Goal: Task Accomplishment & Management: Manage account settings

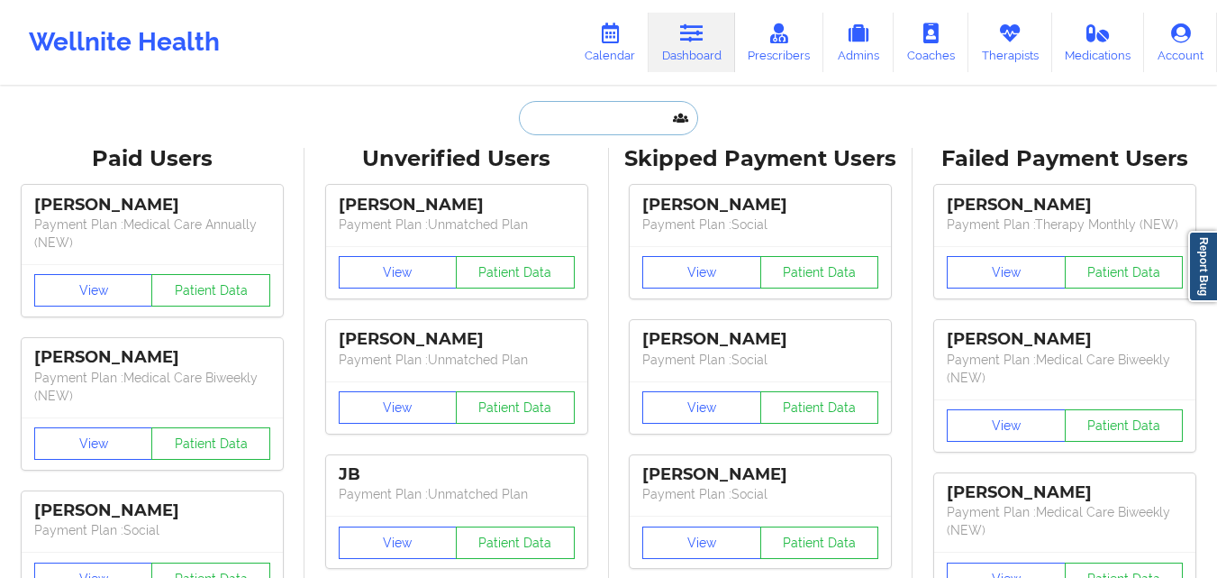
click at [578, 121] on input "text" at bounding box center [608, 118] width 178 height 34
paste input "[PERSON_NAME]"
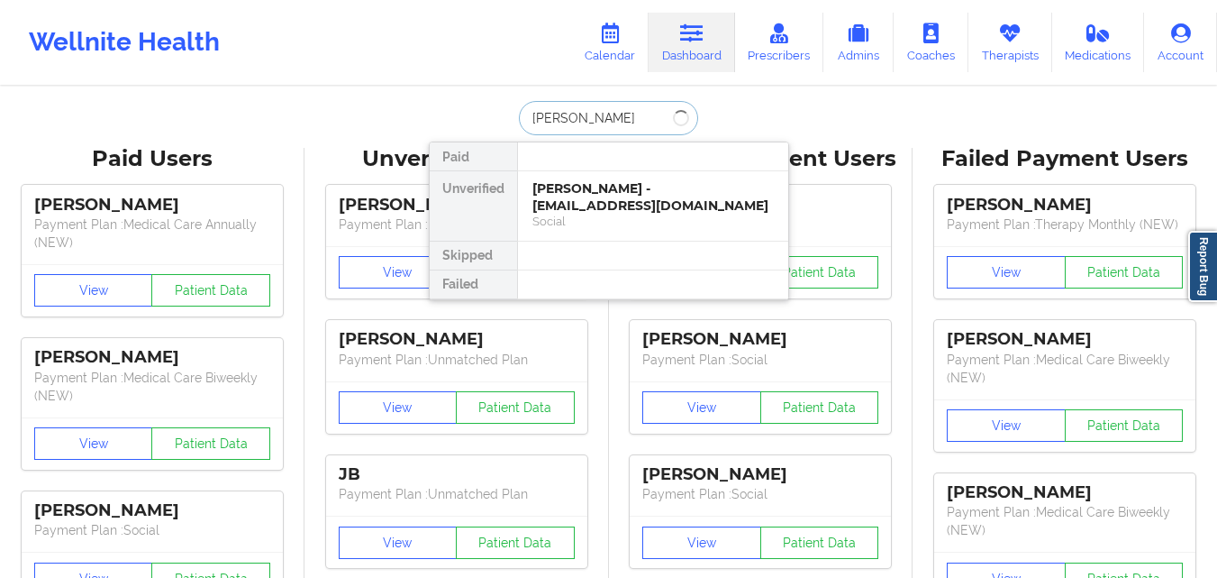
click at [549, 117] on input "[PERSON_NAME]" at bounding box center [608, 118] width 178 height 34
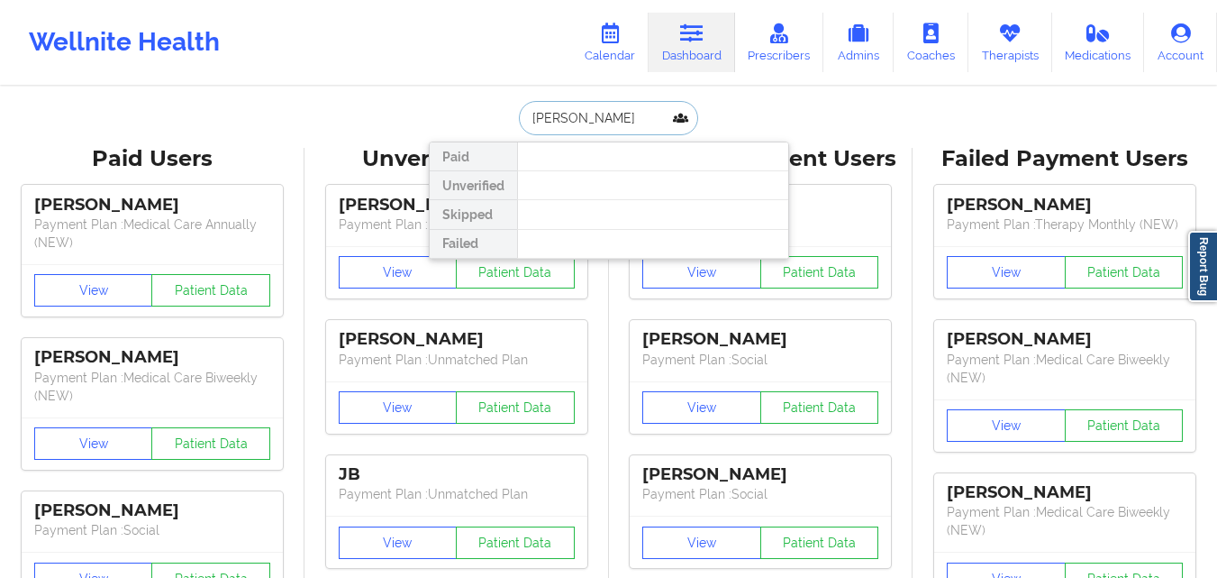
type input "[PERSON_NAME]"
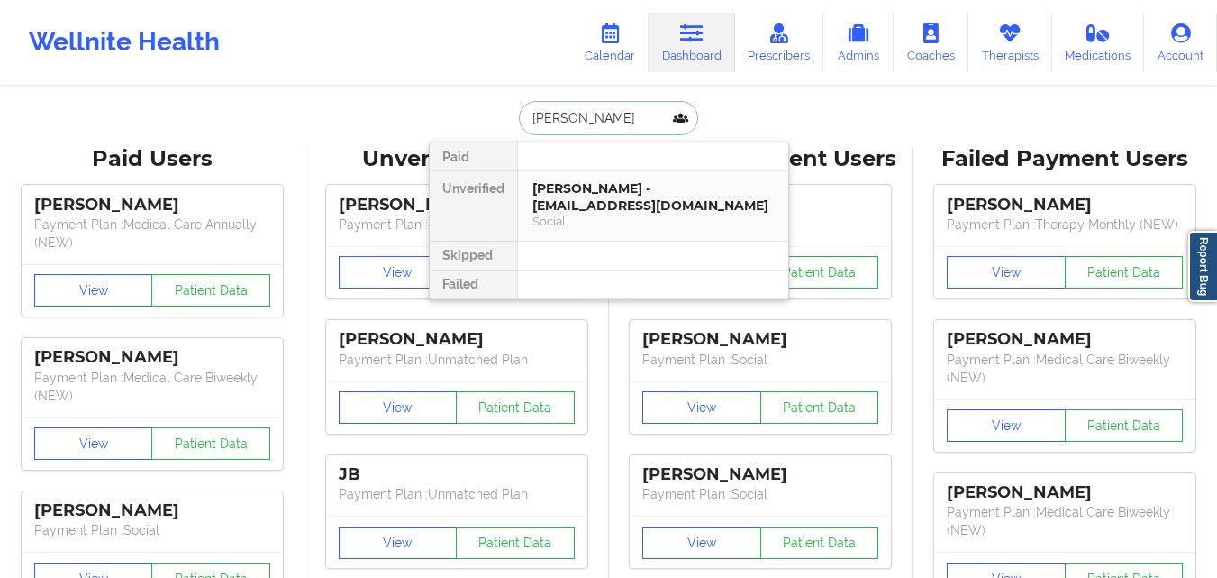
click at [606, 206] on div "[PERSON_NAME] - [EMAIL_ADDRESS][DOMAIN_NAME]" at bounding box center [653, 196] width 241 height 33
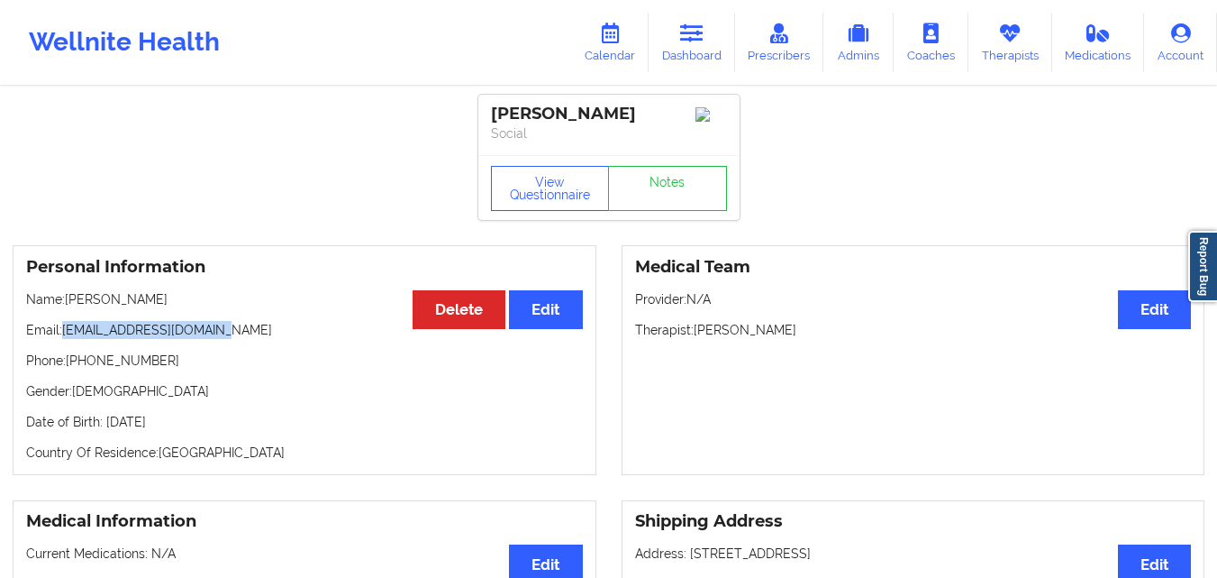
drag, startPoint x: 88, startPoint y: 338, endPoint x: 218, endPoint y: 333, distance: 129.8
click at [218, 333] on p "Email: [EMAIL_ADDRESS][DOMAIN_NAME]" at bounding box center [304, 330] width 557 height 18
copy p "[EMAIL_ADDRESS][DOMAIN_NAME]"
click at [704, 41] on icon at bounding box center [691, 33] width 23 height 20
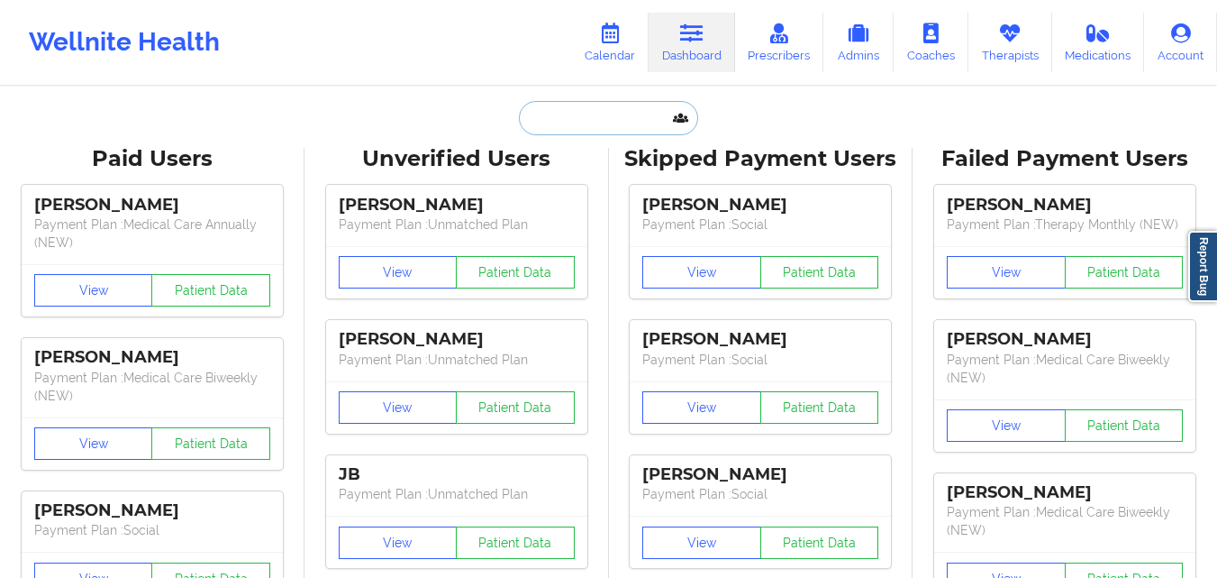
click at [597, 113] on input "text" at bounding box center [608, 118] width 178 height 34
paste input "[PERSON_NAME]"
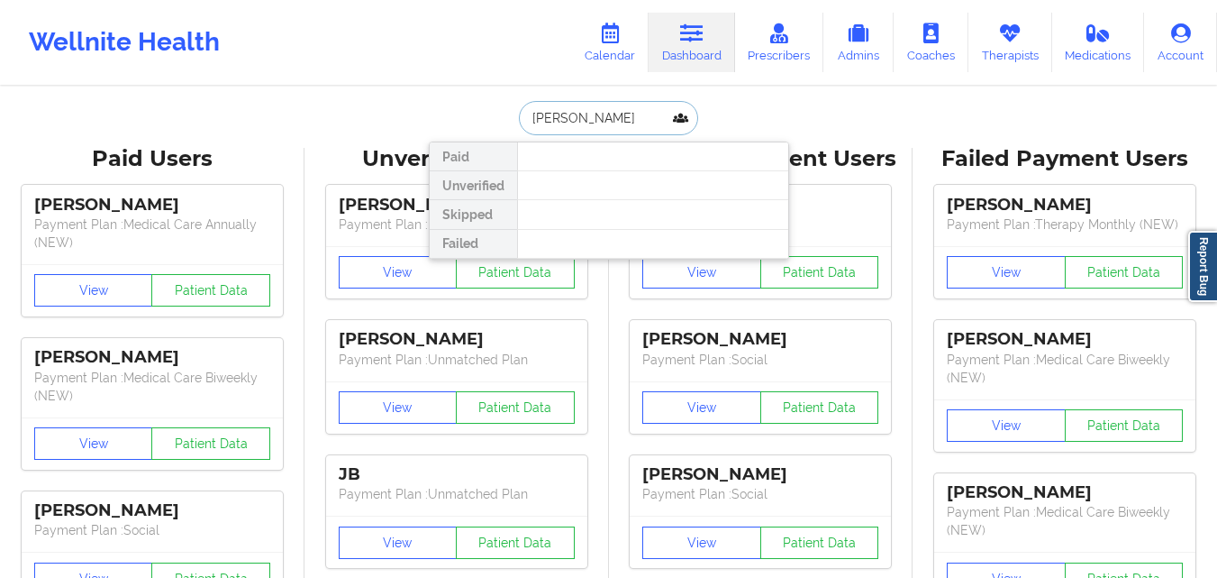
type input "[PERSON_NAME]"
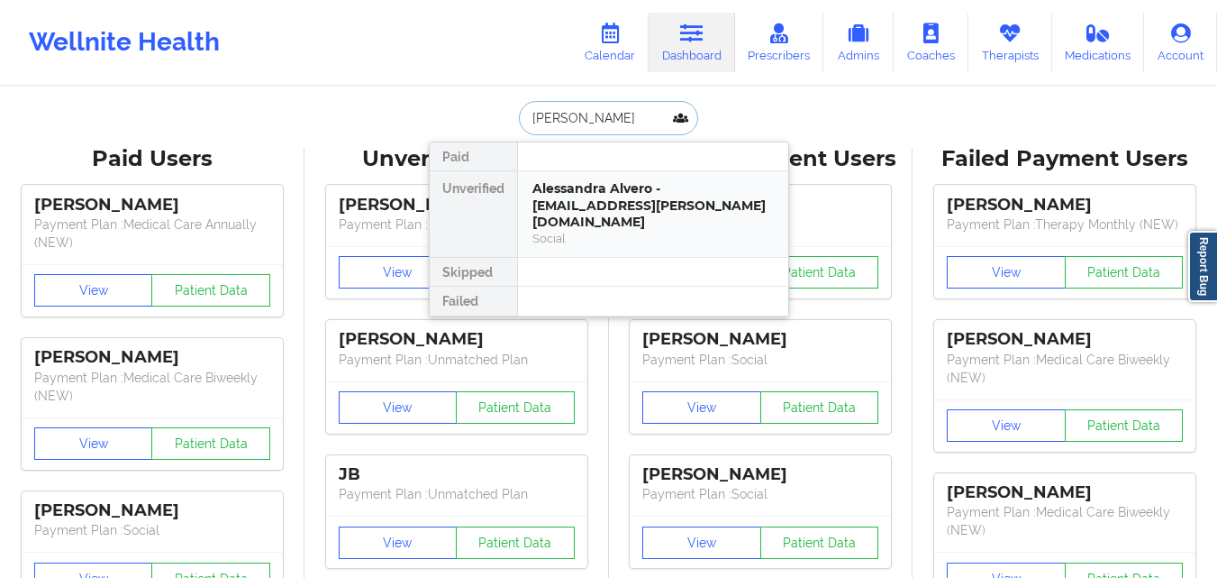
click at [592, 231] on div "Social" at bounding box center [653, 238] width 241 height 15
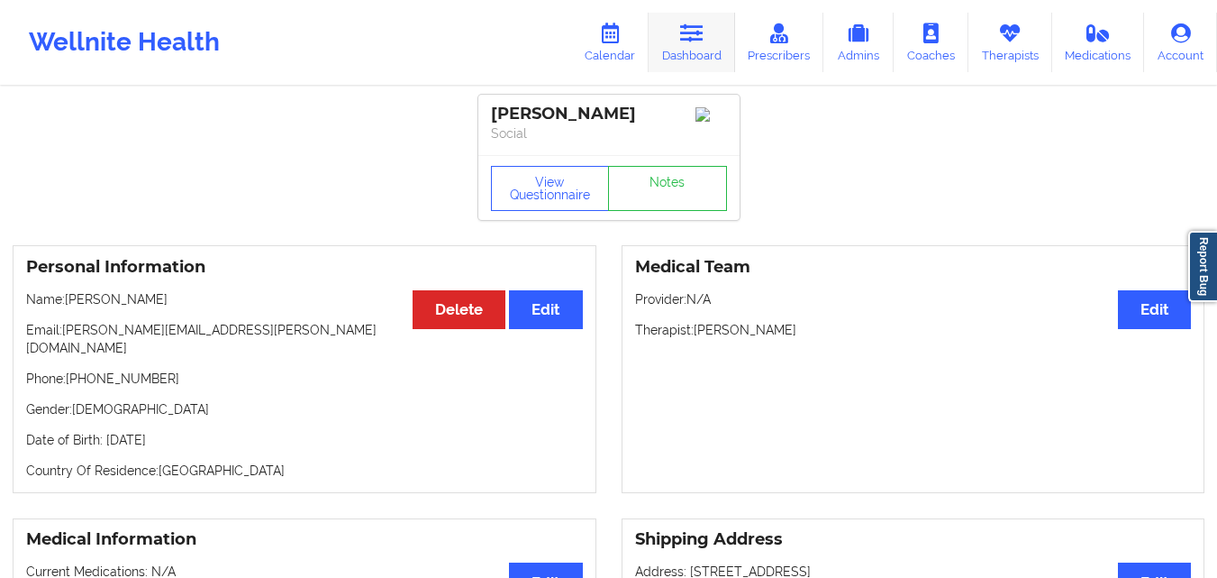
click at [692, 38] on icon at bounding box center [691, 33] width 23 height 20
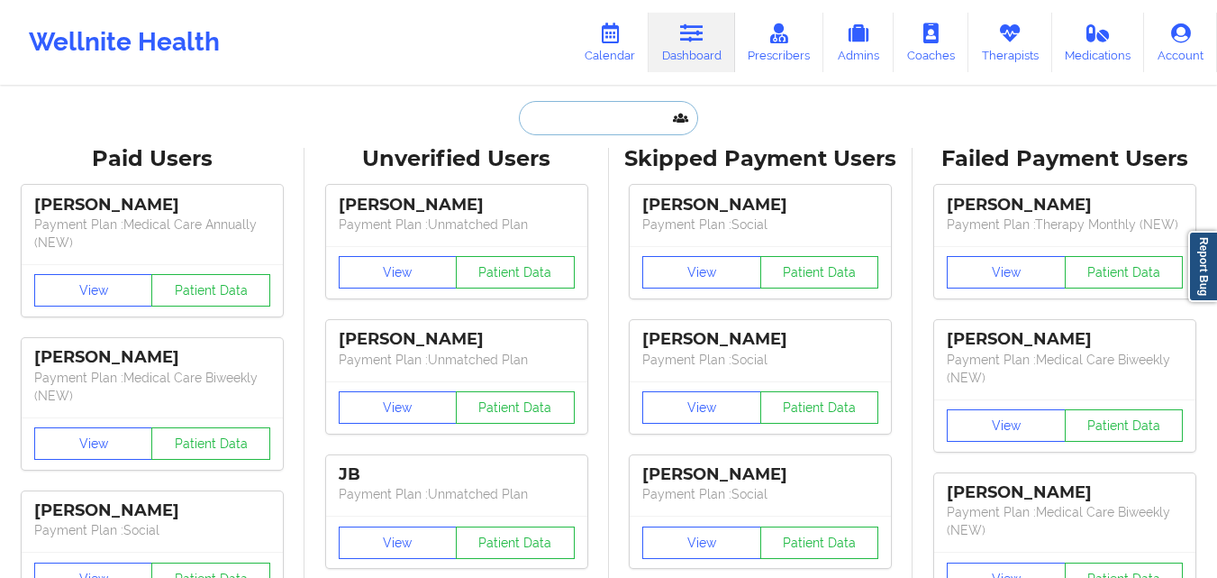
click at [581, 111] on input "text" at bounding box center [608, 118] width 178 height 34
paste input "ALESSANDRA"
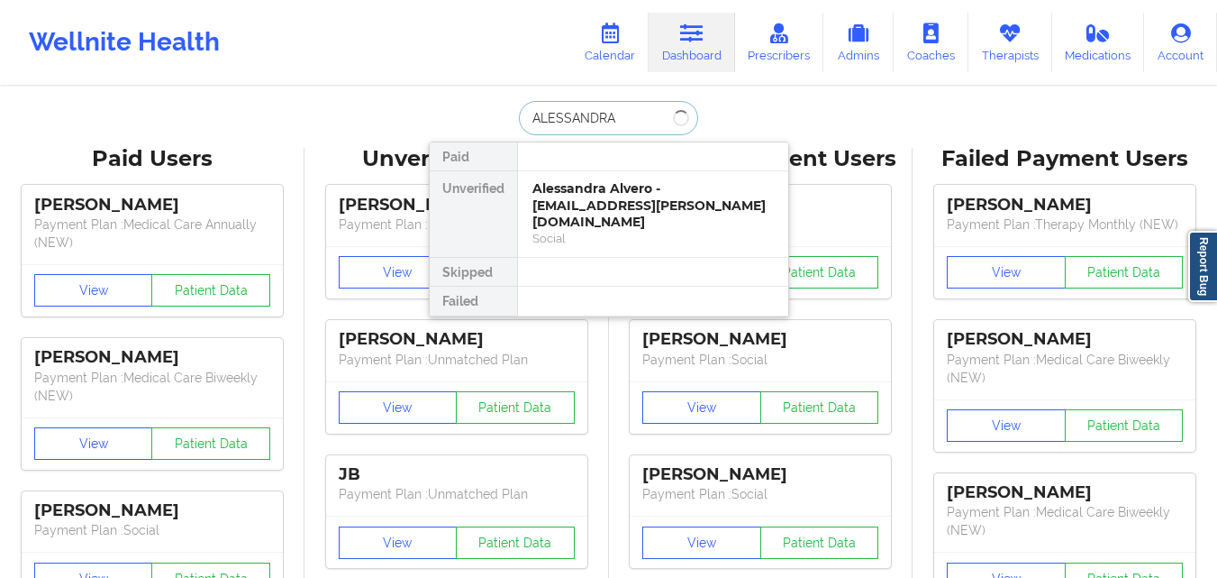
type input "[PERSON_NAME]"
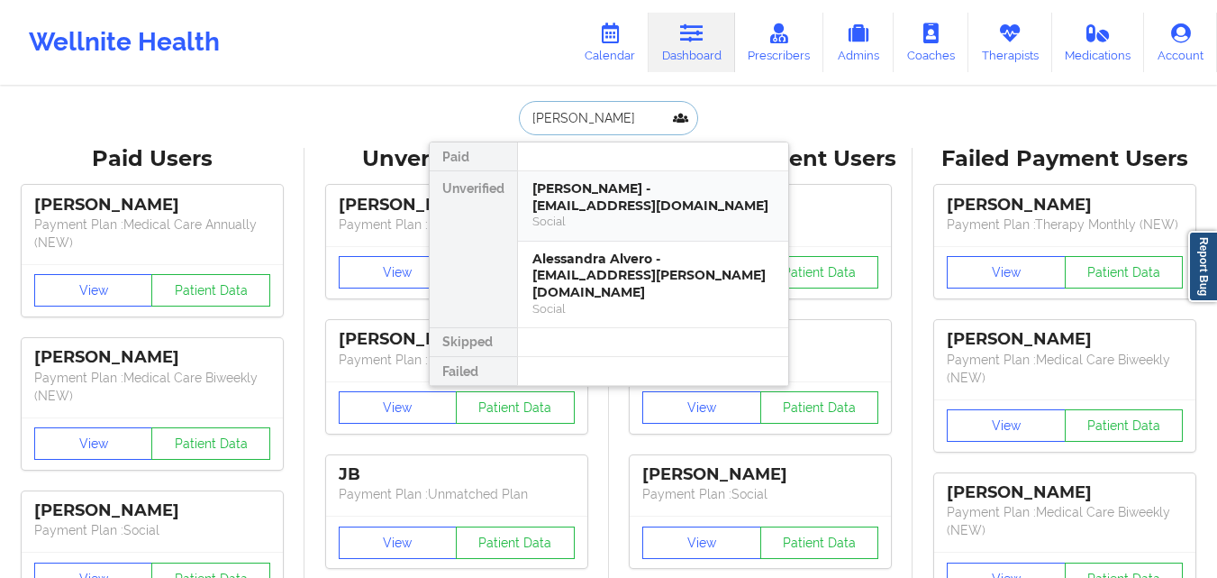
click at [719, 212] on div "[PERSON_NAME] - [EMAIL_ADDRESS][DOMAIN_NAME]" at bounding box center [653, 196] width 241 height 33
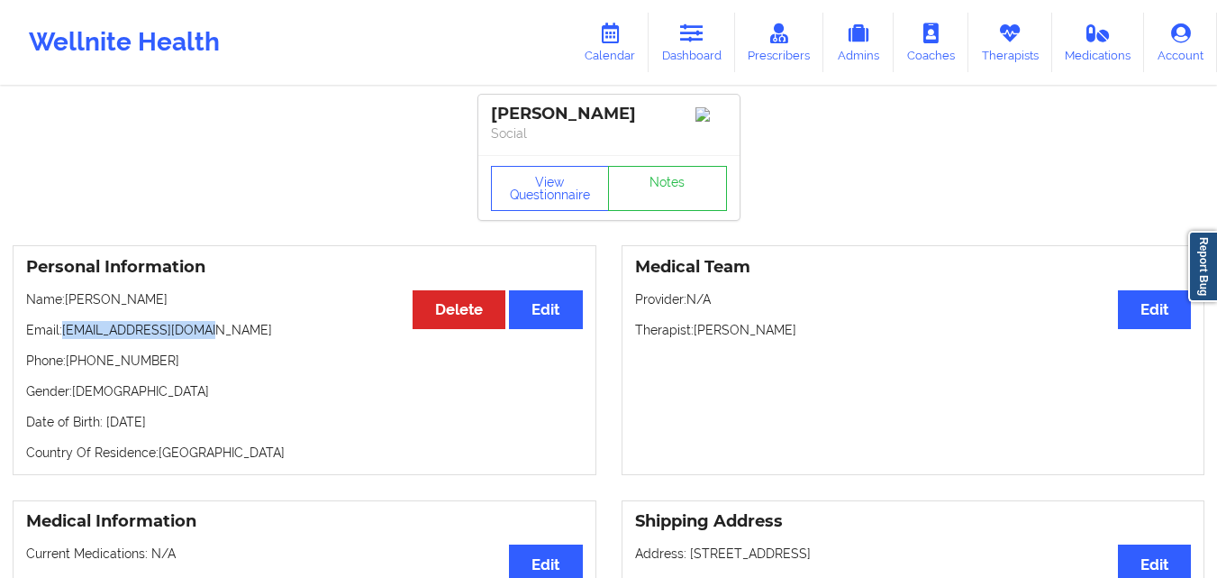
drag, startPoint x: 64, startPoint y: 335, endPoint x: 234, endPoint y: 341, distance: 170.4
click at [234, 339] on p "Email: [EMAIL_ADDRESS][DOMAIN_NAME]" at bounding box center [304, 330] width 557 height 18
copy p "[EMAIL_ADDRESS][DOMAIN_NAME]"
drag, startPoint x: 488, startPoint y: 110, endPoint x: 668, endPoint y: 113, distance: 179.3
click at [668, 113] on div "[PERSON_NAME] Social" at bounding box center [608, 125] width 261 height 60
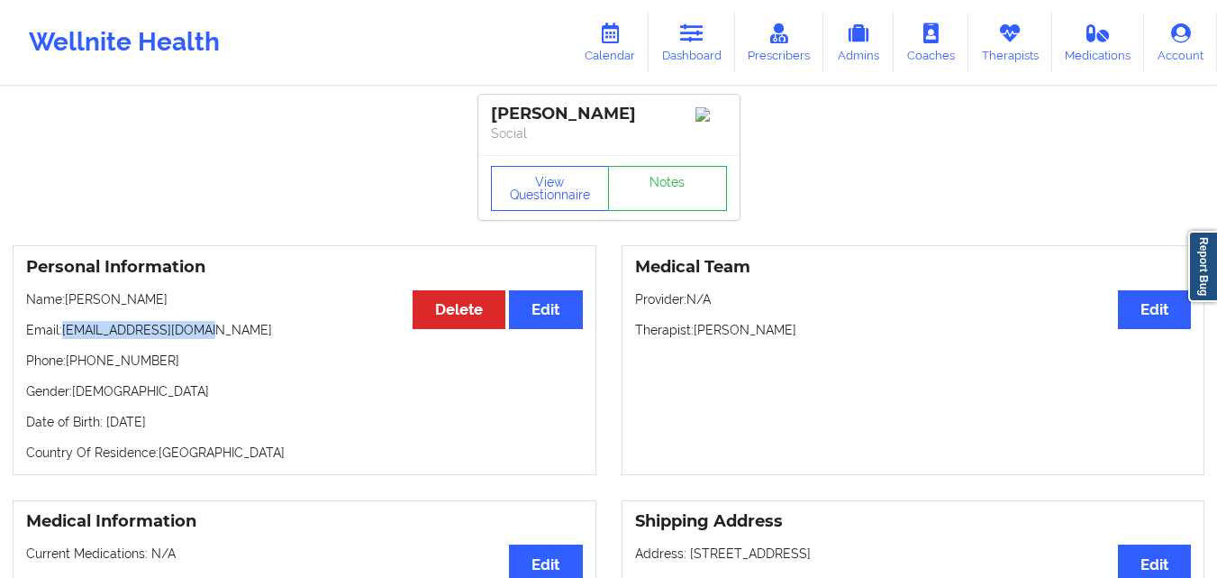
copy div "[PERSON_NAME]"
click at [695, 38] on icon at bounding box center [691, 33] width 23 height 20
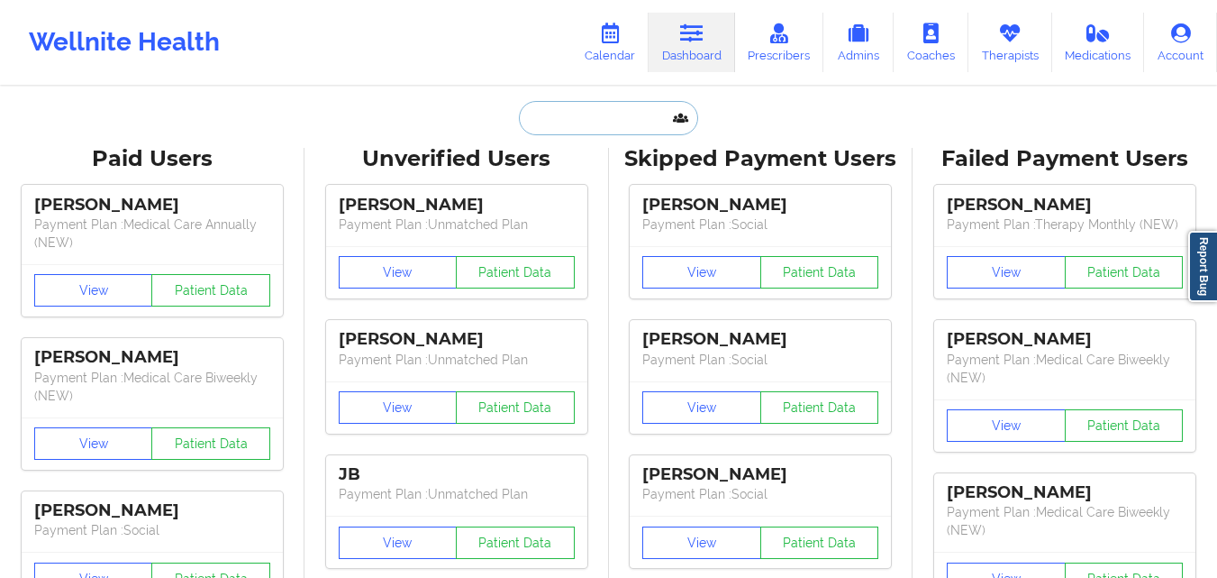
click at [587, 124] on input "text" at bounding box center [608, 118] width 178 height 34
paste input "AURORA"
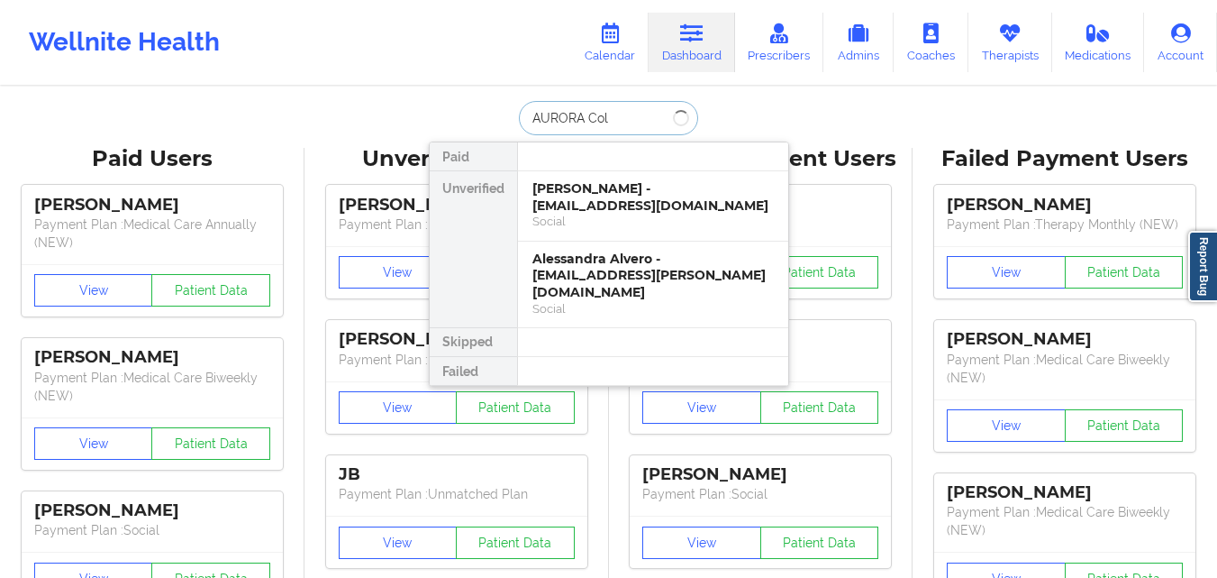
type input "[PERSON_NAME]"
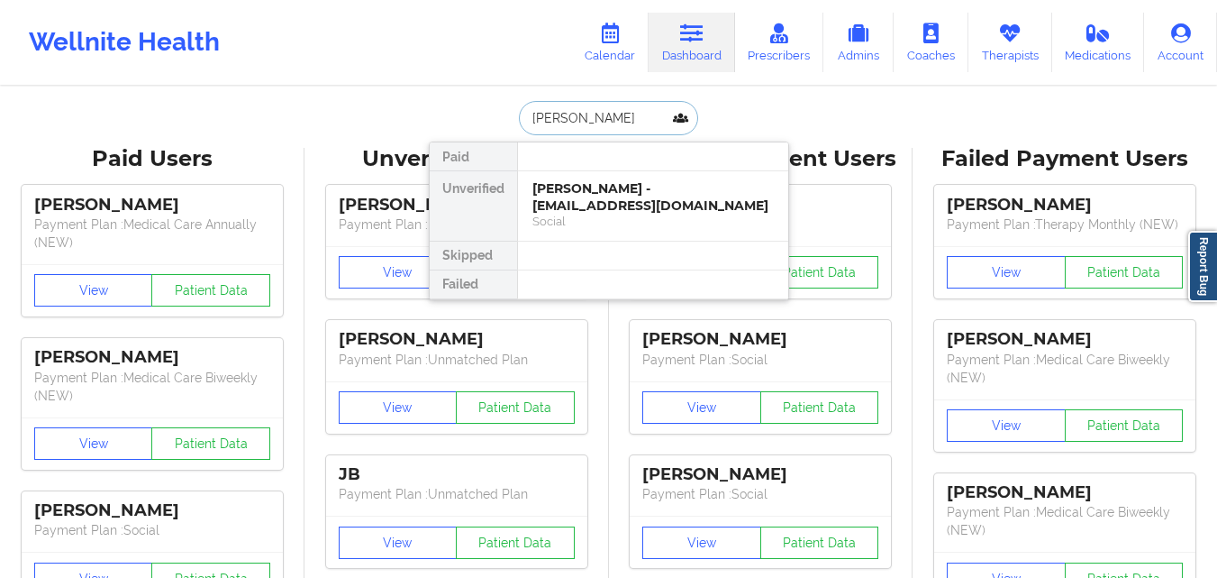
click at [640, 207] on div "[PERSON_NAME] - [EMAIL_ADDRESS][DOMAIN_NAME]" at bounding box center [653, 196] width 241 height 33
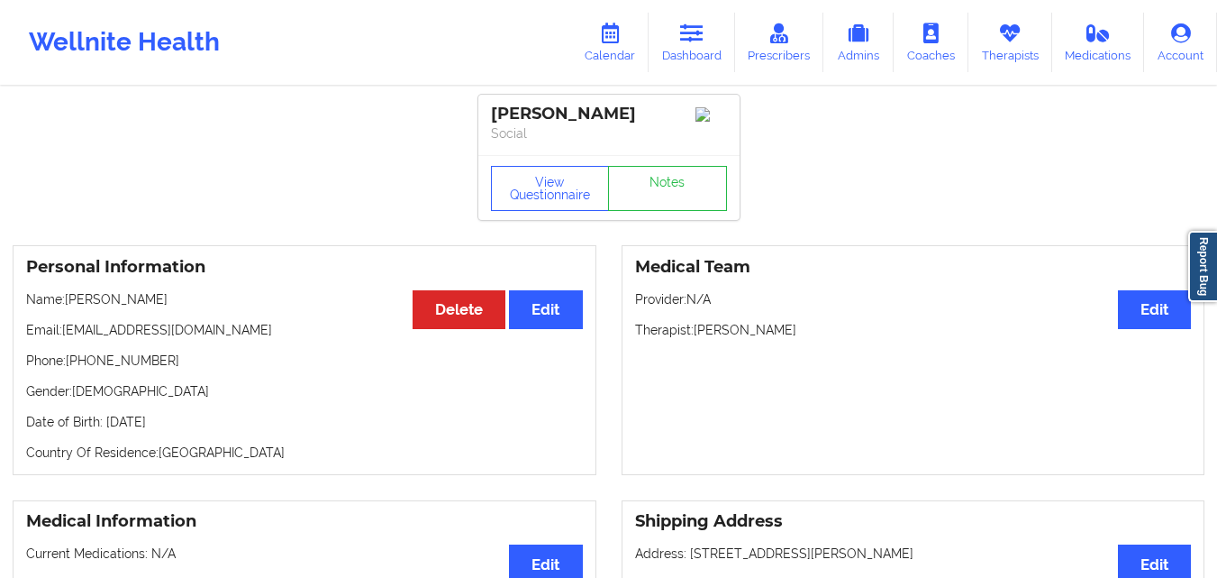
drag, startPoint x: 63, startPoint y: 342, endPoint x: 307, endPoint y: 343, distance: 244.2
click at [307, 339] on p "Email: [EMAIL_ADDRESS][DOMAIN_NAME]" at bounding box center [304, 330] width 557 height 18
copy p "[EMAIL_ADDRESS][DOMAIN_NAME]"
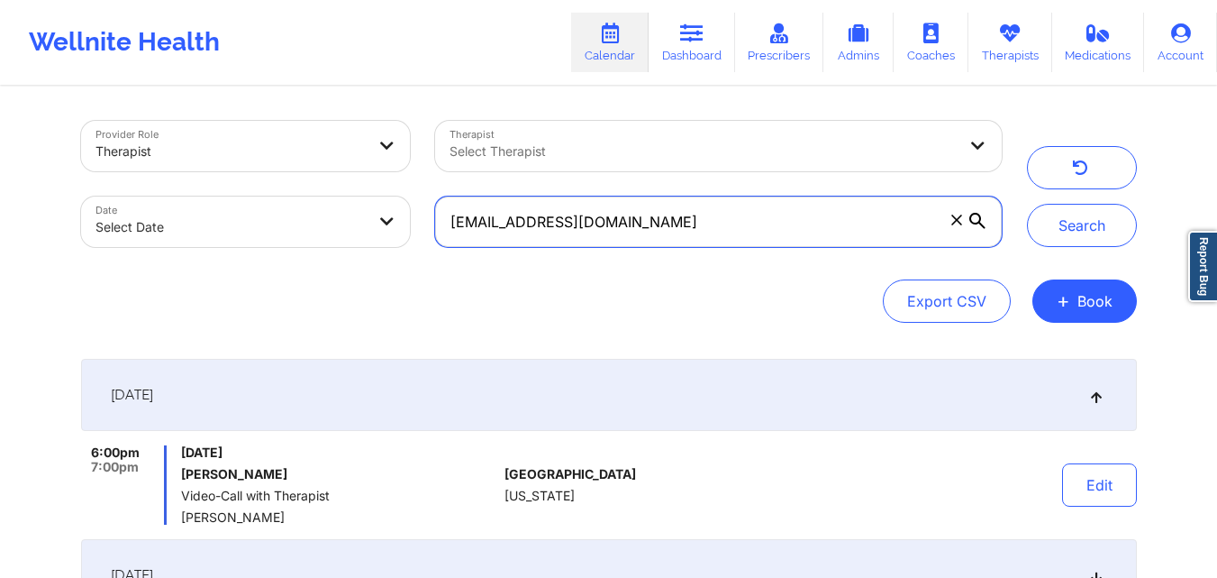
click at [652, 222] on input "[EMAIL_ADDRESS][DOMAIN_NAME]" at bounding box center [718, 221] width 566 height 50
paste input "sarahlesch776"
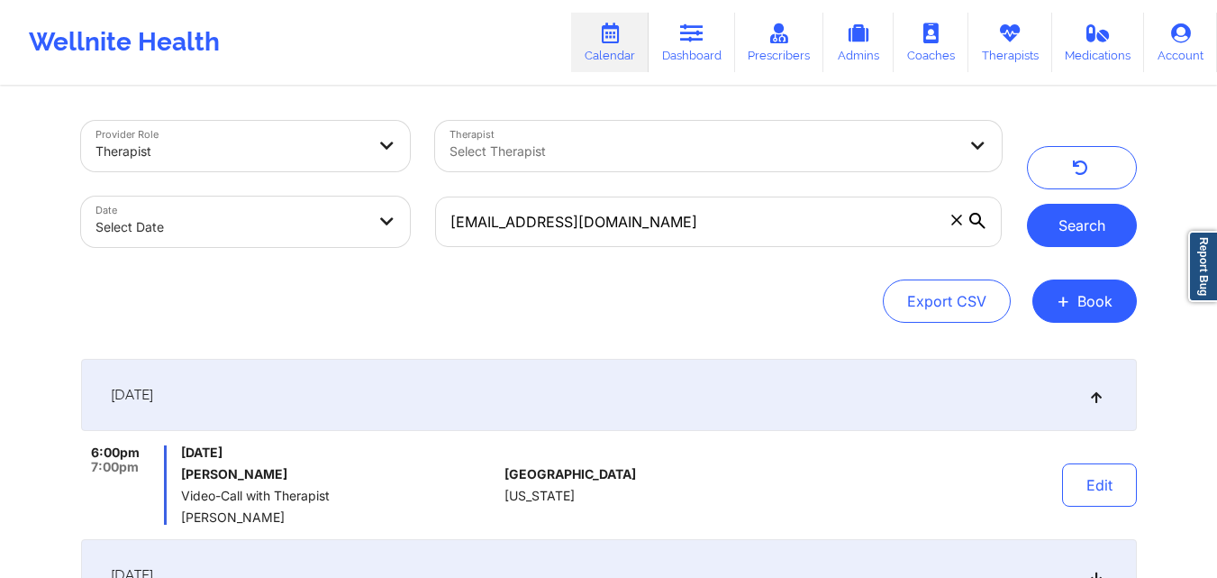
click at [1069, 228] on button "Search" at bounding box center [1082, 225] width 110 height 43
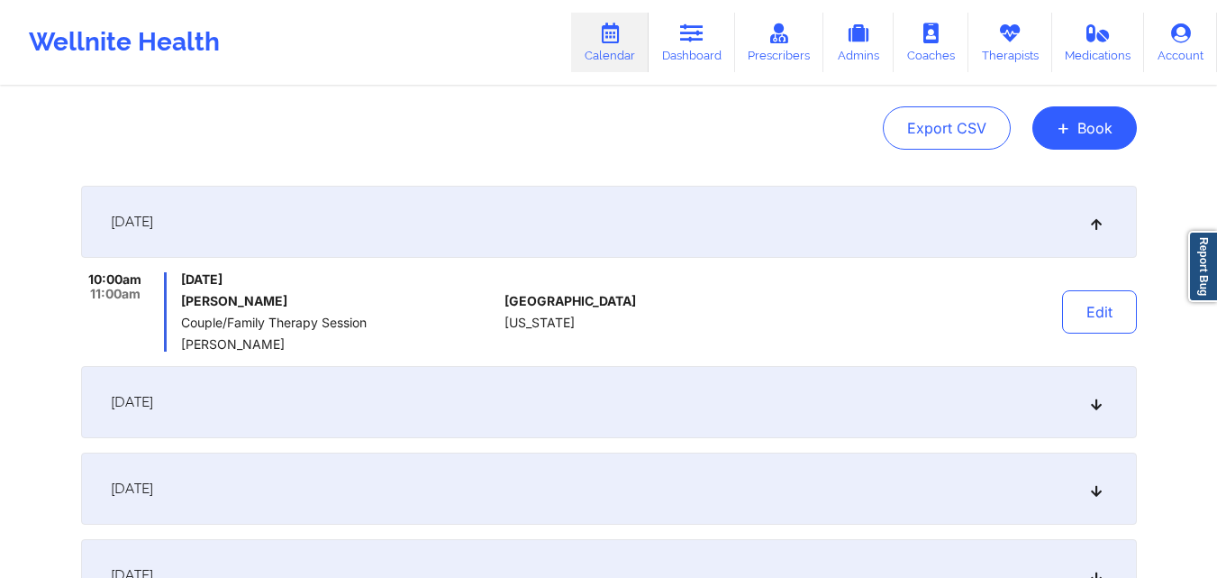
scroll to position [180, 0]
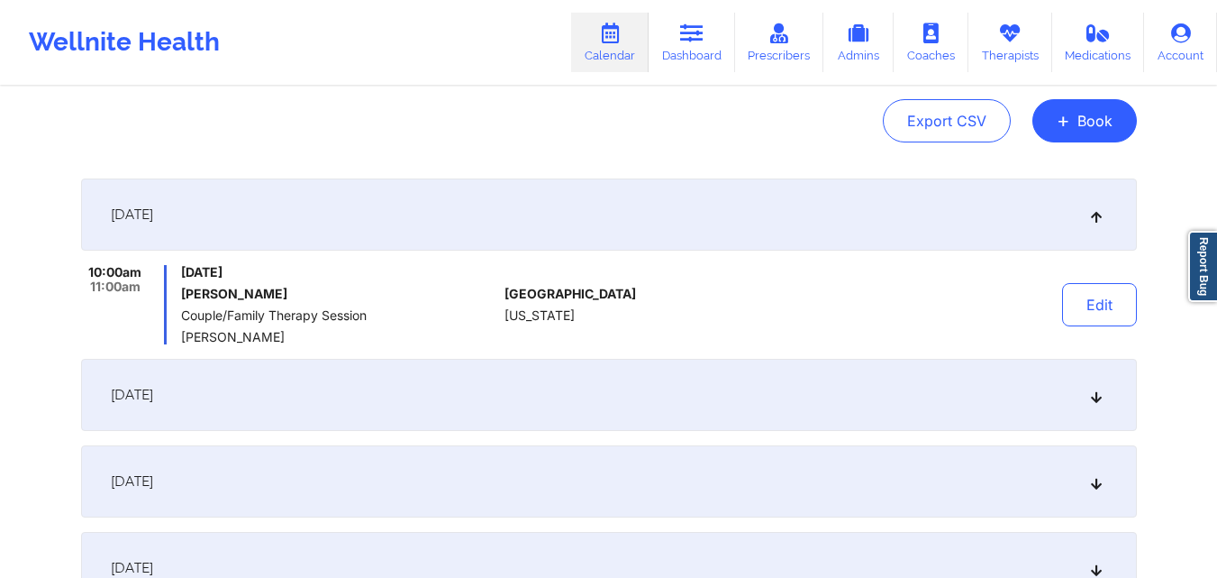
click at [836, 205] on div "[DATE]" at bounding box center [609, 214] width 1056 height 72
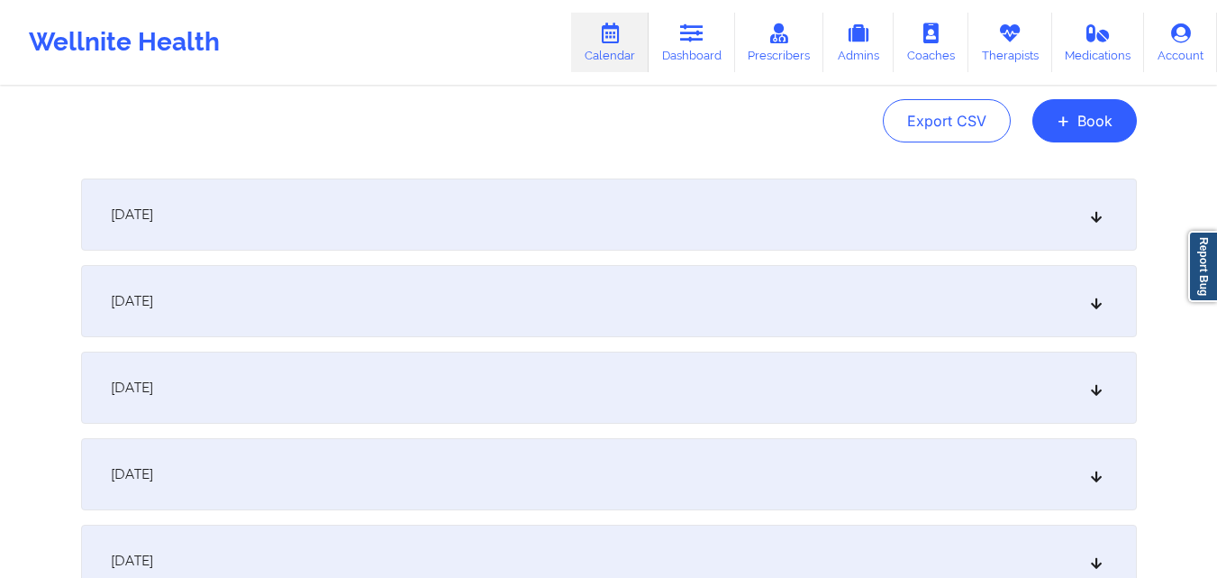
click at [837, 211] on div "[DATE]" at bounding box center [609, 214] width 1056 height 72
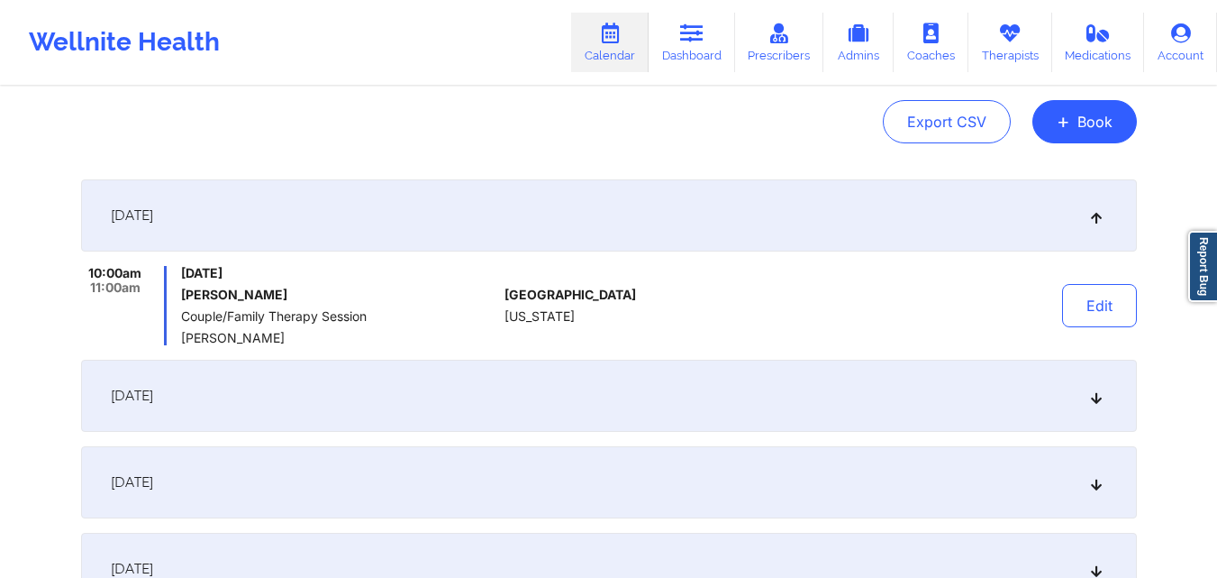
scroll to position [178, 0]
click at [1097, 316] on button "Edit" at bounding box center [1099, 307] width 75 height 43
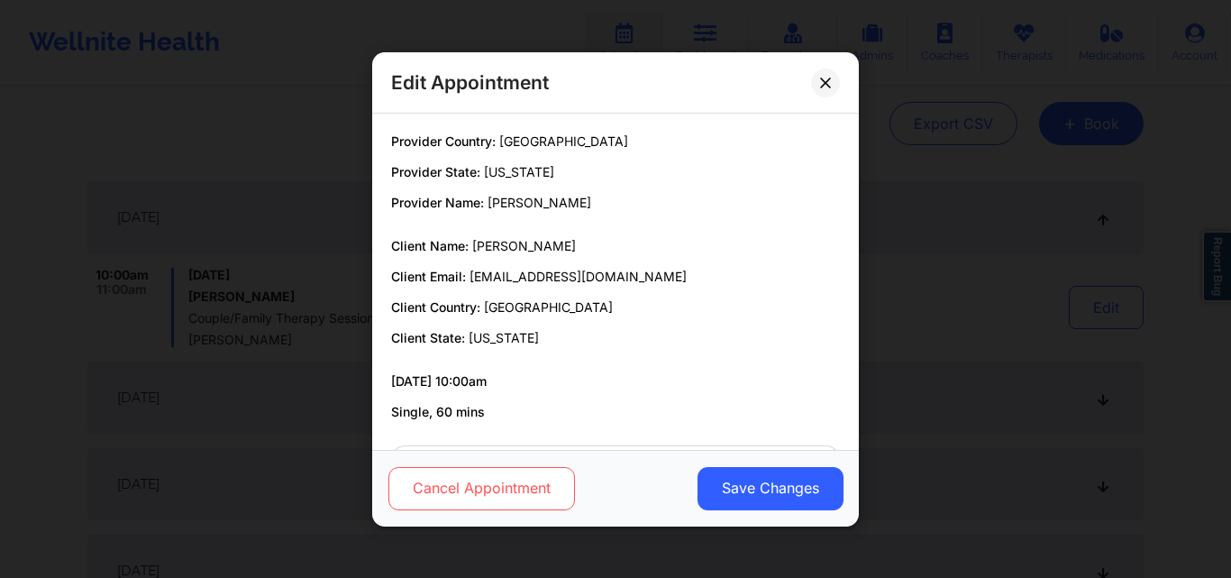
click at [517, 496] on button "Cancel Appointment" at bounding box center [481, 487] width 187 height 43
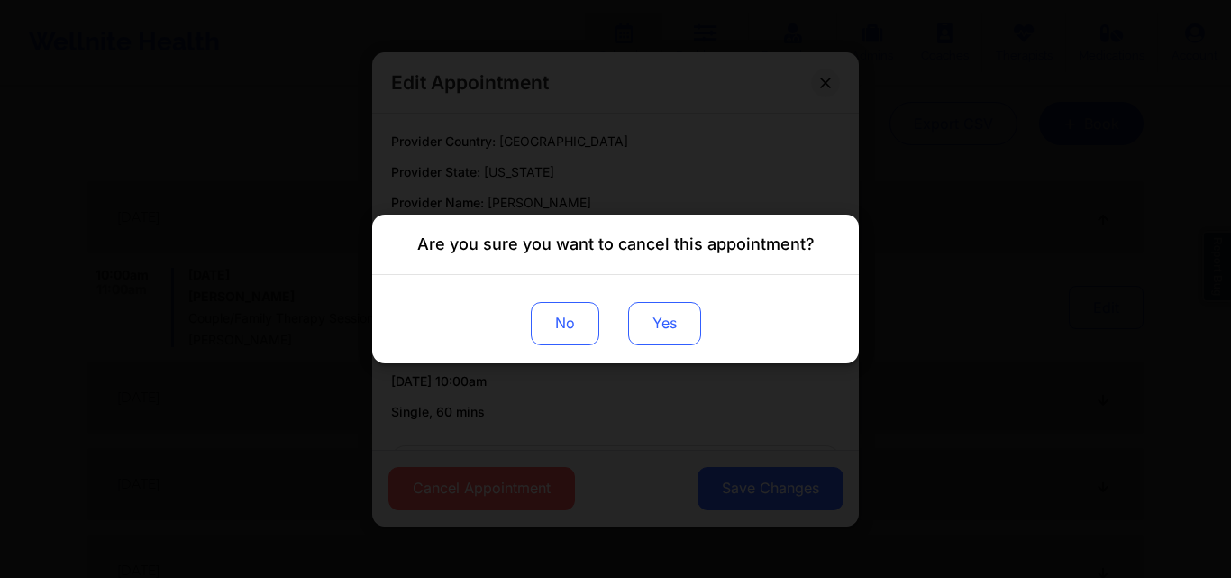
click at [658, 321] on button "Yes" at bounding box center [664, 323] width 73 height 43
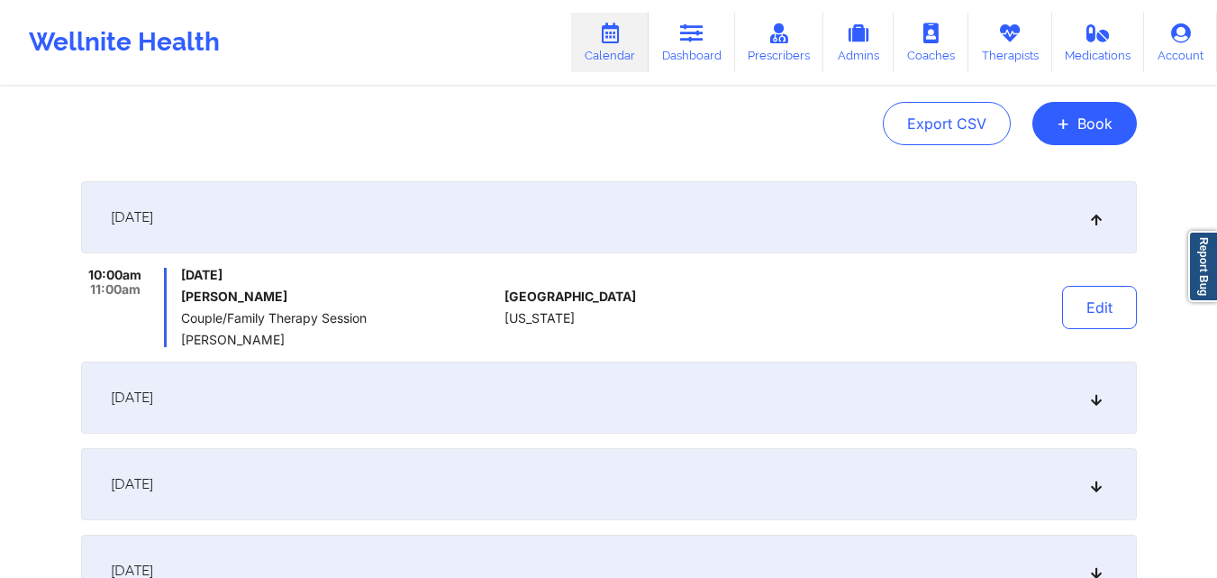
click at [1057, 399] on div "October 12, 2025" at bounding box center [609, 397] width 1056 height 72
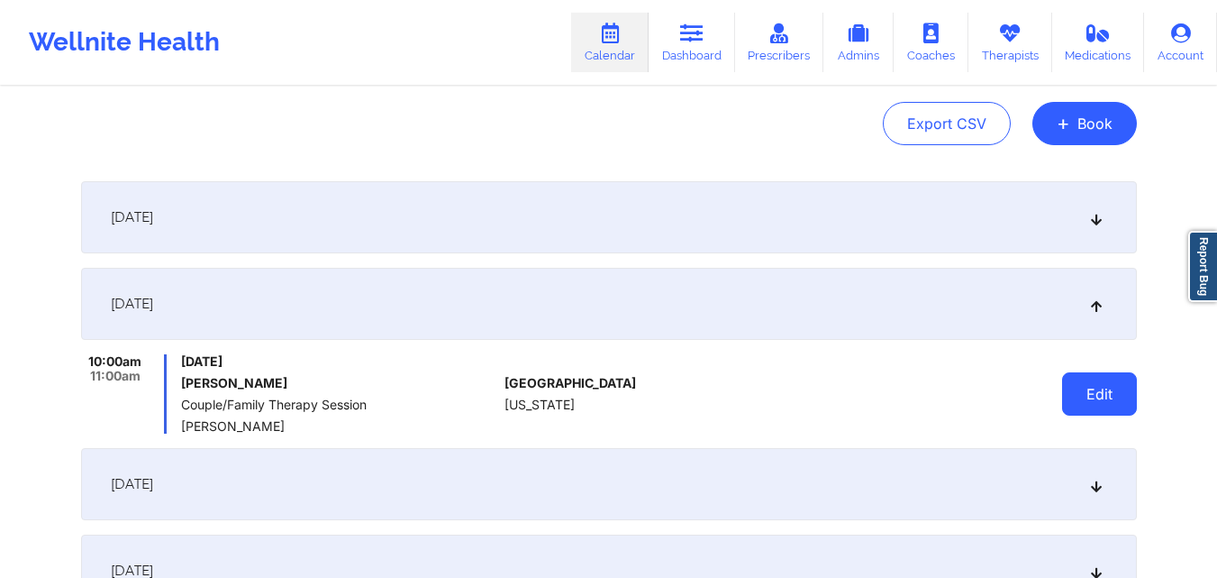
click at [1102, 396] on button "Edit" at bounding box center [1099, 393] width 75 height 43
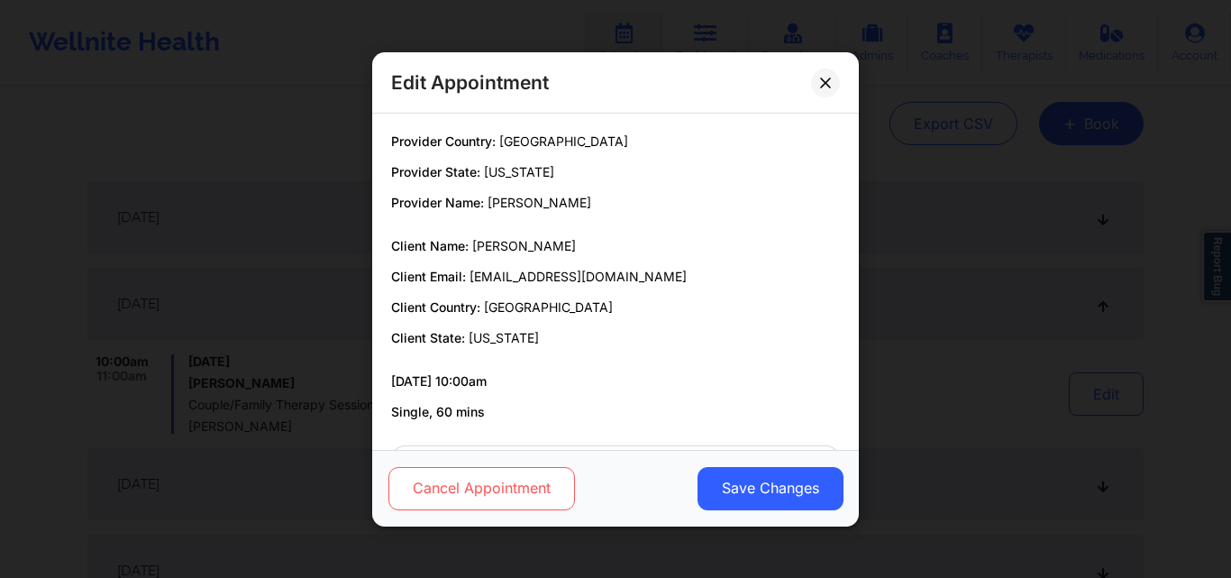
click at [499, 482] on button "Cancel Appointment" at bounding box center [481, 487] width 187 height 43
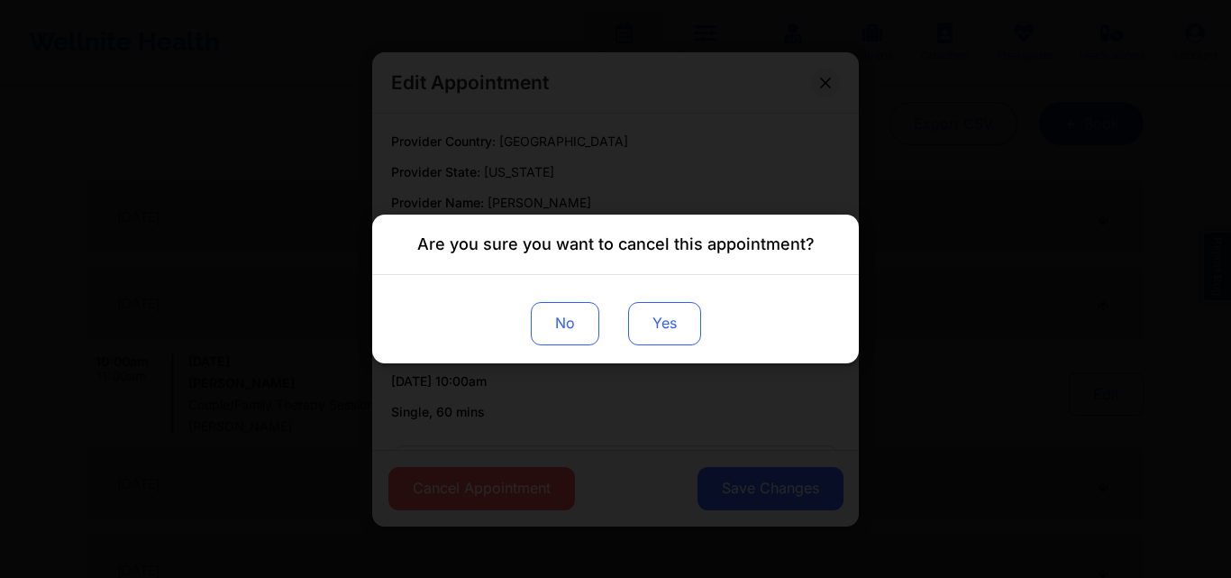
click at [672, 331] on button "Yes" at bounding box center [664, 323] width 73 height 43
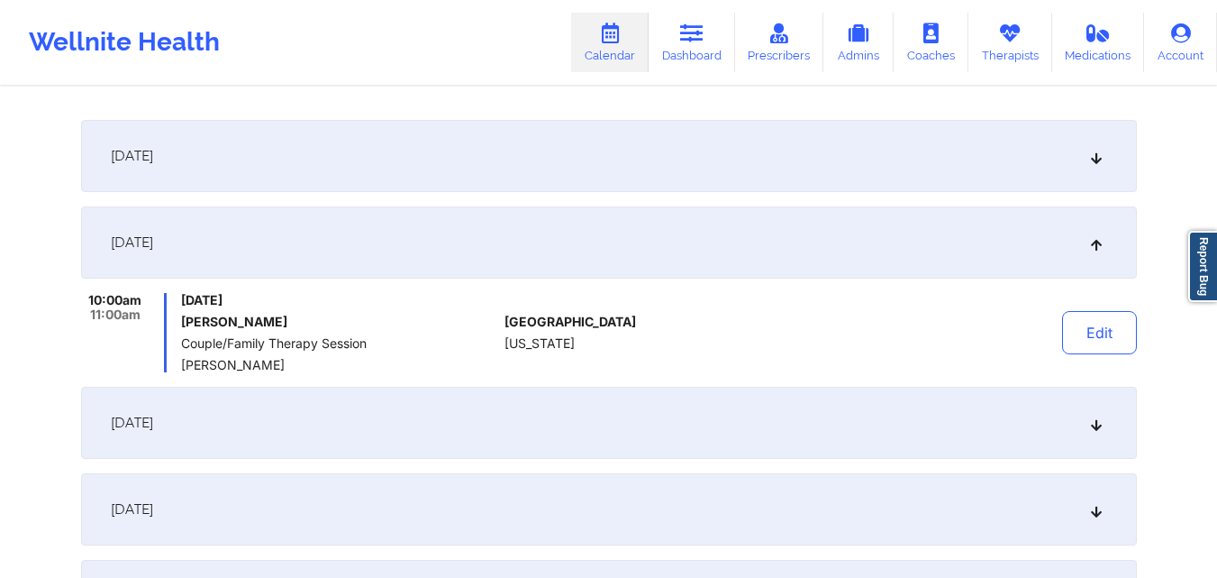
scroll to position [268, 0]
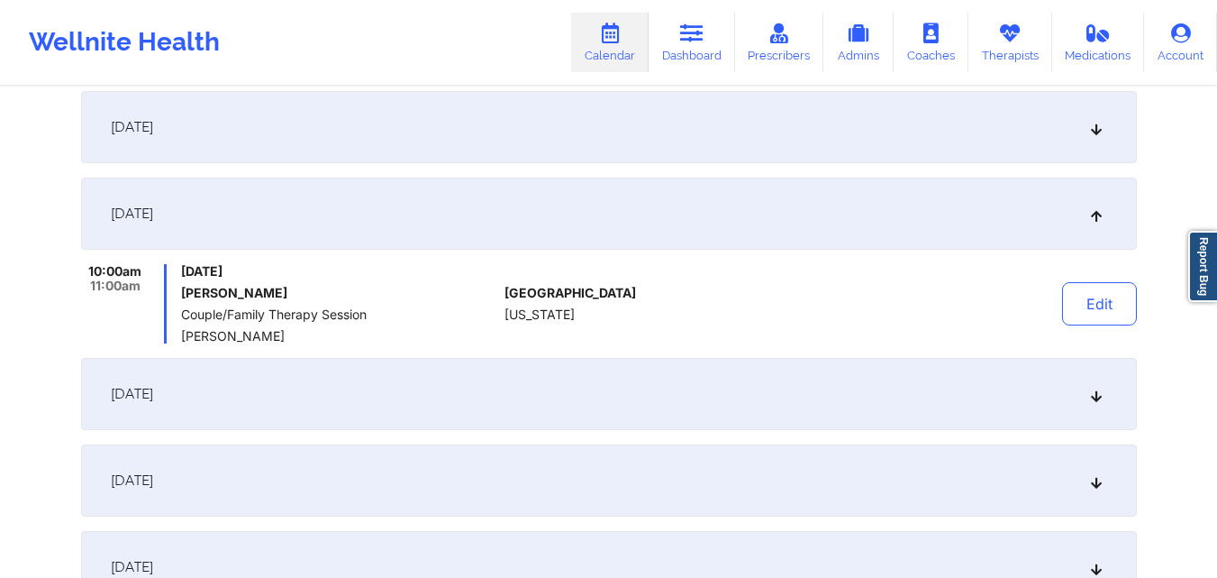
click at [1119, 378] on div "October 19, 2025" at bounding box center [609, 394] width 1056 height 72
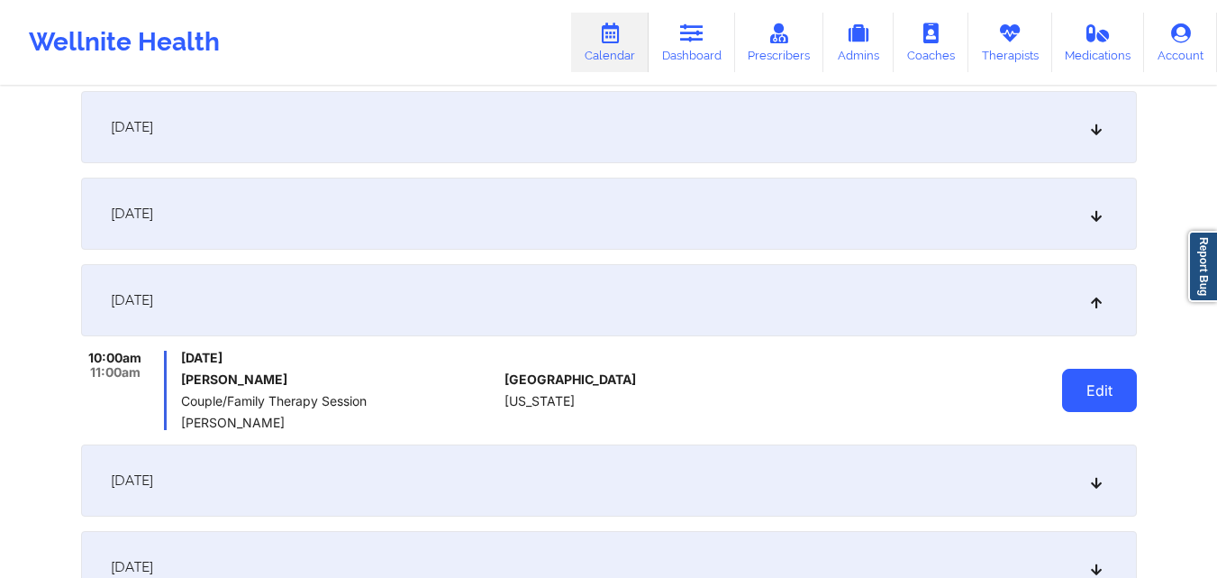
click at [1083, 383] on button "Edit" at bounding box center [1099, 390] width 75 height 43
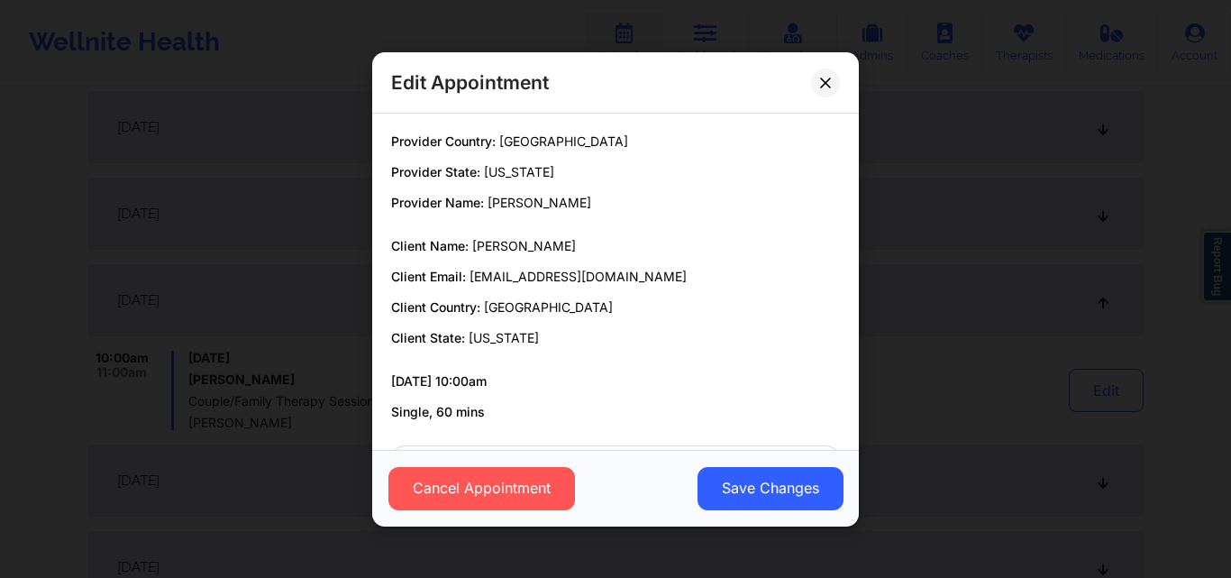
click at [463, 513] on div "Cancel Appointment Save Changes" at bounding box center [615, 487] width 487 height 77
click at [469, 486] on button "Cancel Appointment" at bounding box center [481, 487] width 187 height 43
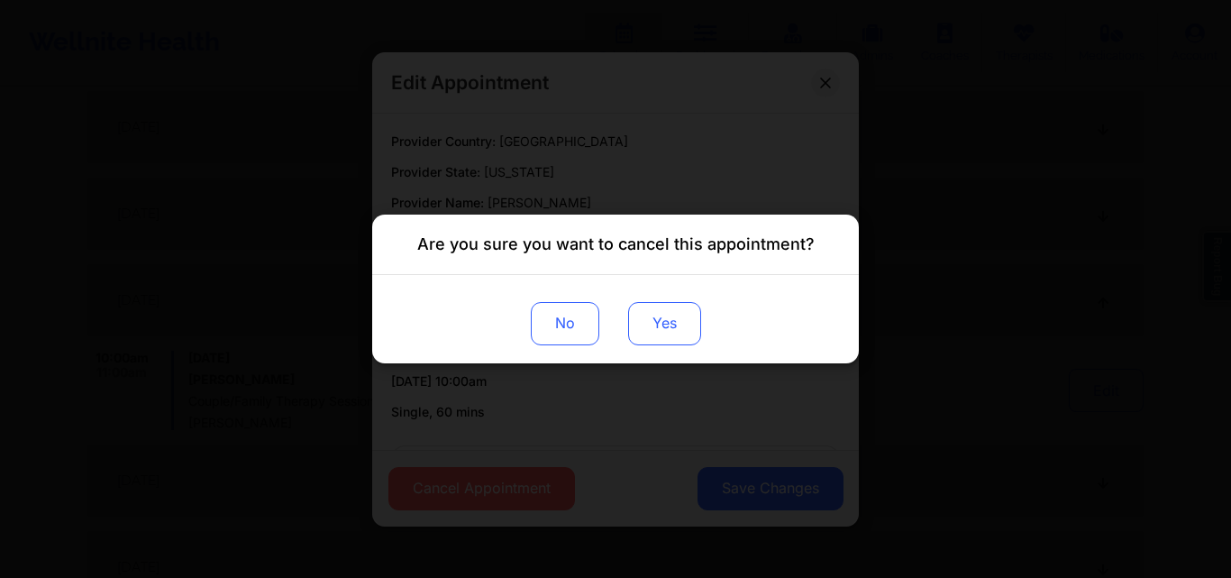
click at [694, 326] on button "Yes" at bounding box center [664, 323] width 73 height 43
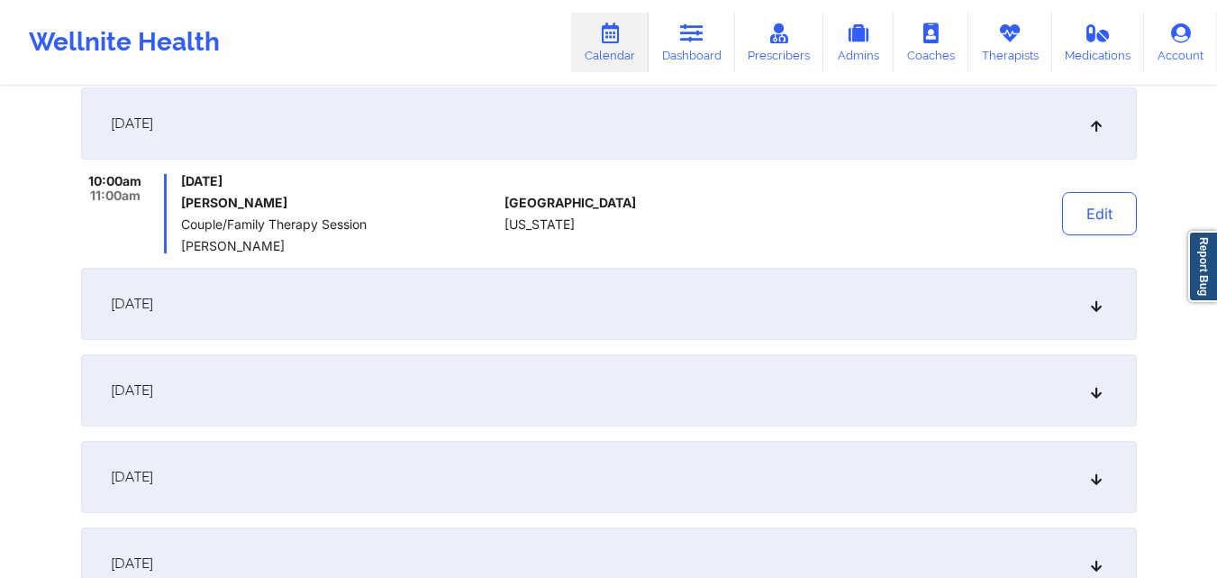
scroll to position [448, 0]
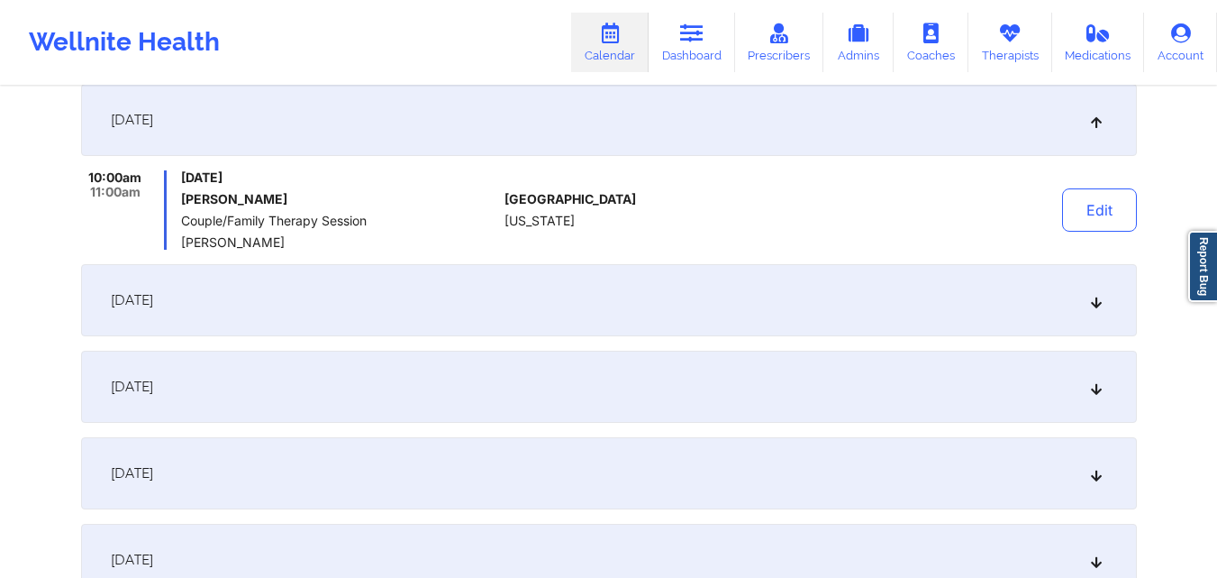
click at [1093, 303] on icon at bounding box center [1095, 300] width 15 height 13
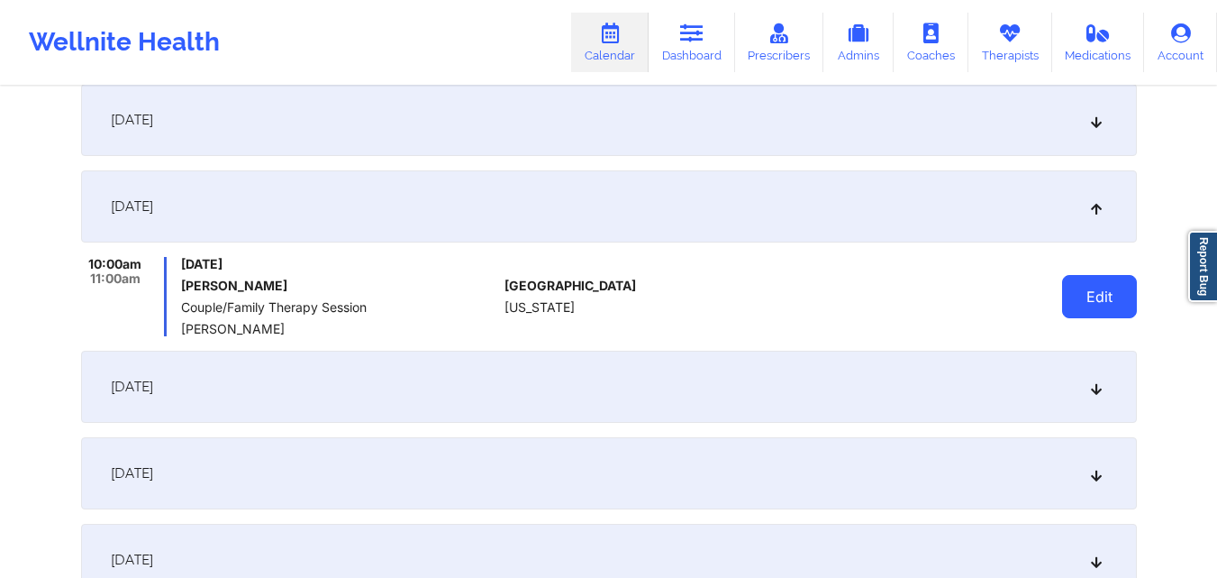
click at [1085, 288] on button "Edit" at bounding box center [1099, 296] width 75 height 43
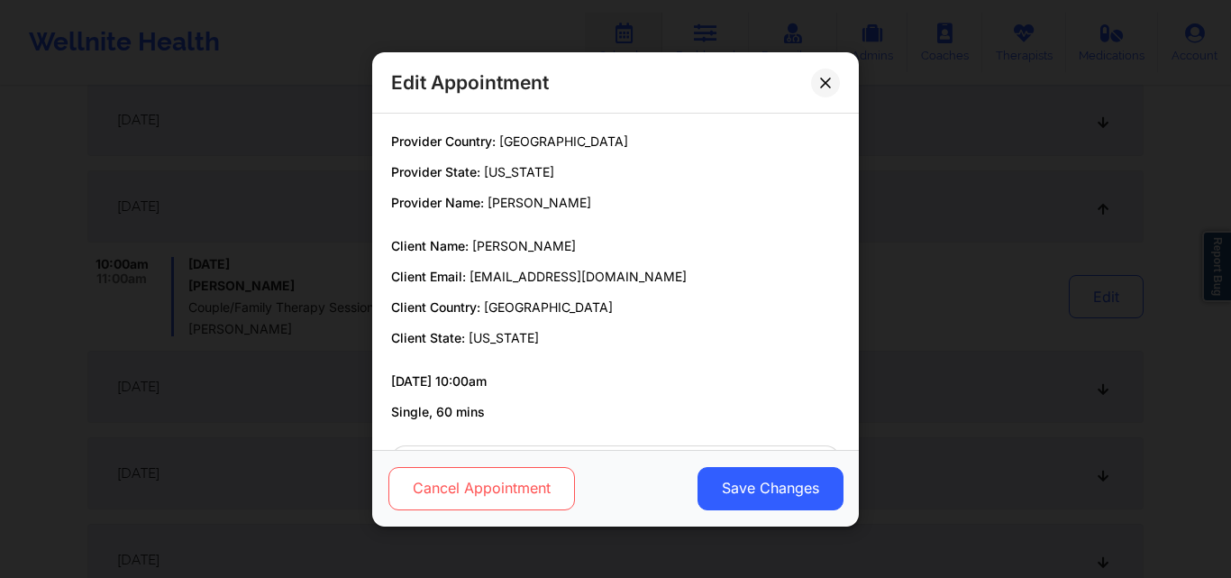
click at [513, 478] on button "Cancel Appointment" at bounding box center [481, 487] width 187 height 43
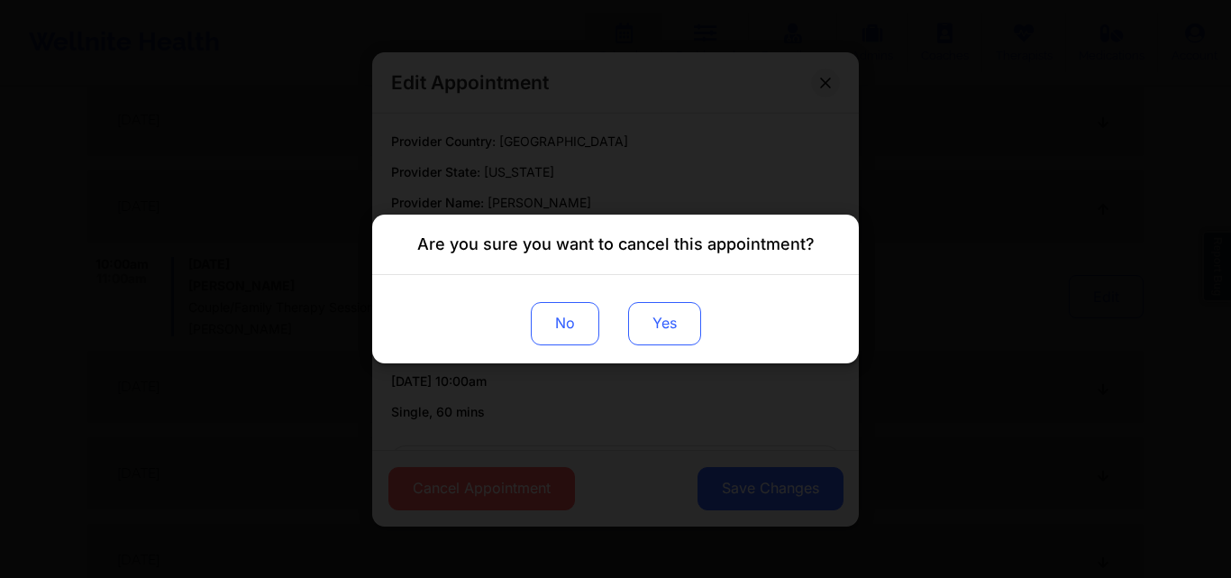
click at [688, 329] on button "Yes" at bounding box center [664, 323] width 73 height 43
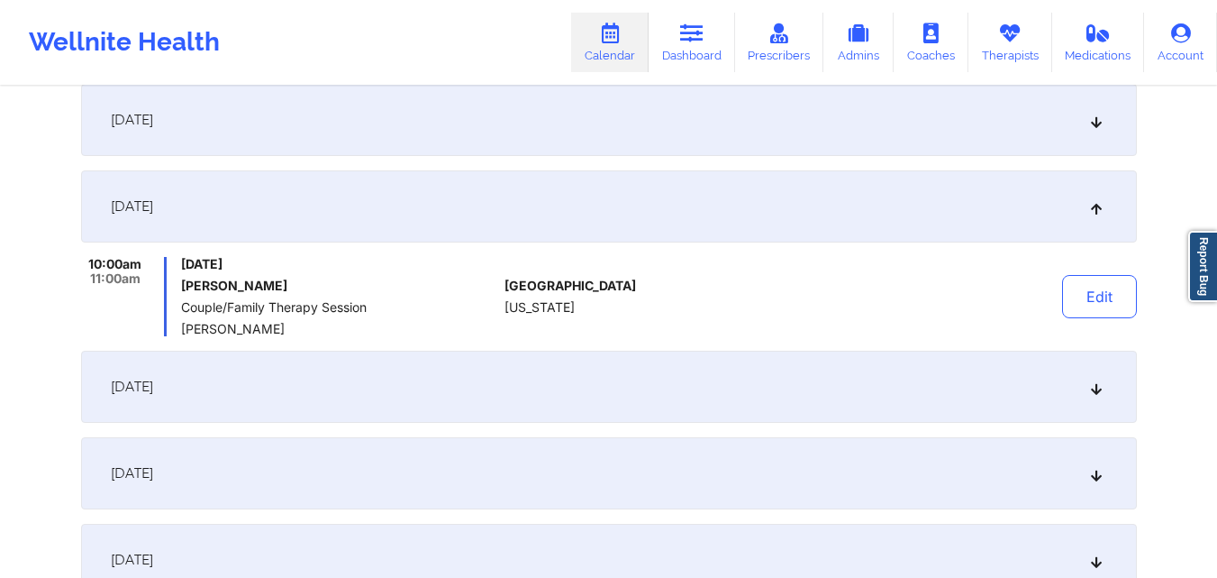
click at [1087, 380] on div "November 2, 2025" at bounding box center [609, 386] width 1056 height 72
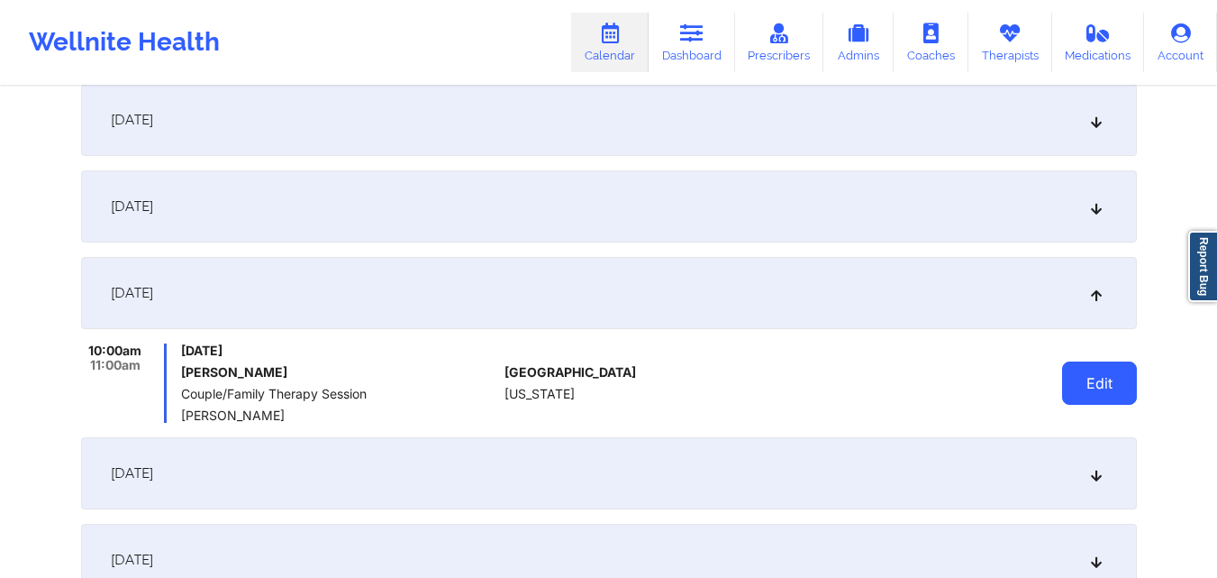
click at [1084, 384] on button "Edit" at bounding box center [1099, 382] width 75 height 43
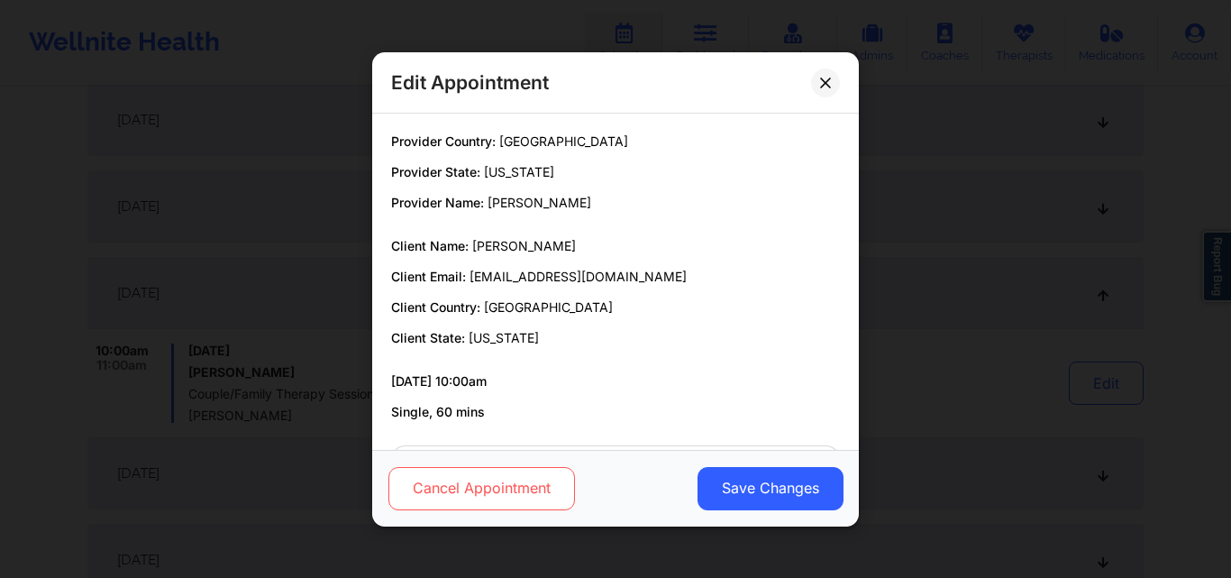
click at [495, 487] on button "Cancel Appointment" at bounding box center [481, 487] width 187 height 43
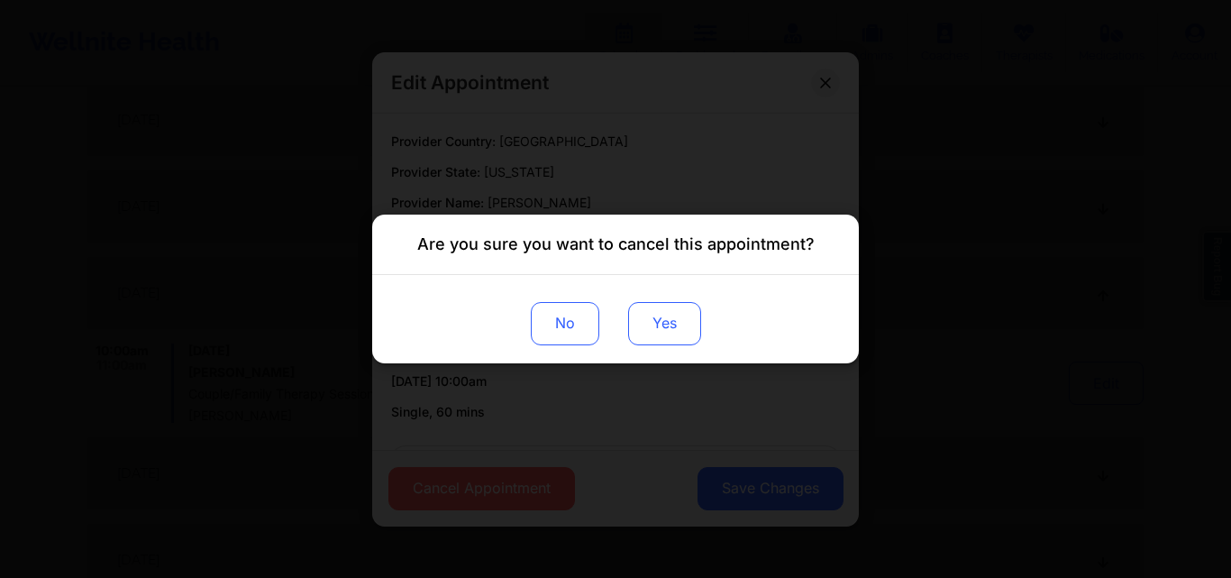
click at [697, 320] on button "Yes" at bounding box center [664, 323] width 73 height 43
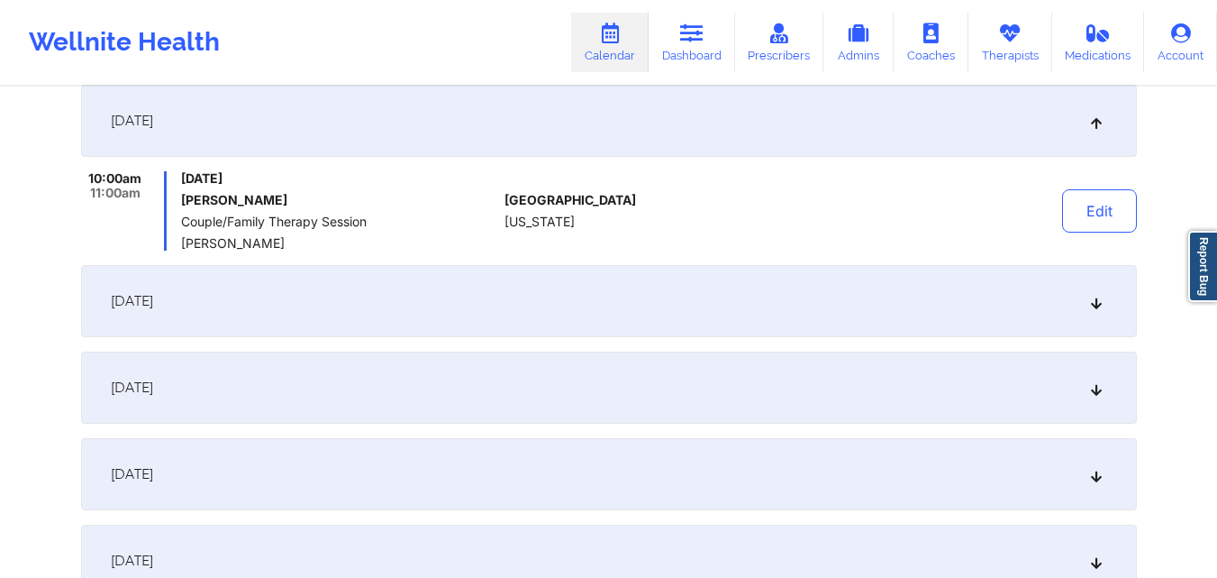
scroll to position [628, 0]
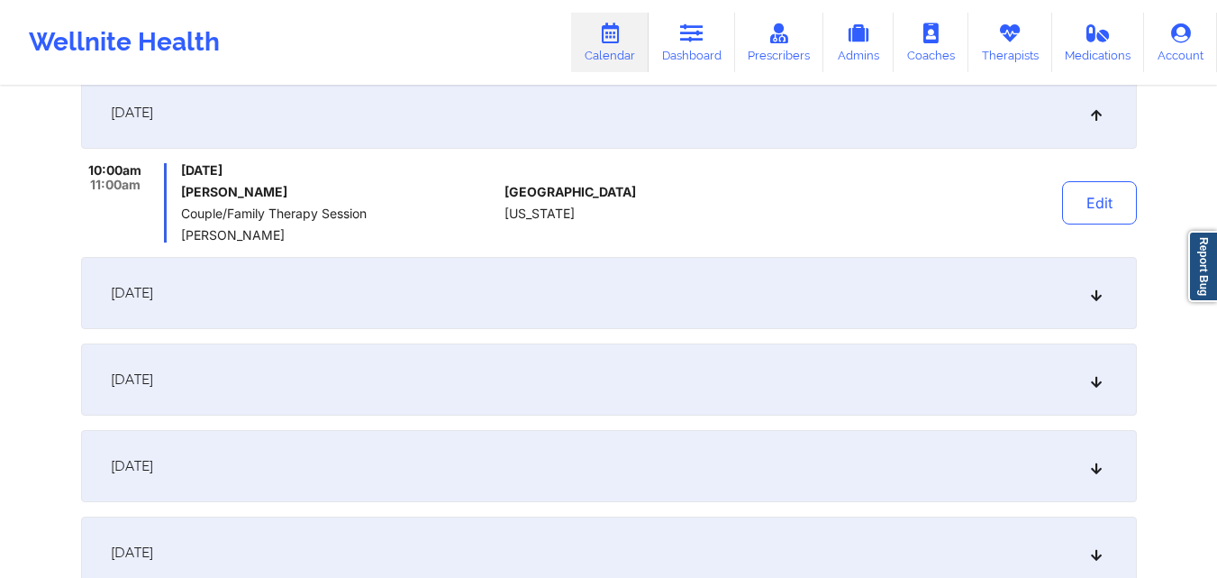
click at [1096, 314] on div "November 9, 2025" at bounding box center [609, 293] width 1056 height 72
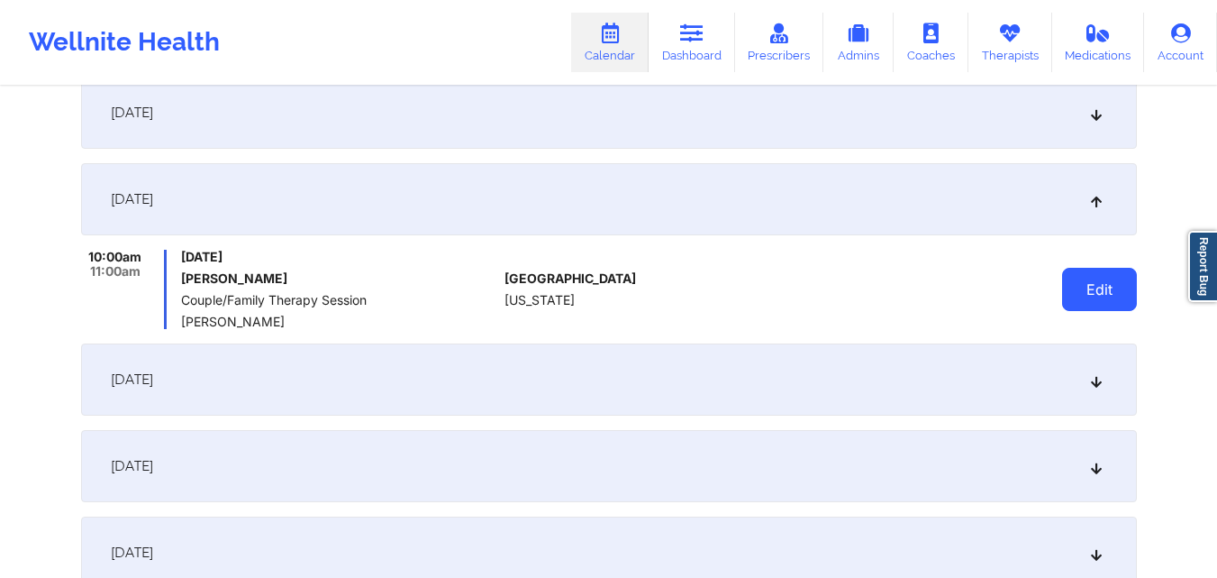
click at [1135, 281] on button "Edit" at bounding box center [1099, 289] width 75 height 43
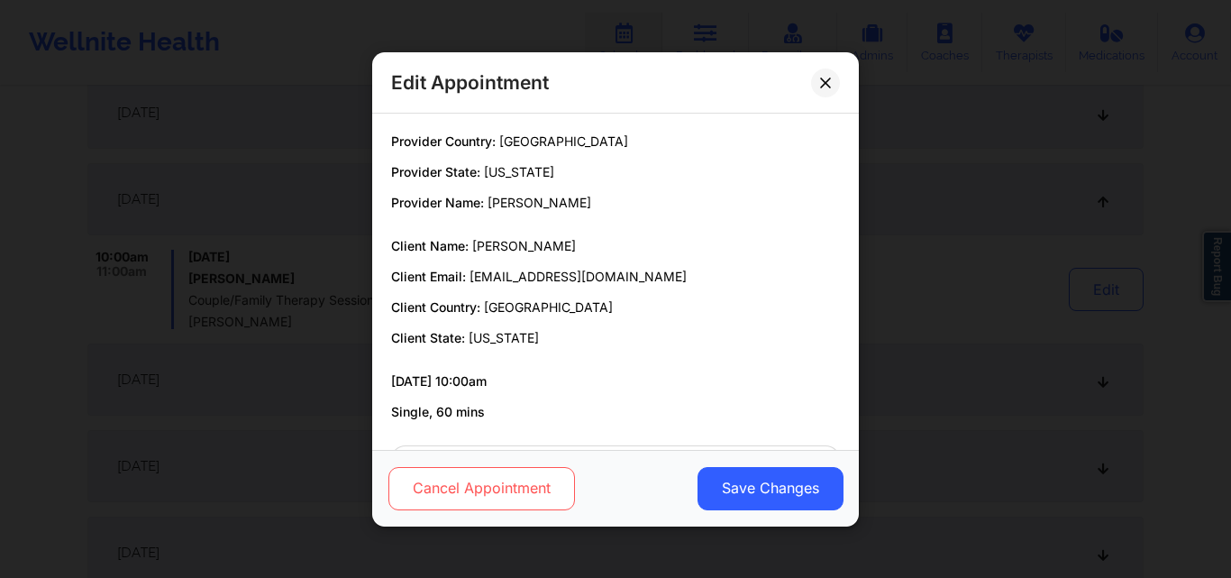
click at [430, 502] on button "Cancel Appointment" at bounding box center [481, 487] width 187 height 43
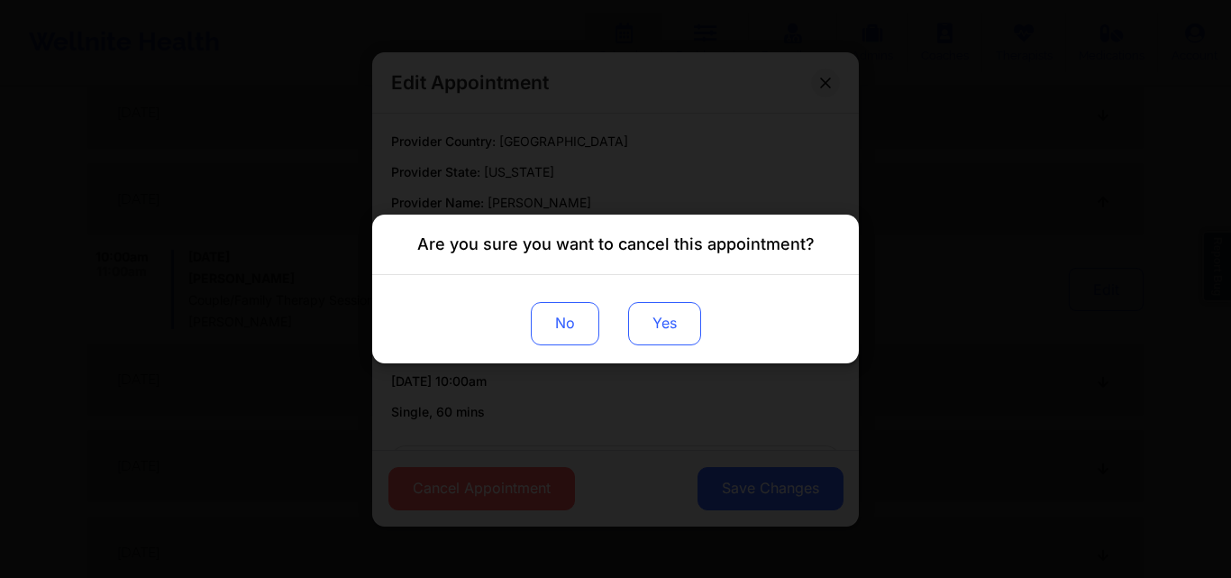
click at [660, 318] on button "Yes" at bounding box center [664, 323] width 73 height 43
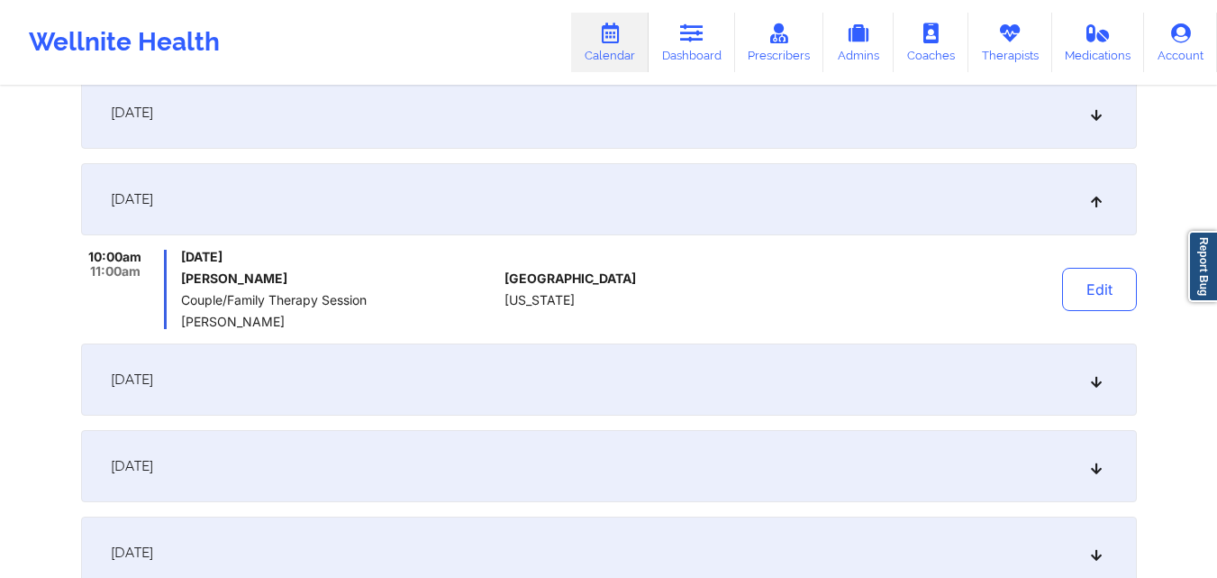
click at [1077, 271] on button "Edit" at bounding box center [1099, 289] width 75 height 43
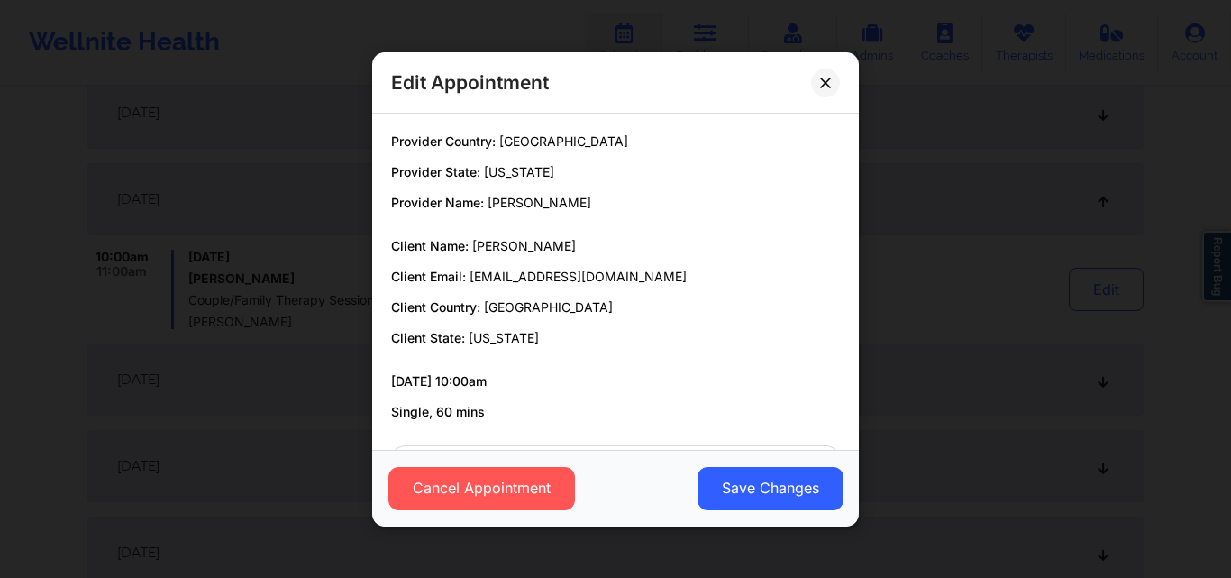
click at [1099, 398] on div "Edit Appointment Provider Country: United States Provider State: Florida Provid…" at bounding box center [615, 289] width 1231 height 578
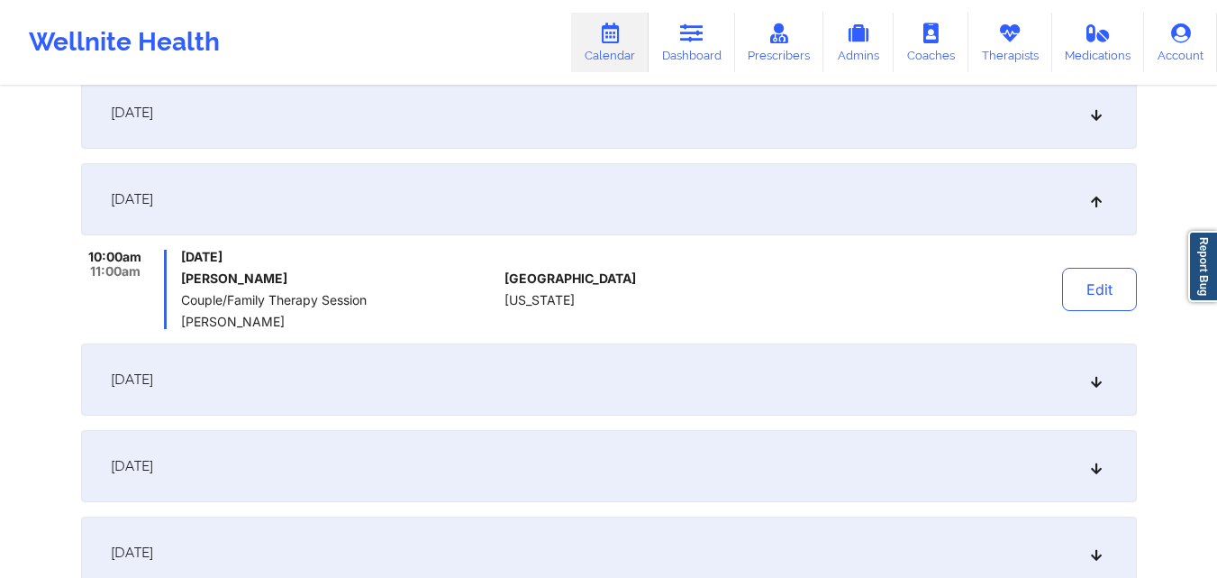
click at [1103, 375] on icon at bounding box center [1095, 379] width 15 height 13
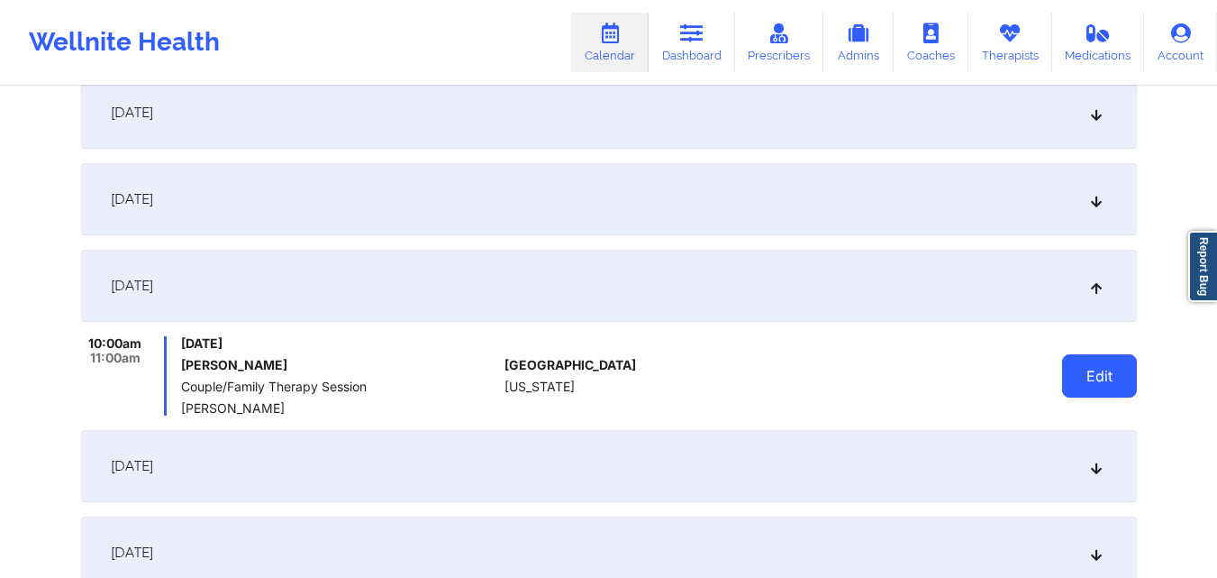
click at [1097, 371] on button "Edit" at bounding box center [1099, 375] width 75 height 43
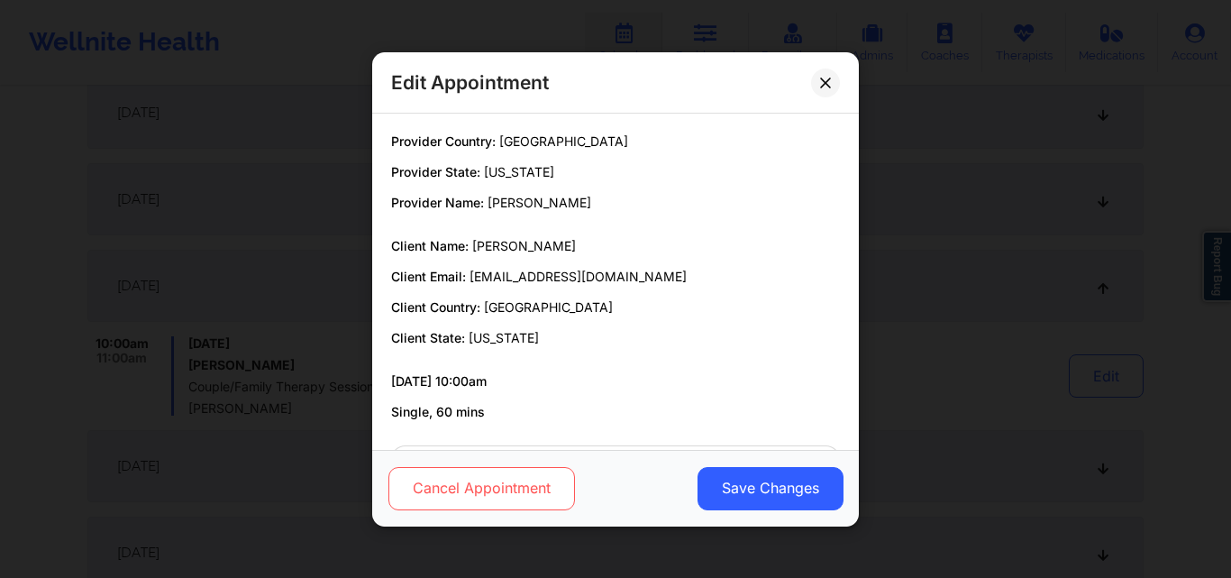
click at [505, 486] on button "Cancel Appointment" at bounding box center [481, 487] width 187 height 43
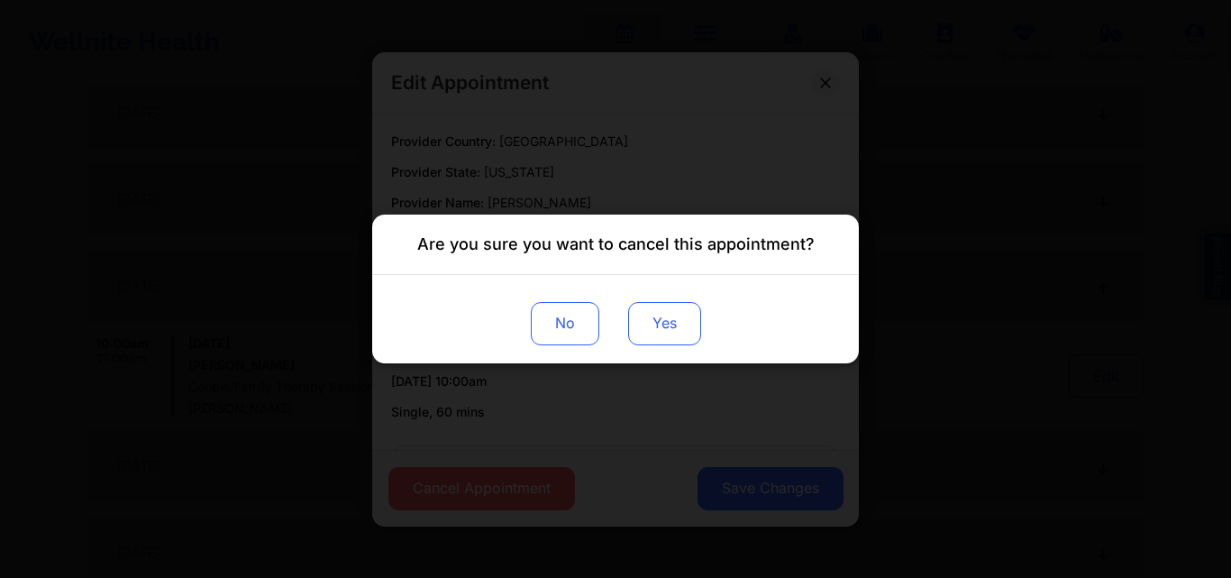
click at [676, 315] on button "Yes" at bounding box center [664, 323] width 73 height 43
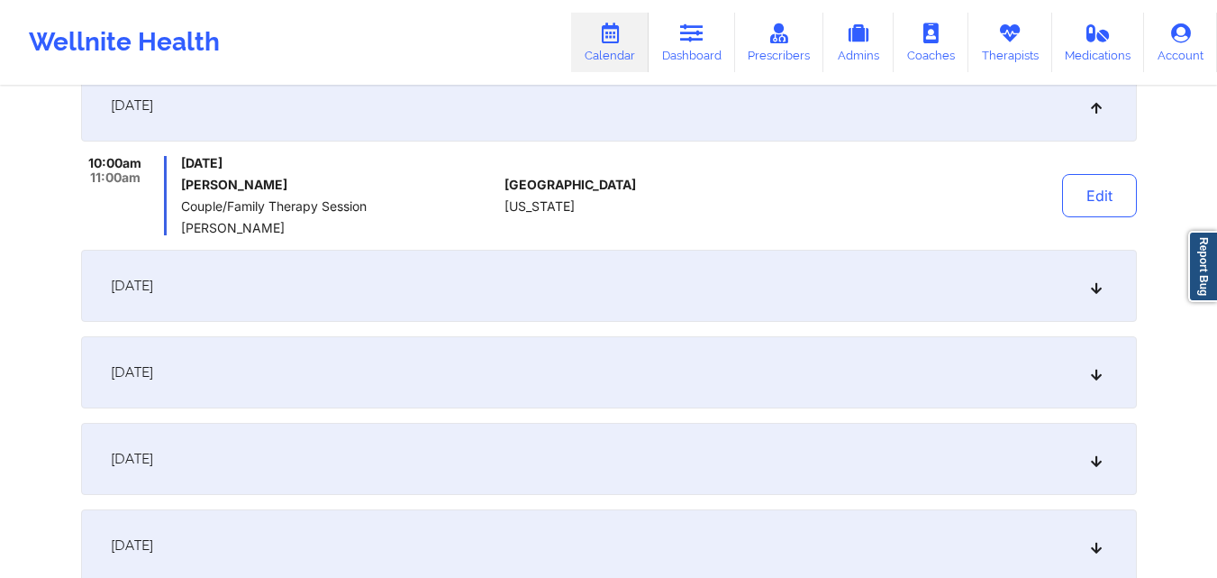
scroll to position [898, 0]
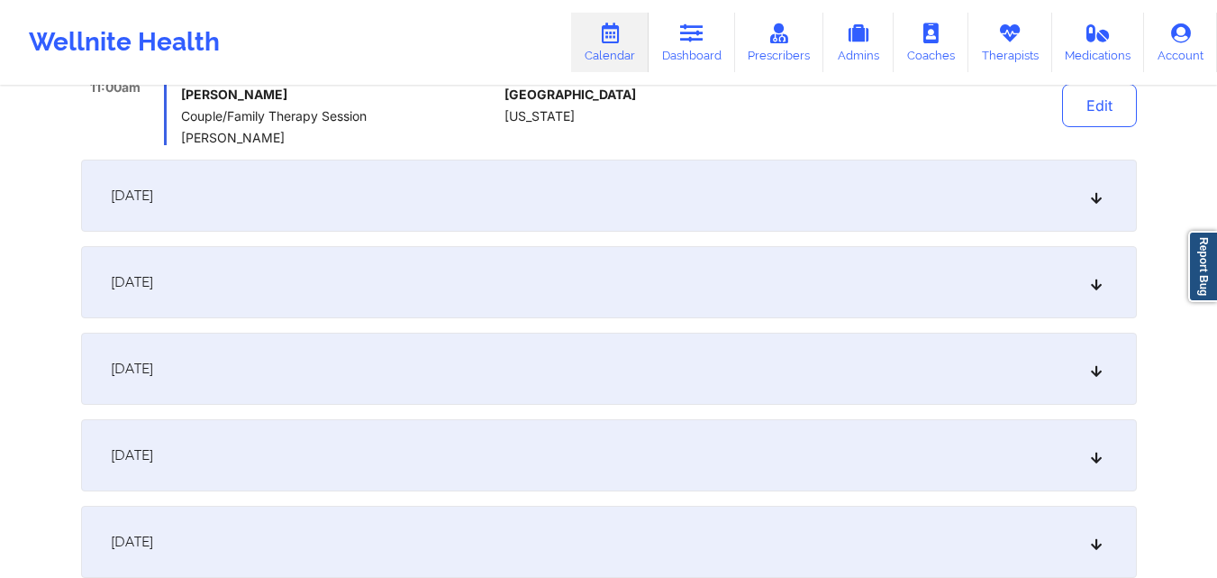
click at [1108, 193] on div "November 23, 2025" at bounding box center [609, 195] width 1056 height 72
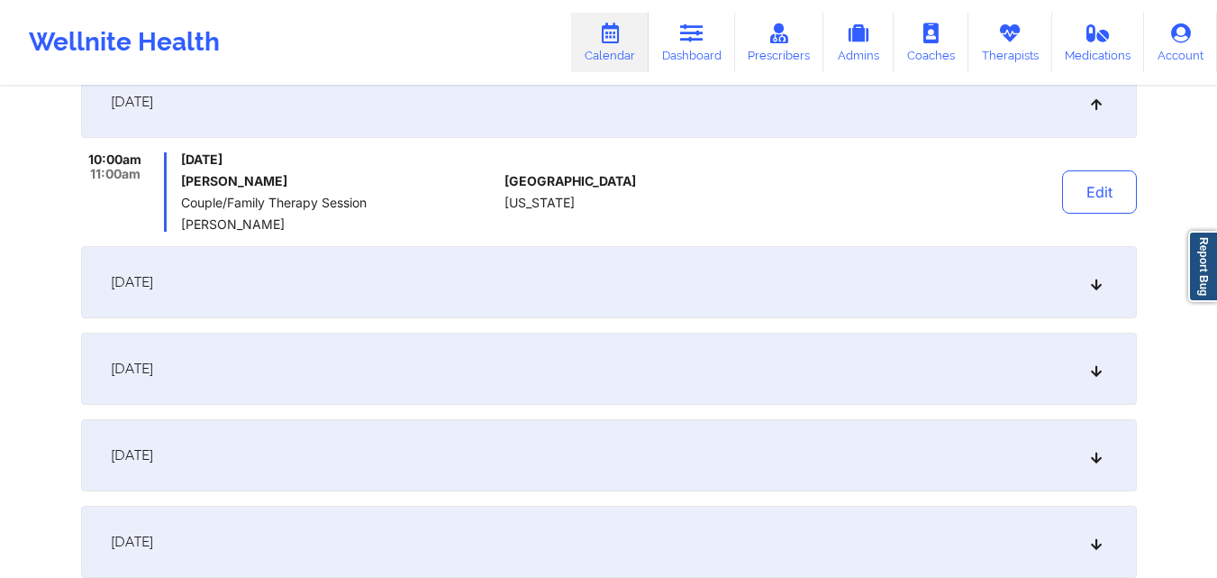
click at [1127, 162] on div "Edit" at bounding box center [1053, 191] width 167 height 79
click at [1100, 198] on button "Edit" at bounding box center [1099, 191] width 75 height 43
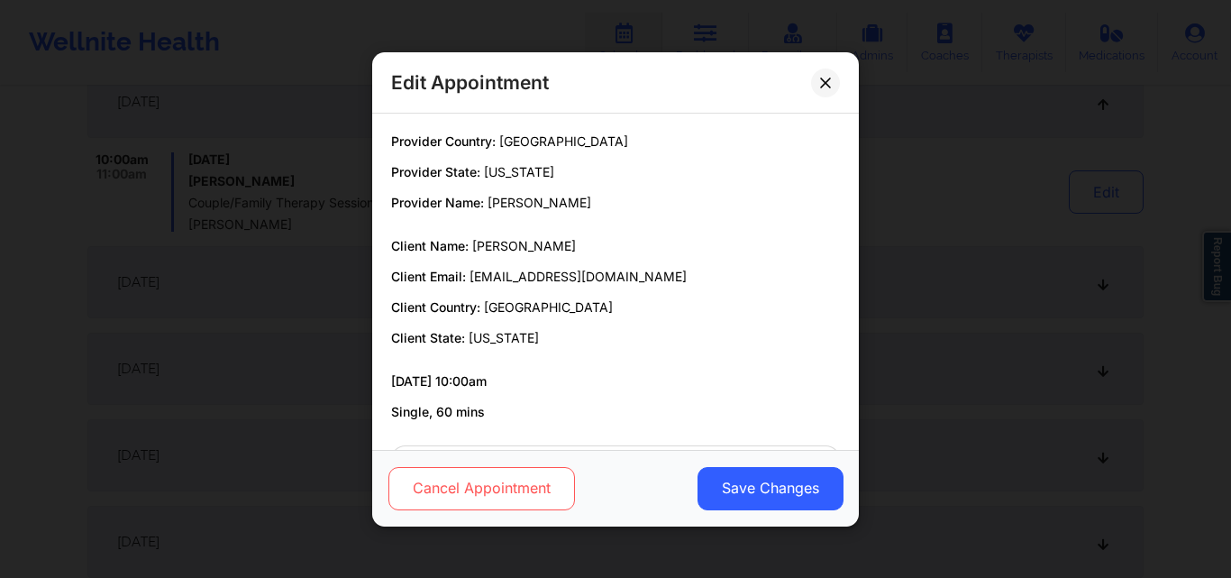
click at [505, 494] on button "Cancel Appointment" at bounding box center [481, 487] width 187 height 43
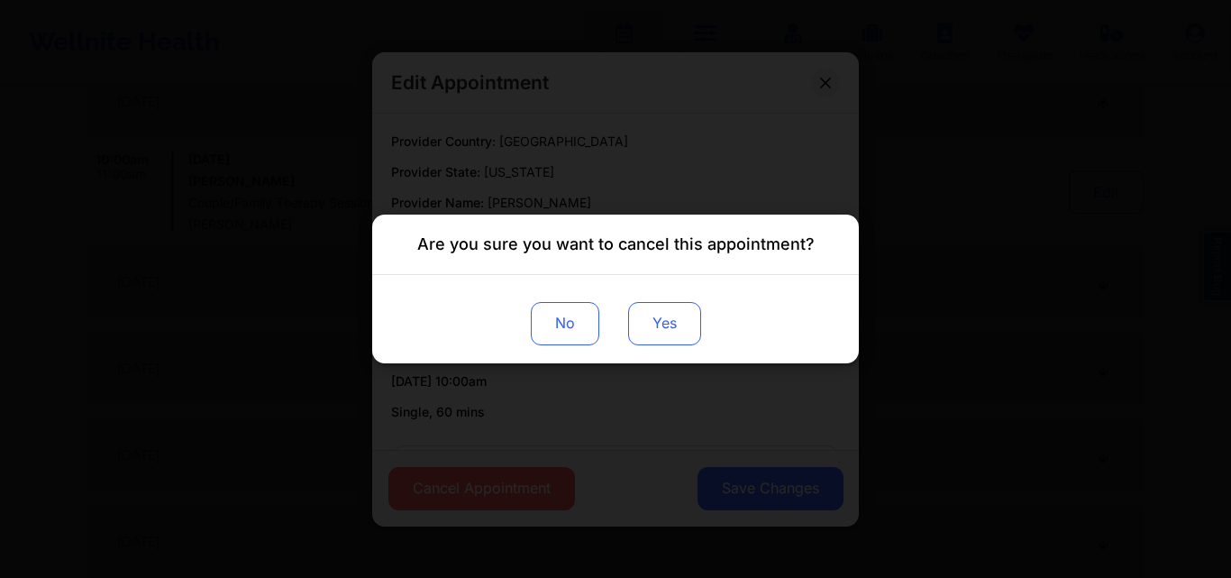
click at [673, 328] on button "Yes" at bounding box center [664, 323] width 73 height 43
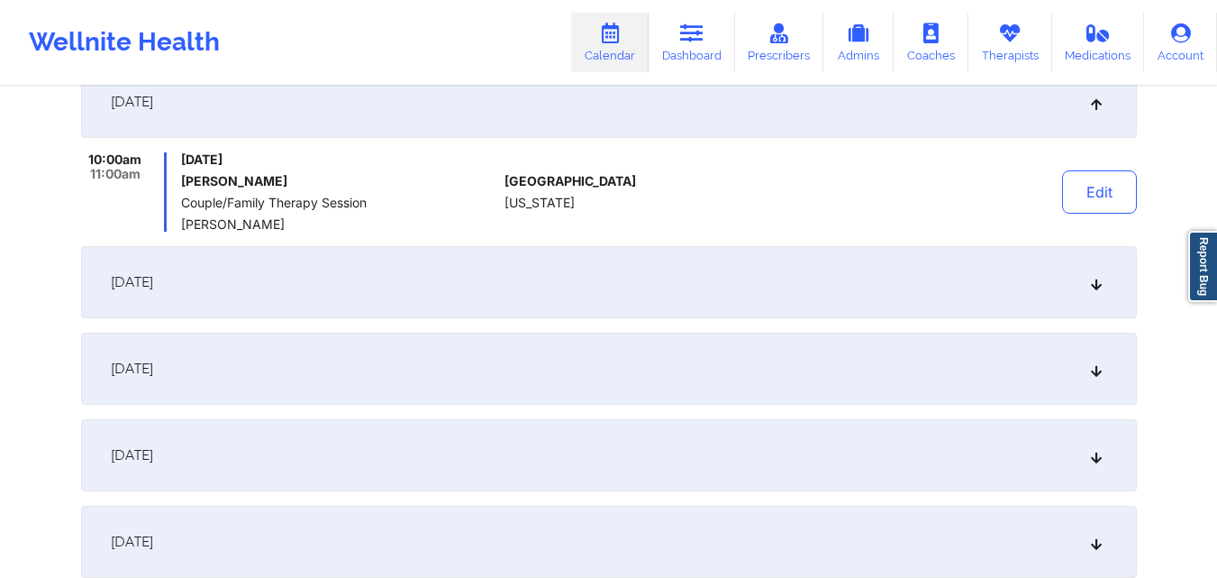
click at [1101, 277] on icon at bounding box center [1095, 282] width 15 height 13
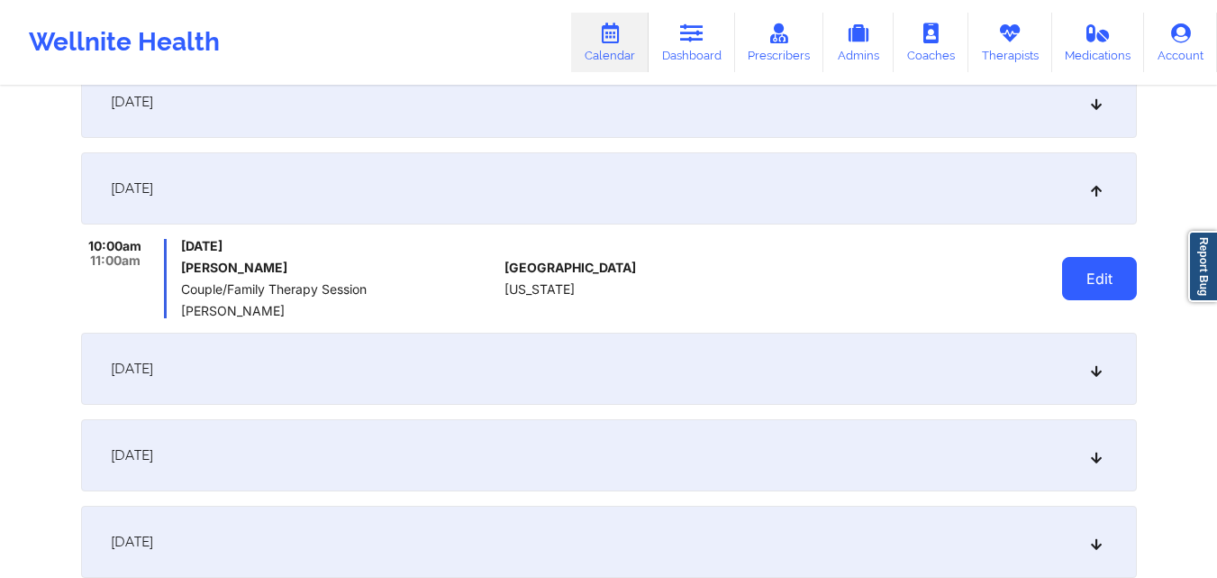
click at [1110, 273] on button "Edit" at bounding box center [1099, 278] width 75 height 43
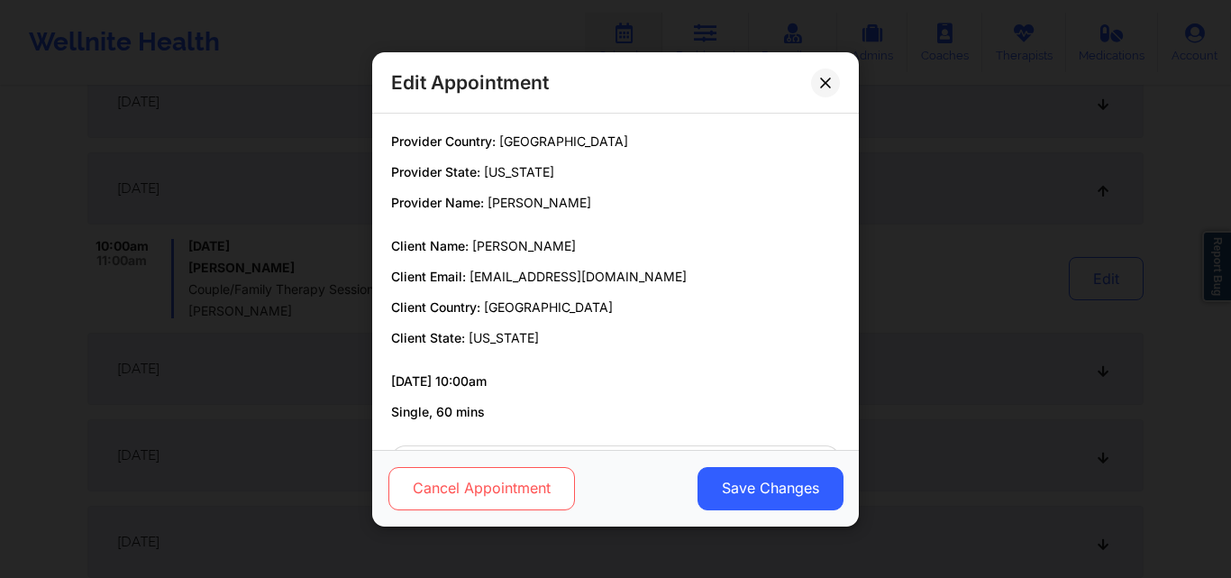
click at [537, 476] on button "Cancel Appointment" at bounding box center [481, 487] width 187 height 43
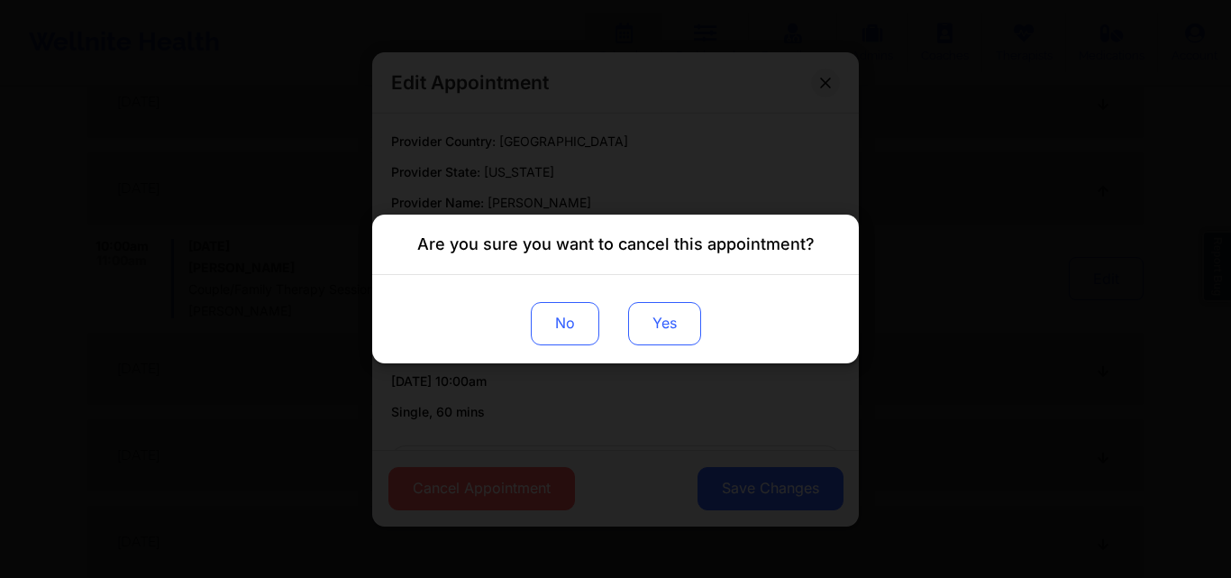
click at [658, 321] on button "Yes" at bounding box center [664, 323] width 73 height 43
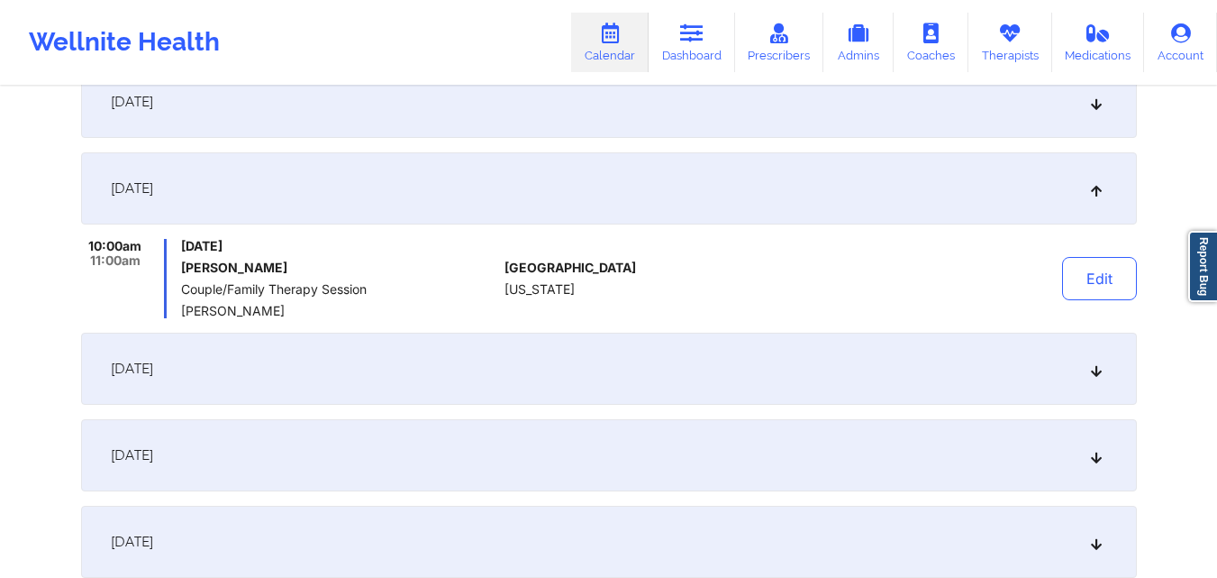
click at [1104, 366] on div "December 7, 2025" at bounding box center [609, 368] width 1056 height 72
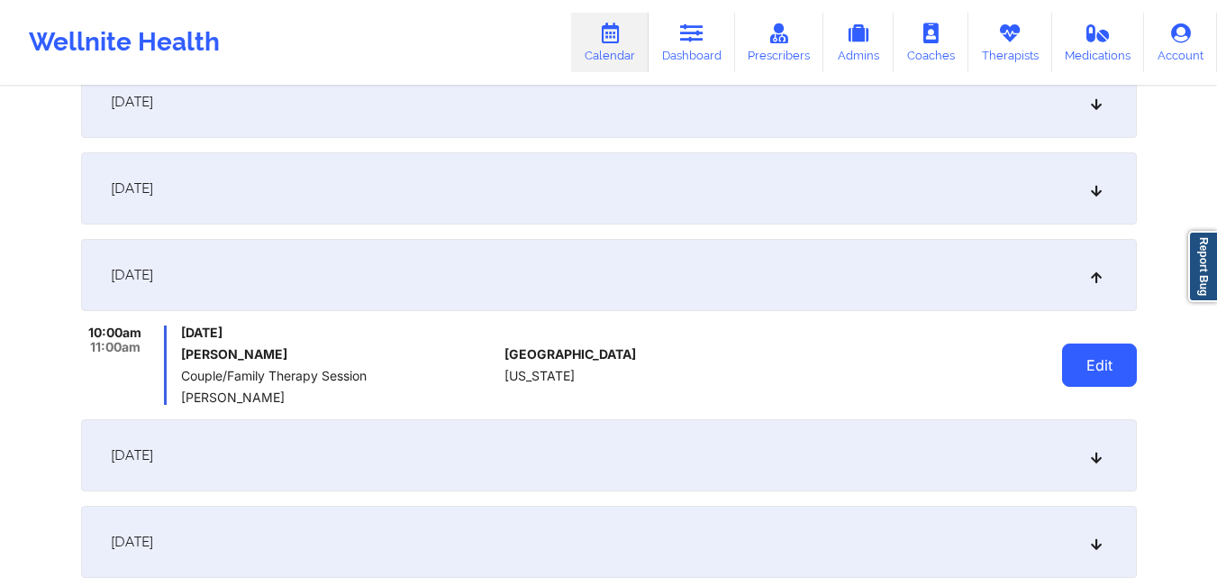
click at [1097, 350] on button "Edit" at bounding box center [1099, 364] width 75 height 43
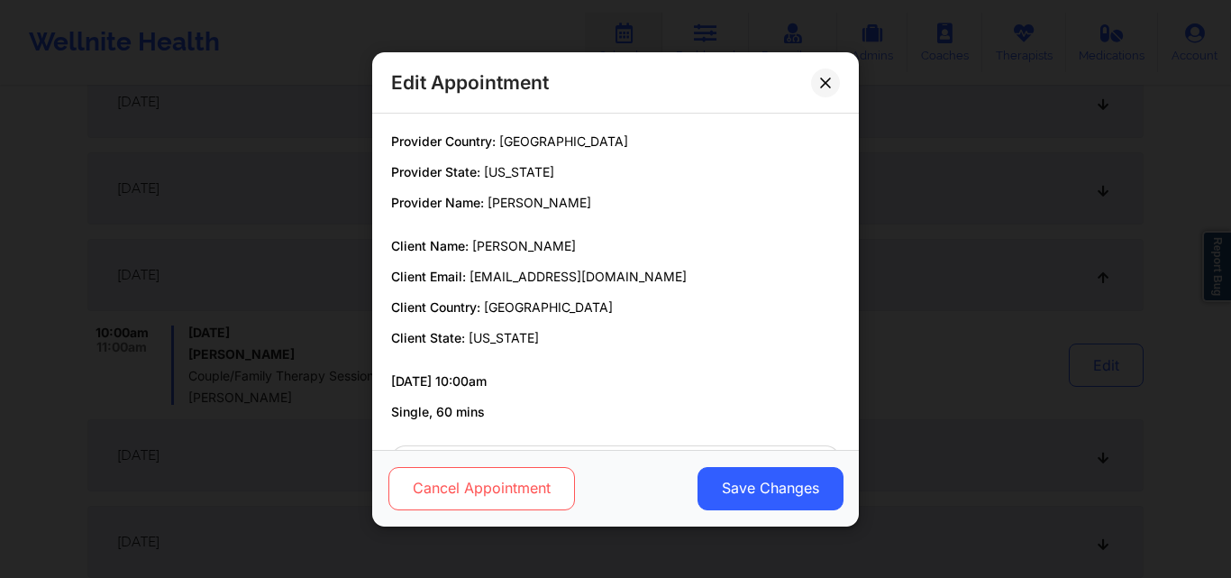
click at [444, 480] on button "Cancel Appointment" at bounding box center [481, 487] width 187 height 43
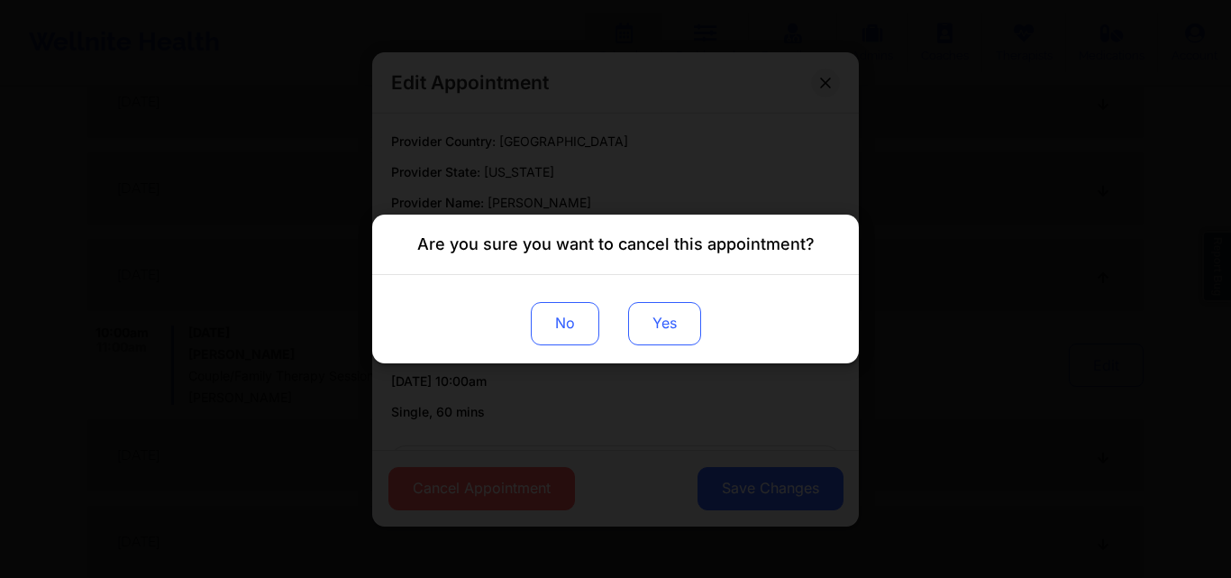
click at [678, 320] on button "Yes" at bounding box center [664, 323] width 73 height 43
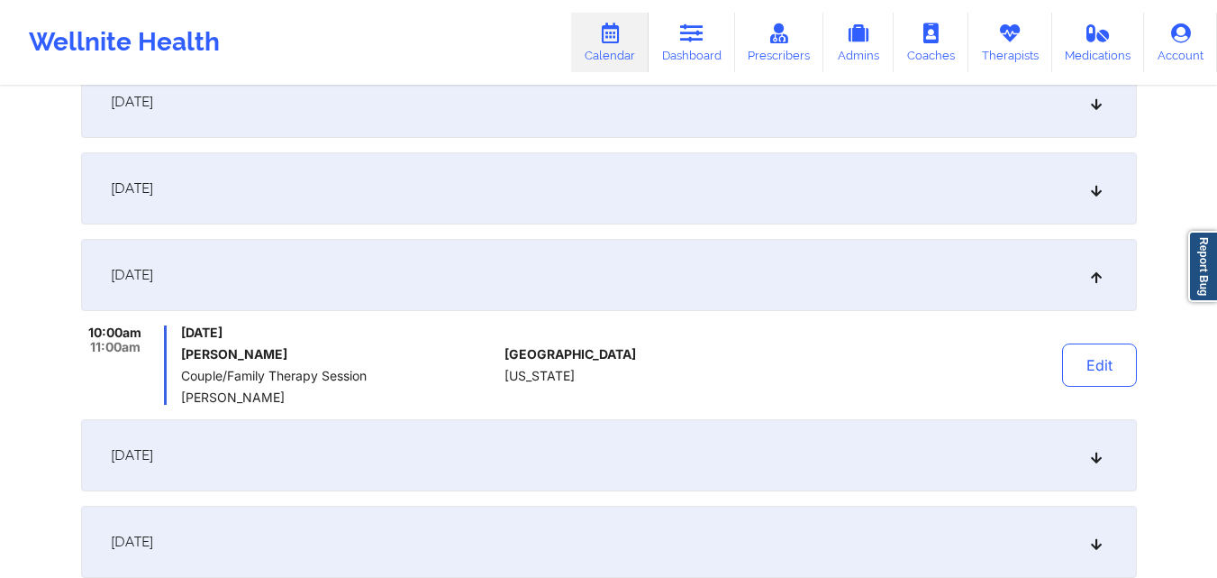
click at [1100, 449] on icon at bounding box center [1095, 455] width 15 height 13
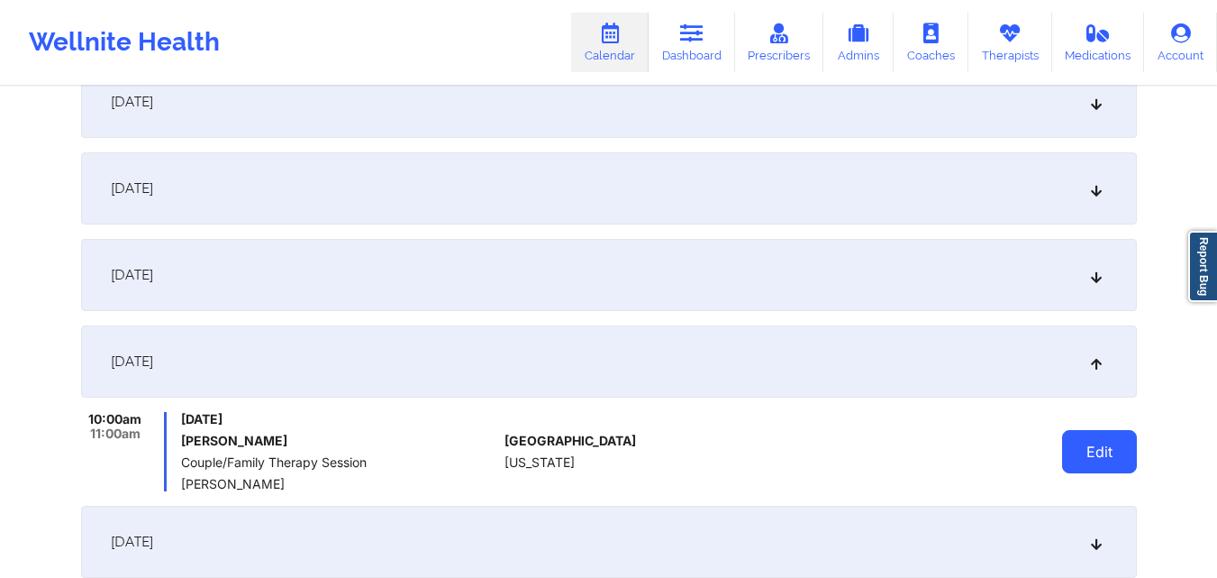
click at [1088, 449] on button "Edit" at bounding box center [1099, 451] width 75 height 43
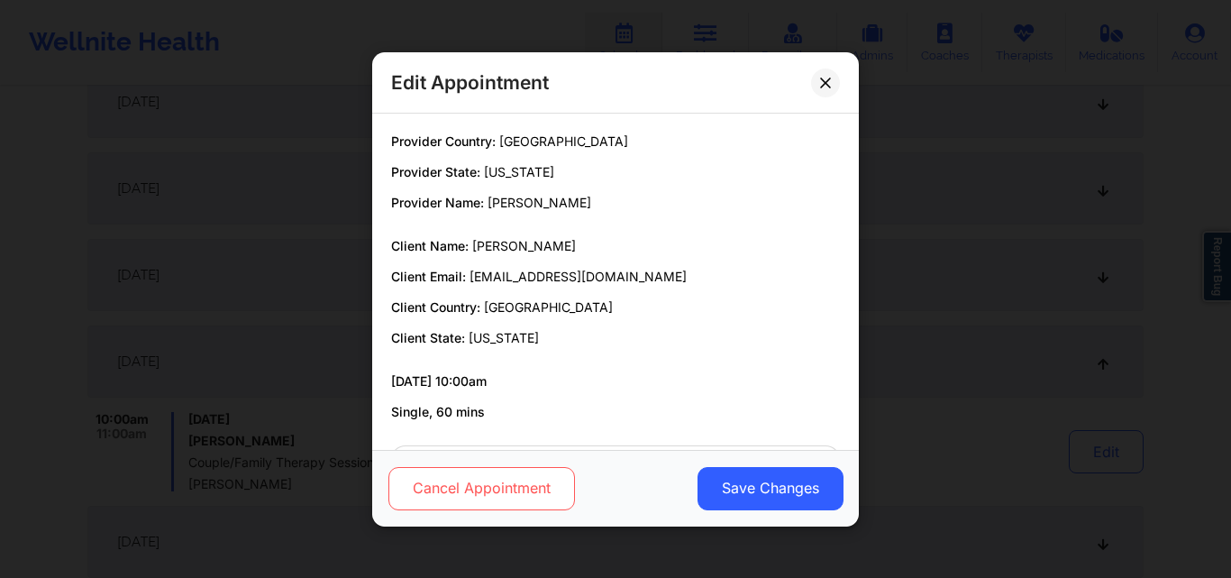
click at [416, 487] on button "Cancel Appointment" at bounding box center [481, 487] width 187 height 43
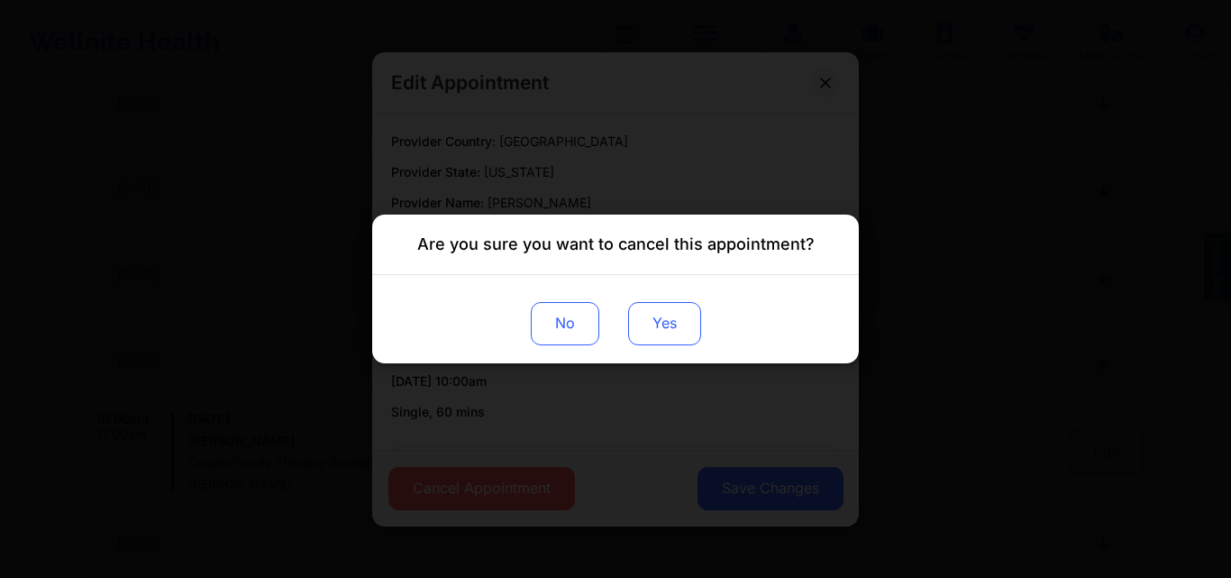
click at [687, 321] on button "Yes" at bounding box center [664, 323] width 73 height 43
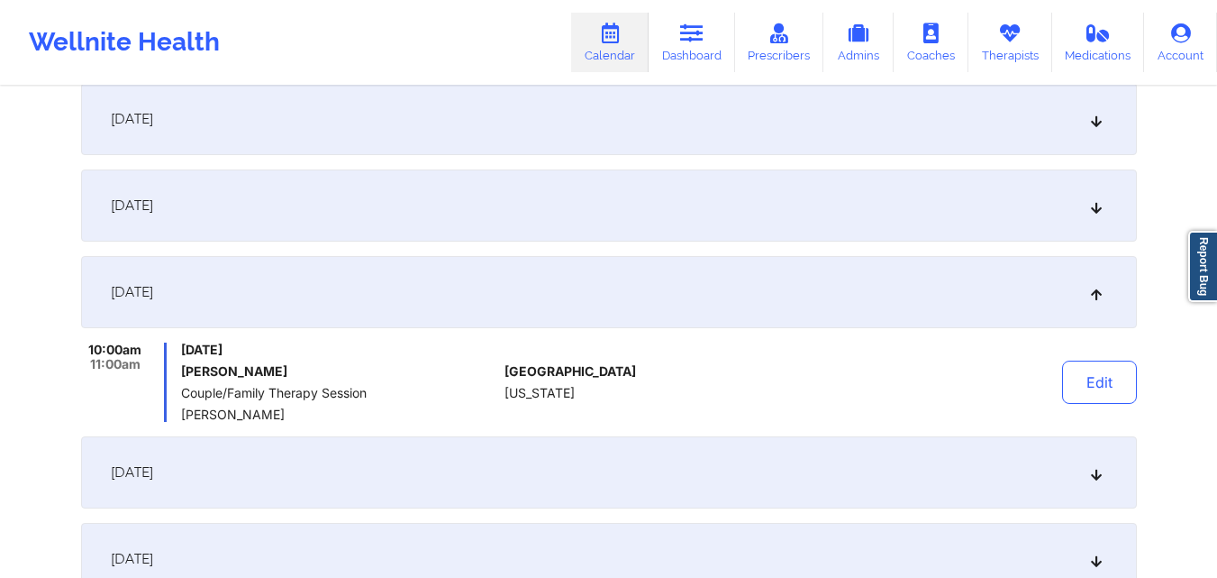
scroll to position [1169, 0]
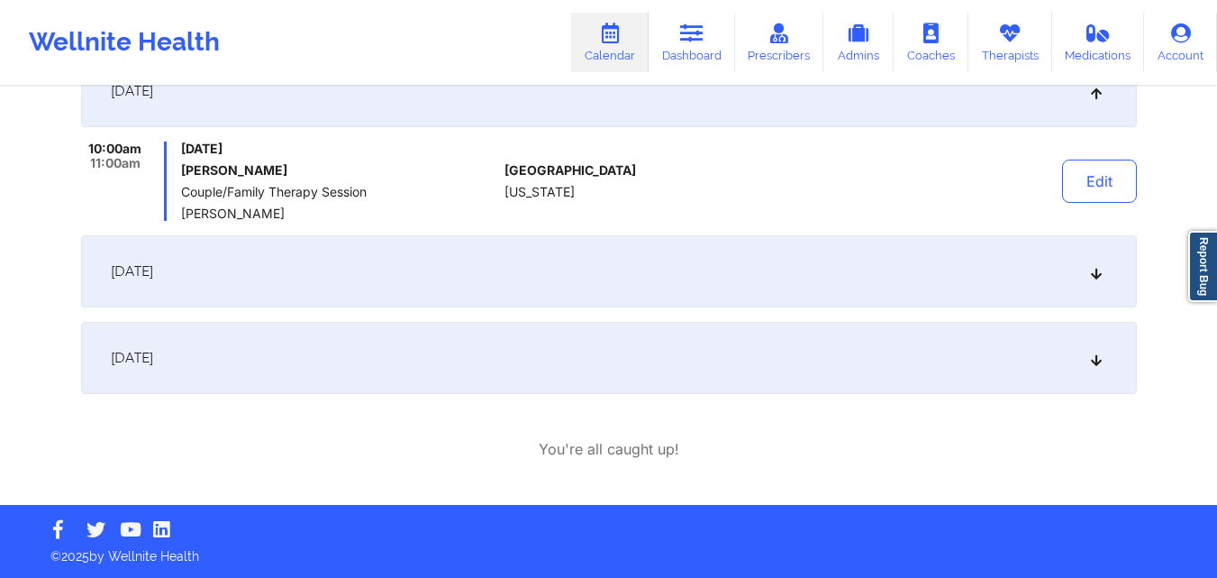
click at [1097, 270] on icon at bounding box center [1095, 271] width 15 height 13
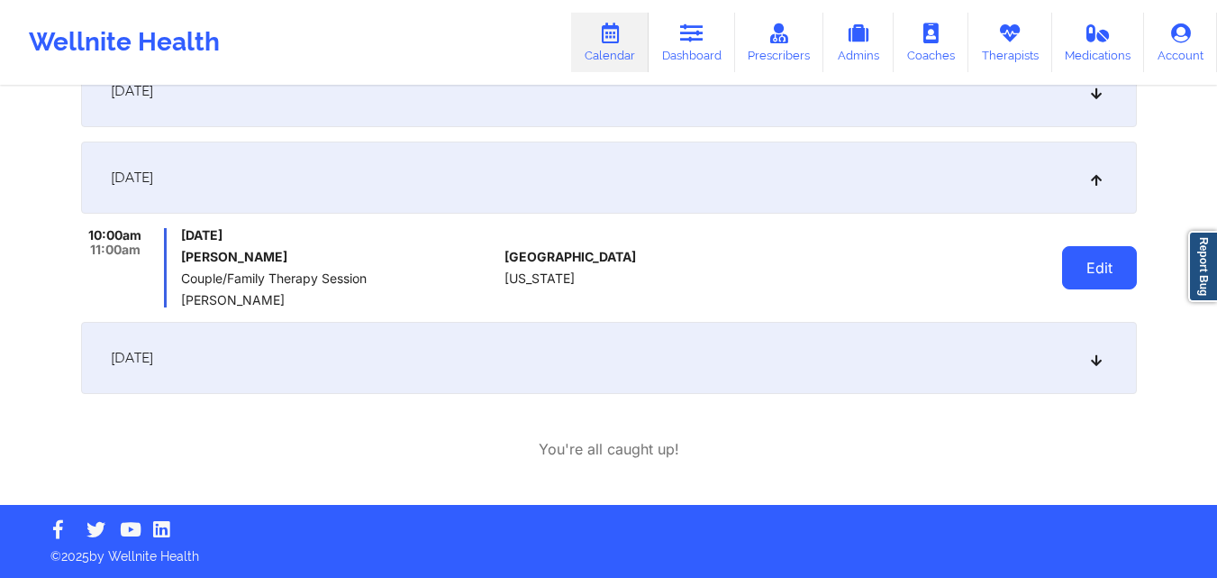
click at [1082, 259] on button "Edit" at bounding box center [1099, 267] width 75 height 43
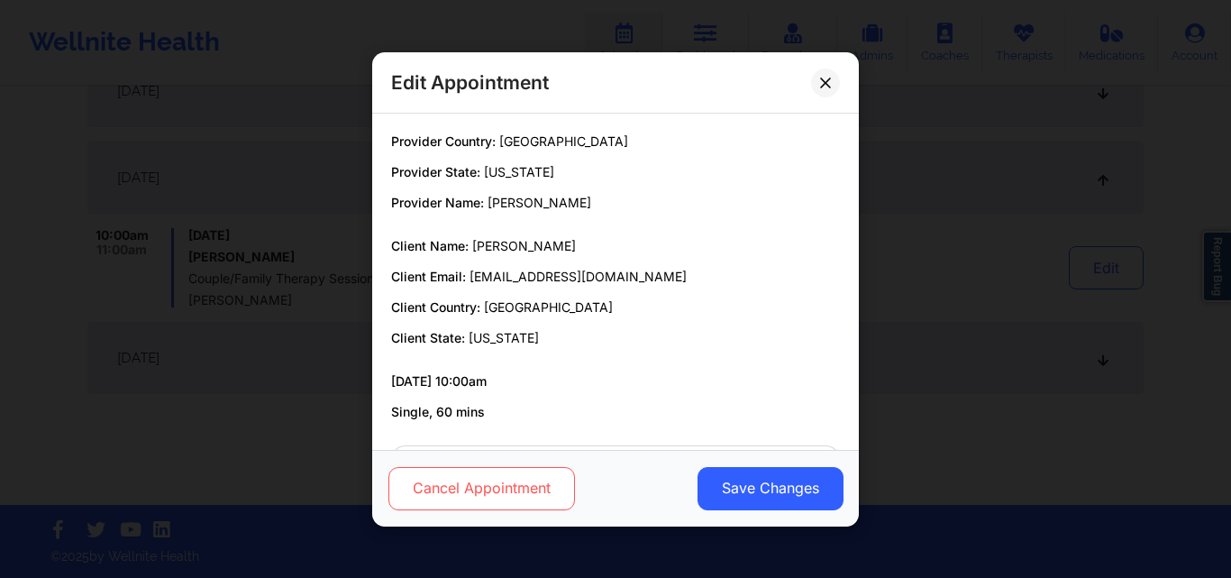
click at [485, 489] on button "Cancel Appointment" at bounding box center [481, 487] width 187 height 43
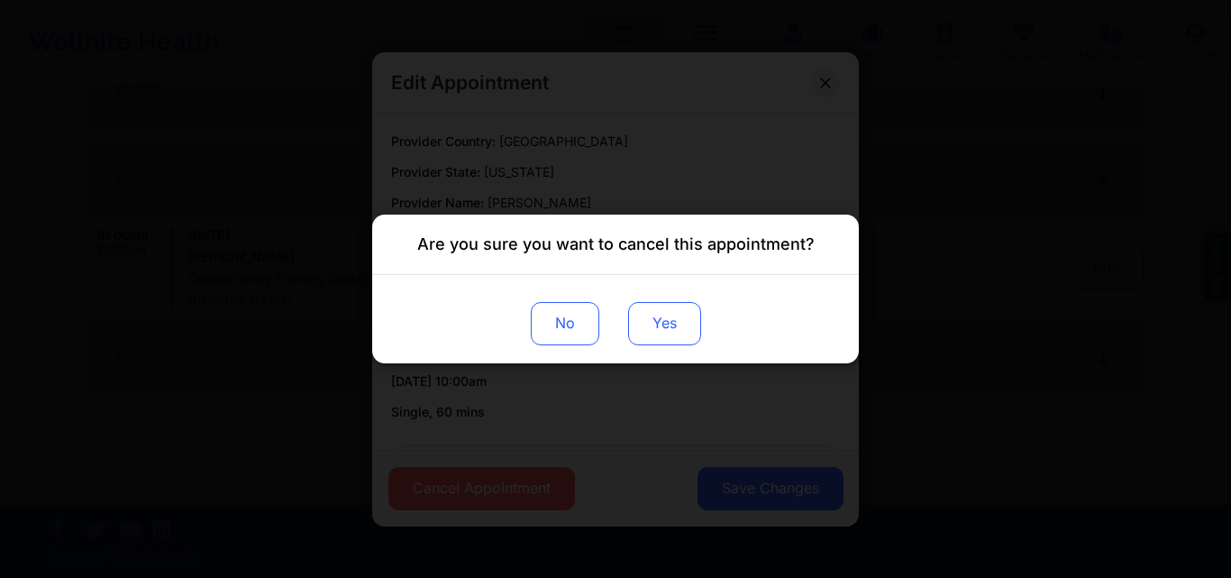
click at [645, 337] on button "Yes" at bounding box center [664, 323] width 73 height 43
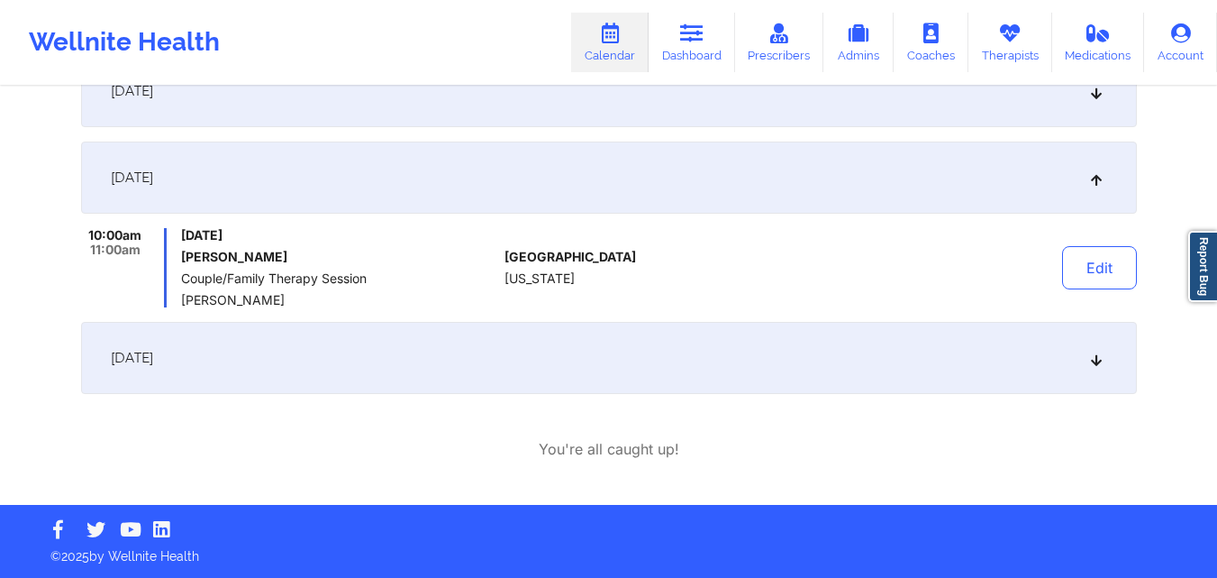
click at [1083, 353] on div "December 28, 2025" at bounding box center [609, 358] width 1056 height 72
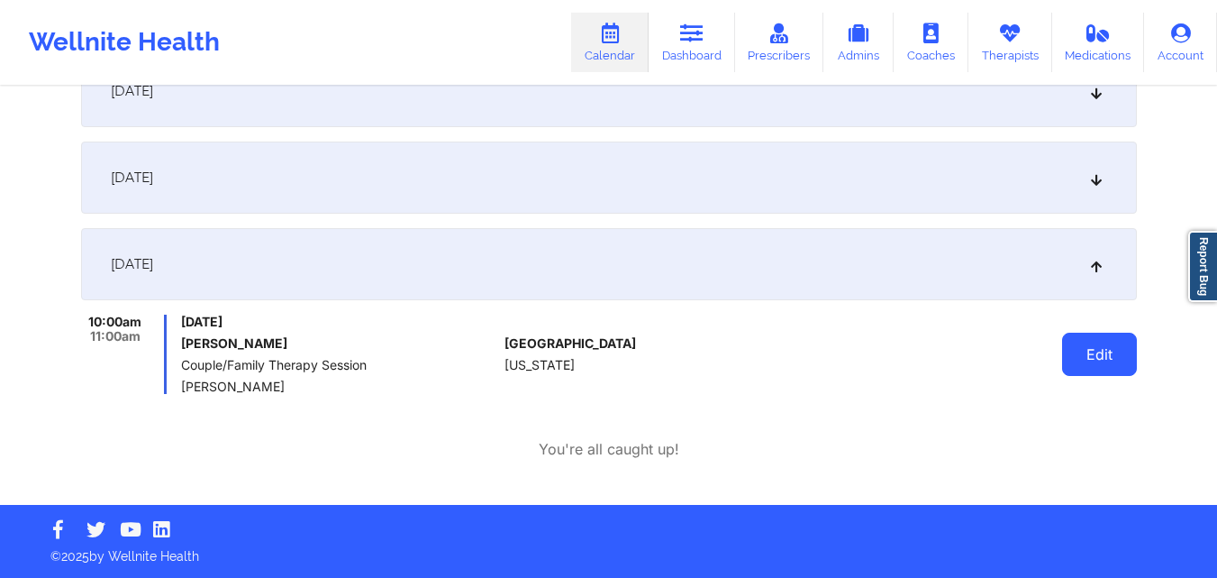
click at [1094, 366] on button "Edit" at bounding box center [1099, 353] width 75 height 43
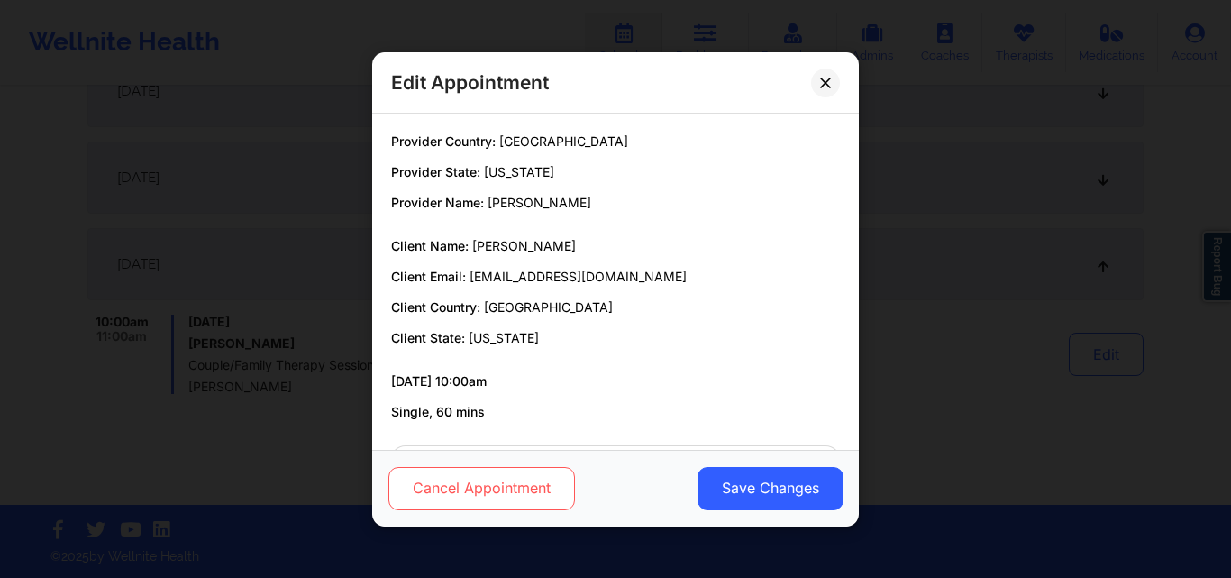
click at [514, 478] on button "Cancel Appointment" at bounding box center [481, 487] width 187 height 43
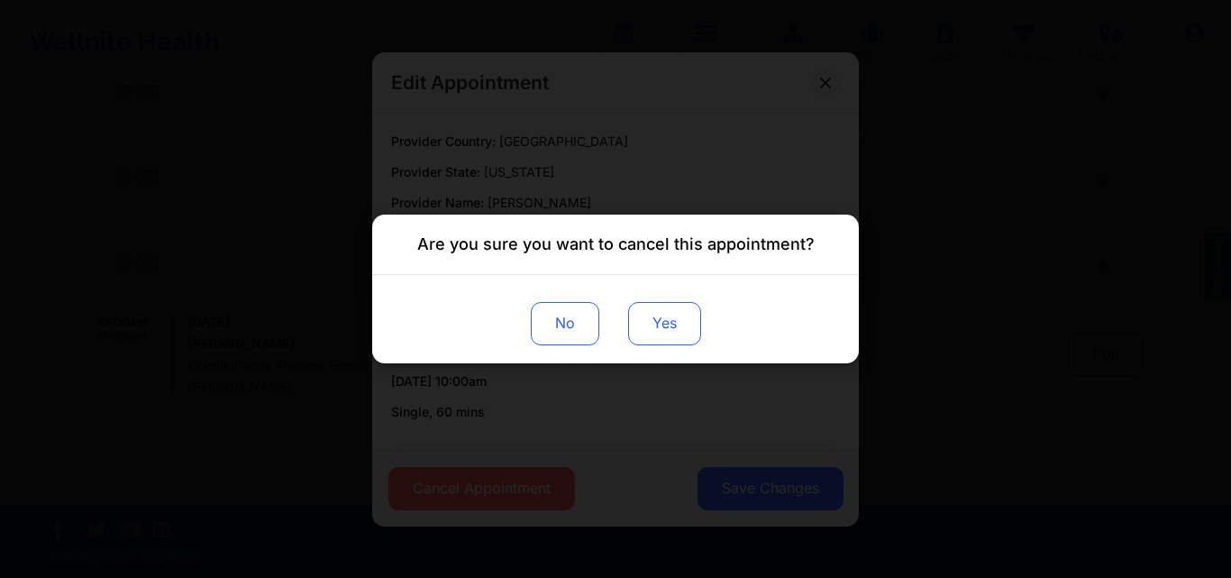
click at [676, 316] on button "Yes" at bounding box center [664, 323] width 73 height 43
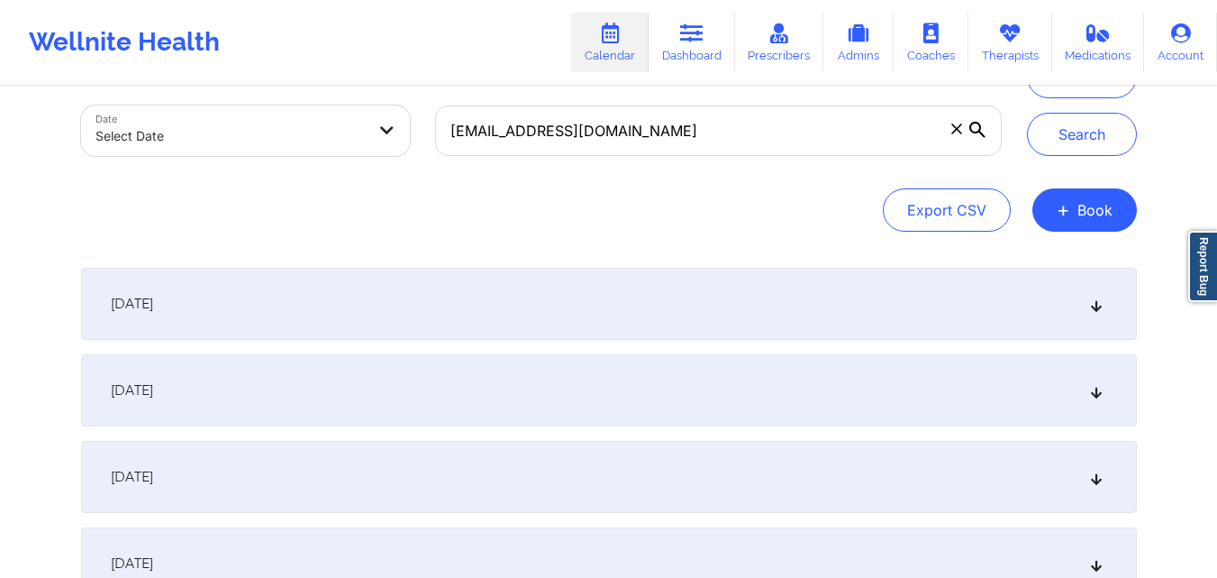
scroll to position [0, 0]
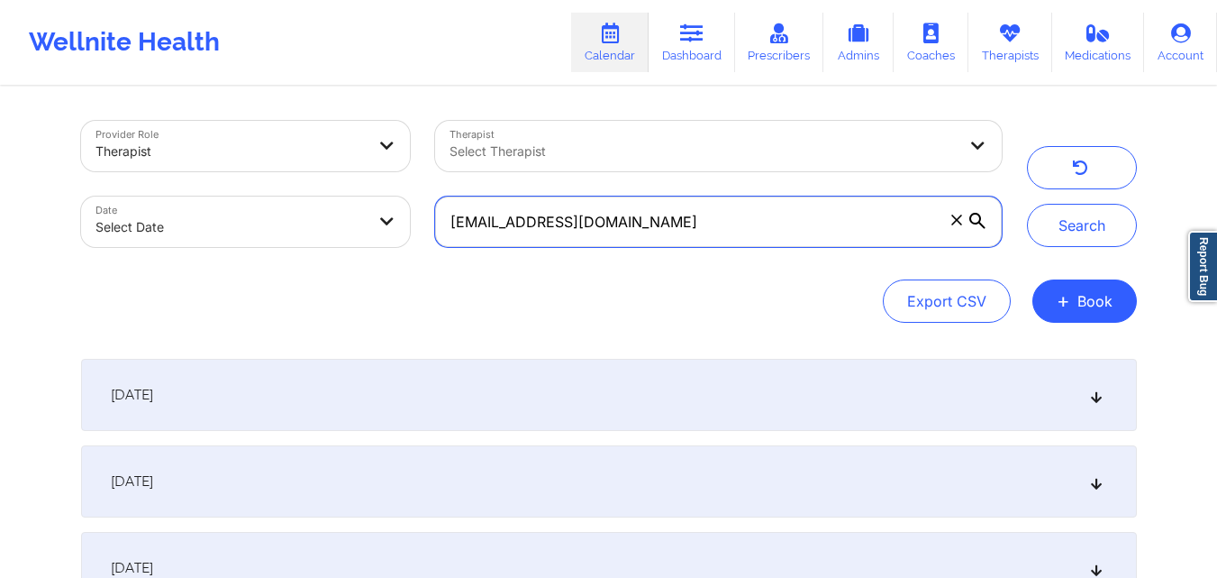
click at [651, 221] on input "[EMAIL_ADDRESS][DOMAIN_NAME]" at bounding box center [718, 221] width 566 height 50
paste input "zbarreiro8"
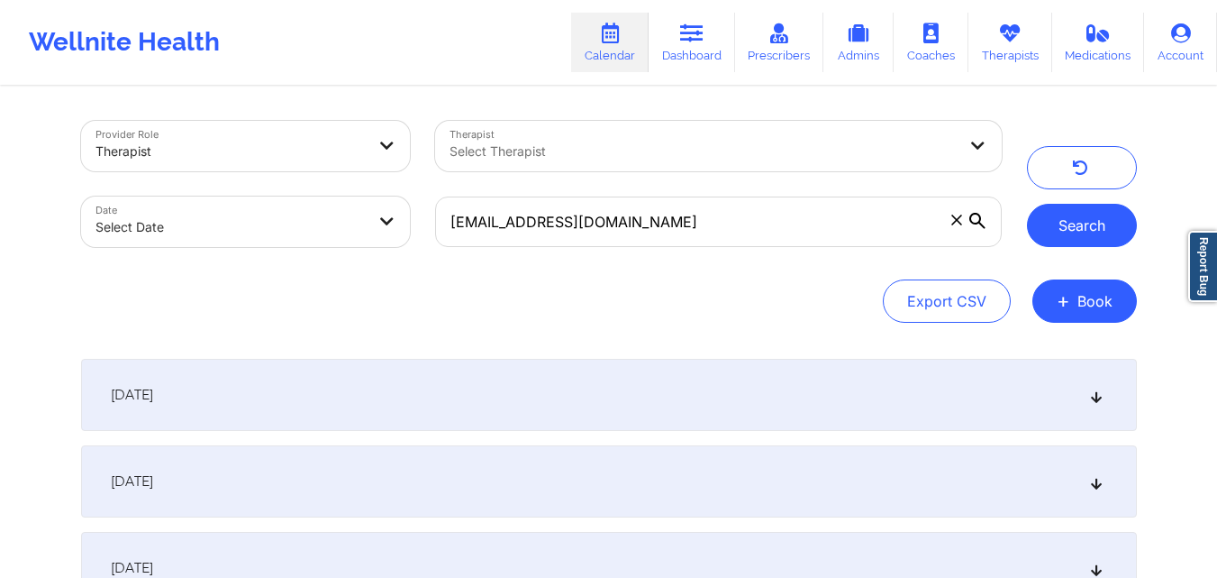
click at [1063, 222] on button "Search" at bounding box center [1082, 225] width 110 height 43
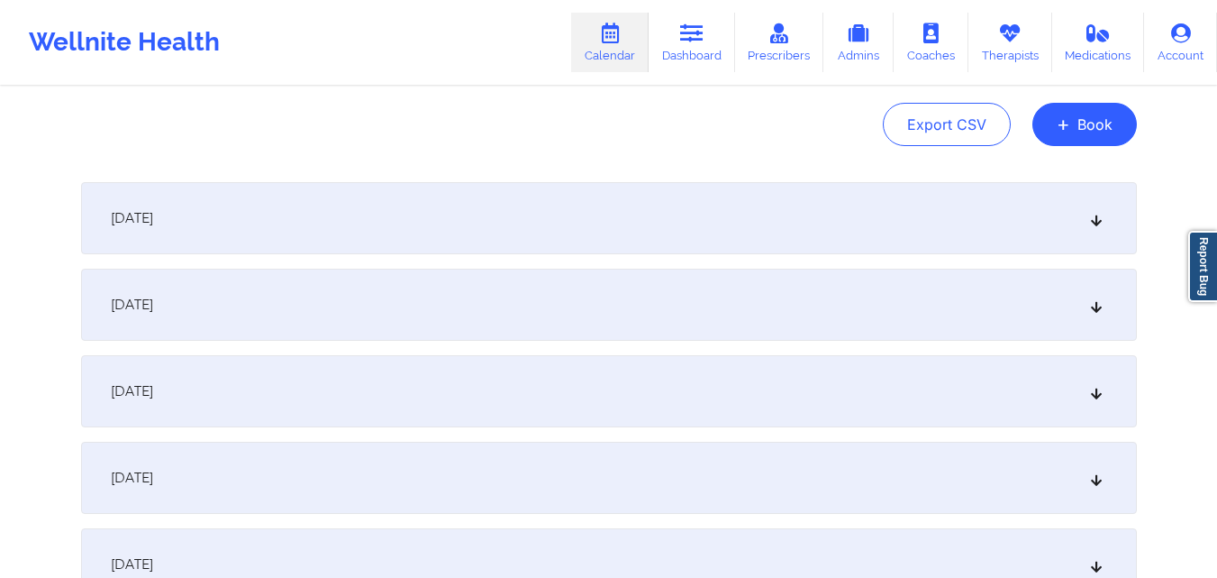
scroll to position [180, 0]
click at [552, 222] on div "September 29, 2025" at bounding box center [609, 214] width 1056 height 72
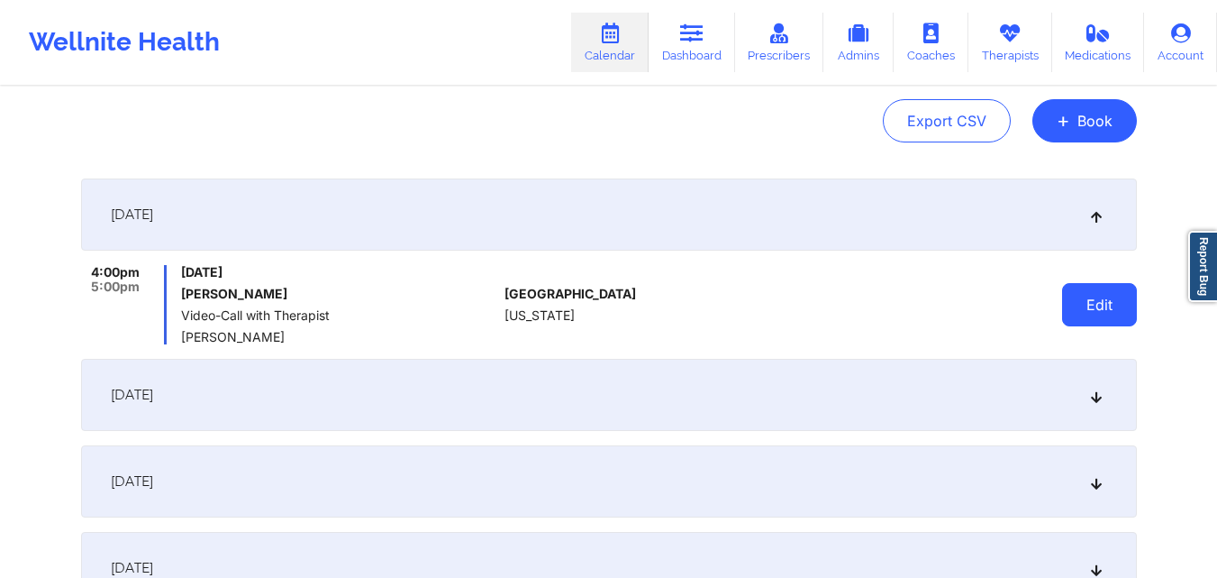
click at [1112, 298] on button "Edit" at bounding box center [1099, 304] width 75 height 43
click at [1112, 298] on body "Wellnite Health Calendar Dashboard Prescribers Admins Coaches Therapists Medica…" at bounding box center [608, 109] width 1217 height 578
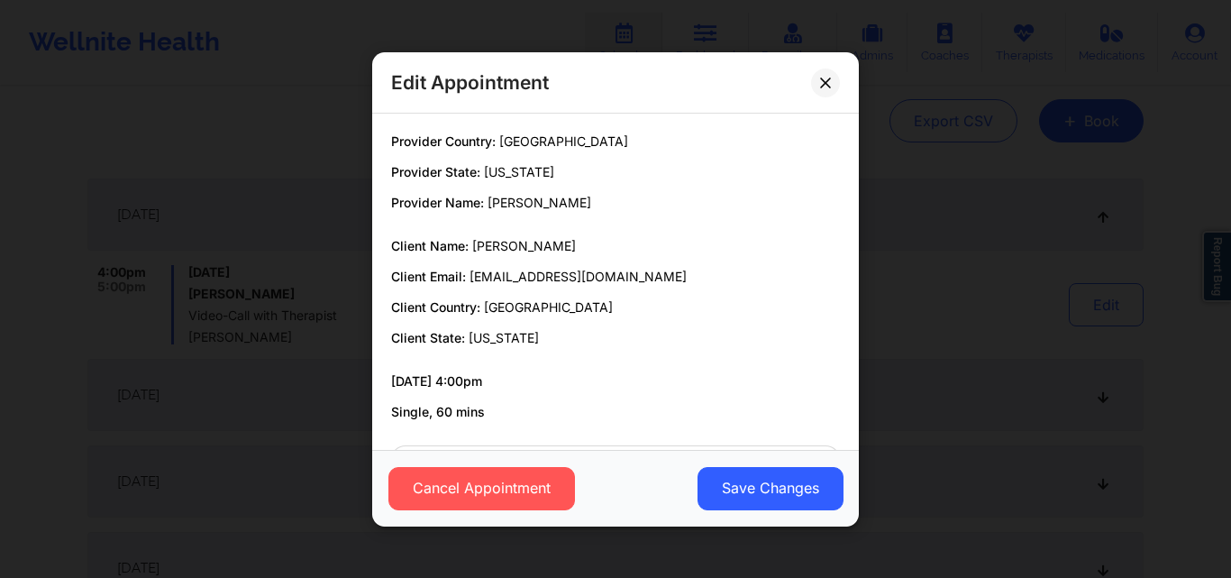
click at [945, 301] on div "Edit Appointment Provider Country: United States Provider State: Florida Provid…" at bounding box center [615, 289] width 1231 height 578
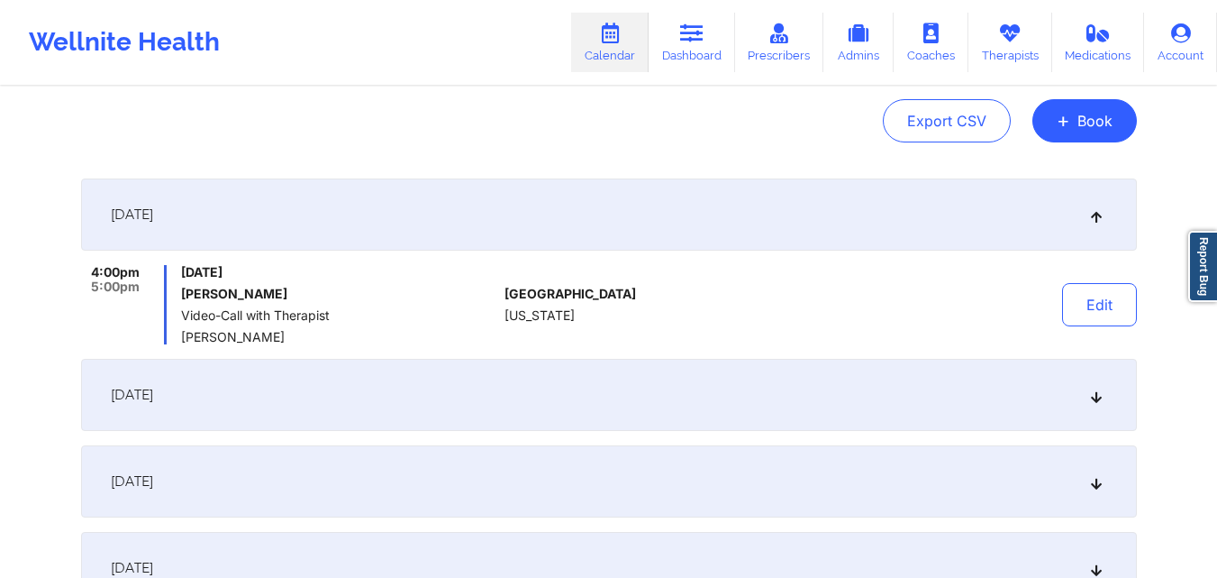
click at [831, 220] on div "September 29, 2025" at bounding box center [609, 214] width 1056 height 72
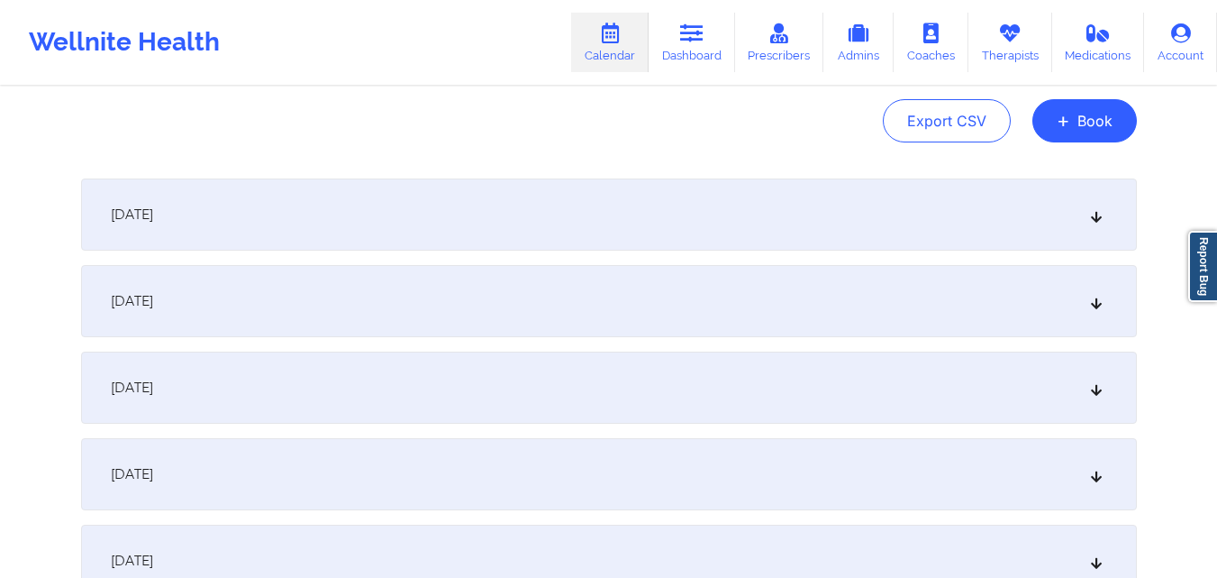
click at [970, 287] on div "October 6, 2025" at bounding box center [609, 301] width 1056 height 72
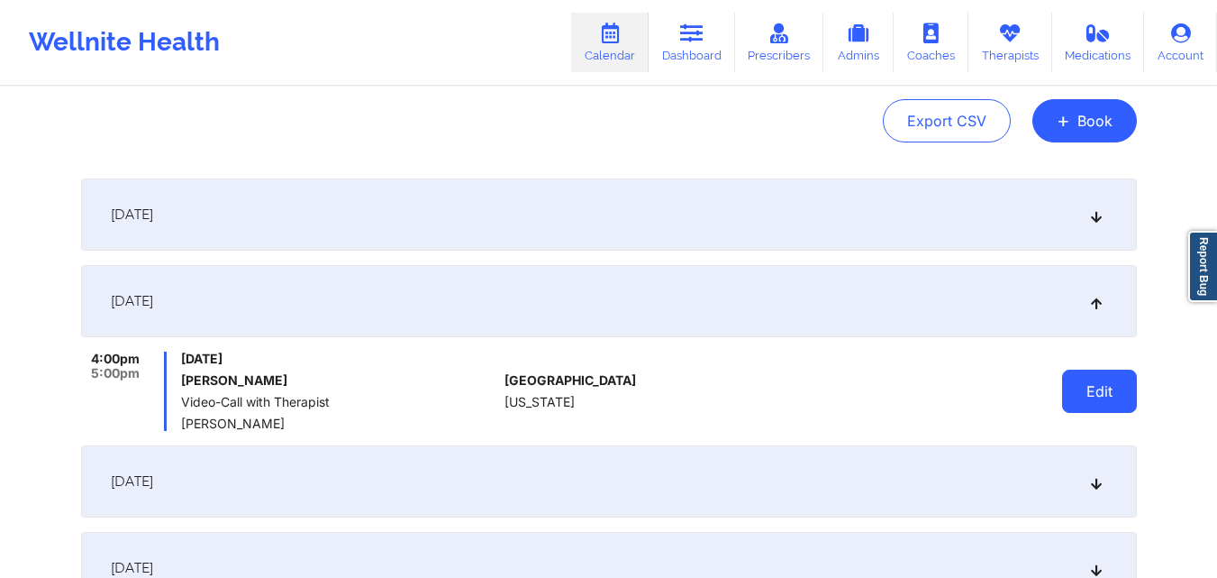
click at [1099, 400] on button "Edit" at bounding box center [1099, 390] width 75 height 43
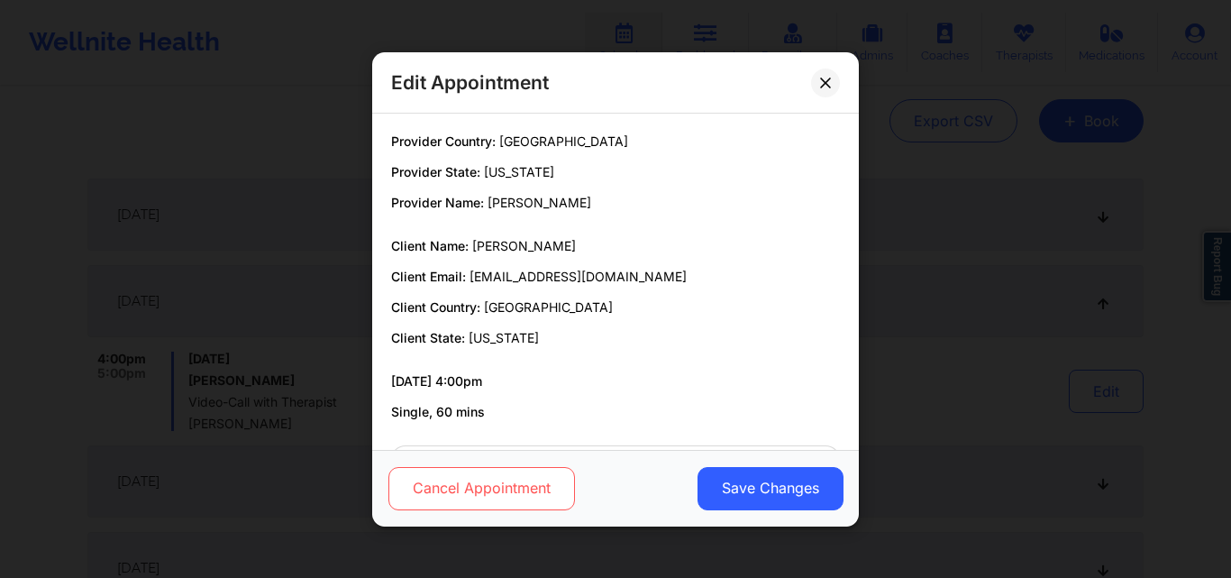
click at [496, 492] on button "Cancel Appointment" at bounding box center [481, 487] width 187 height 43
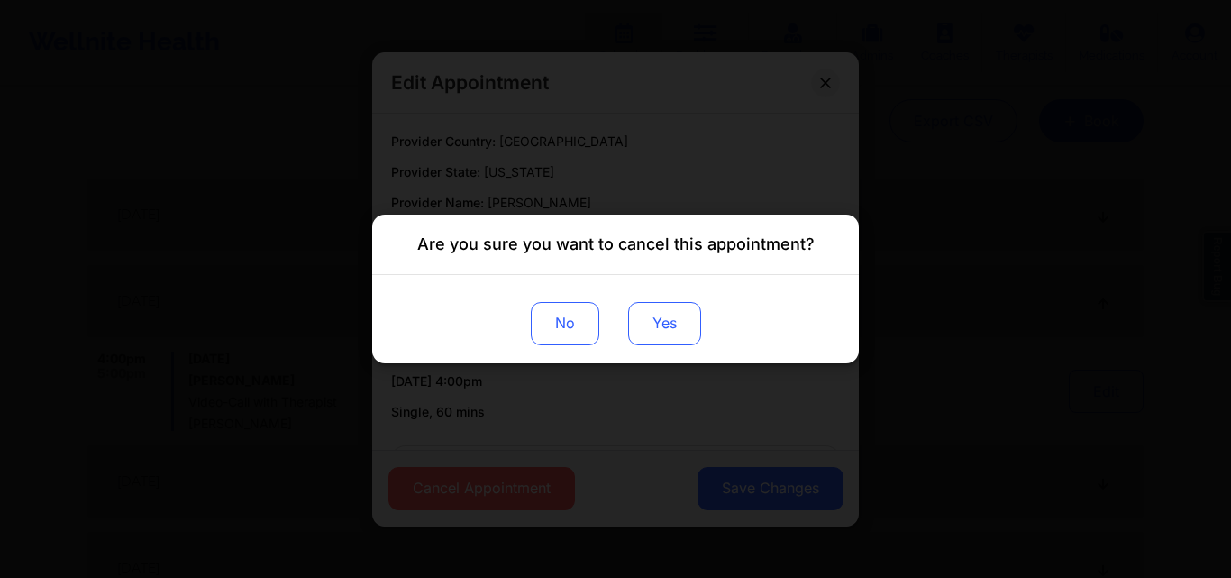
click at [663, 306] on button "Yes" at bounding box center [664, 323] width 73 height 43
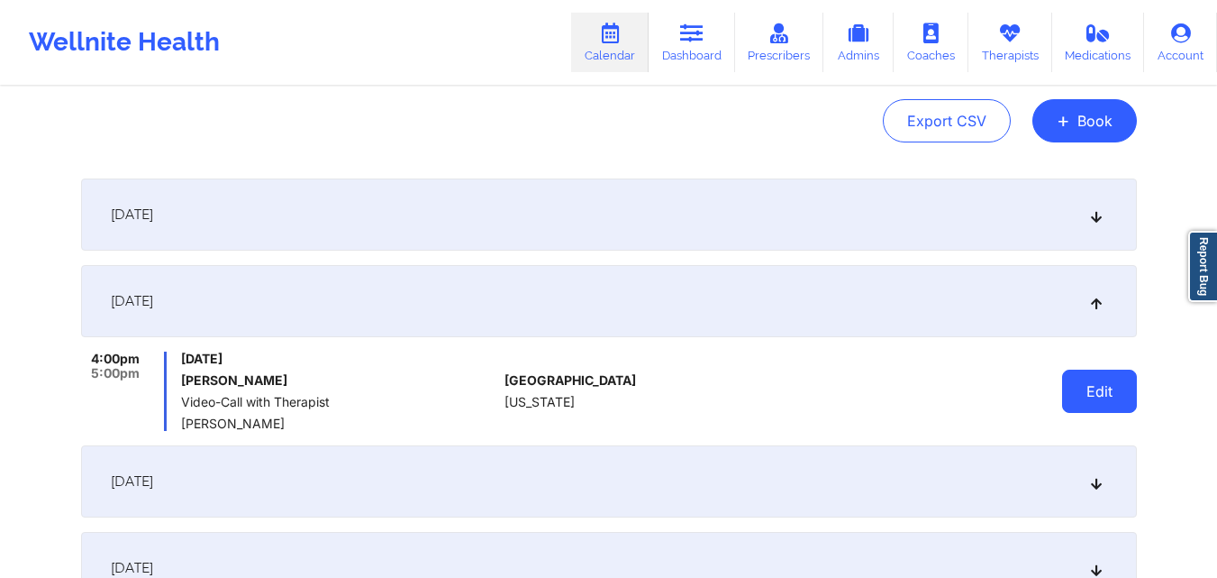
click at [1098, 389] on button "Edit" at bounding box center [1099, 390] width 75 height 43
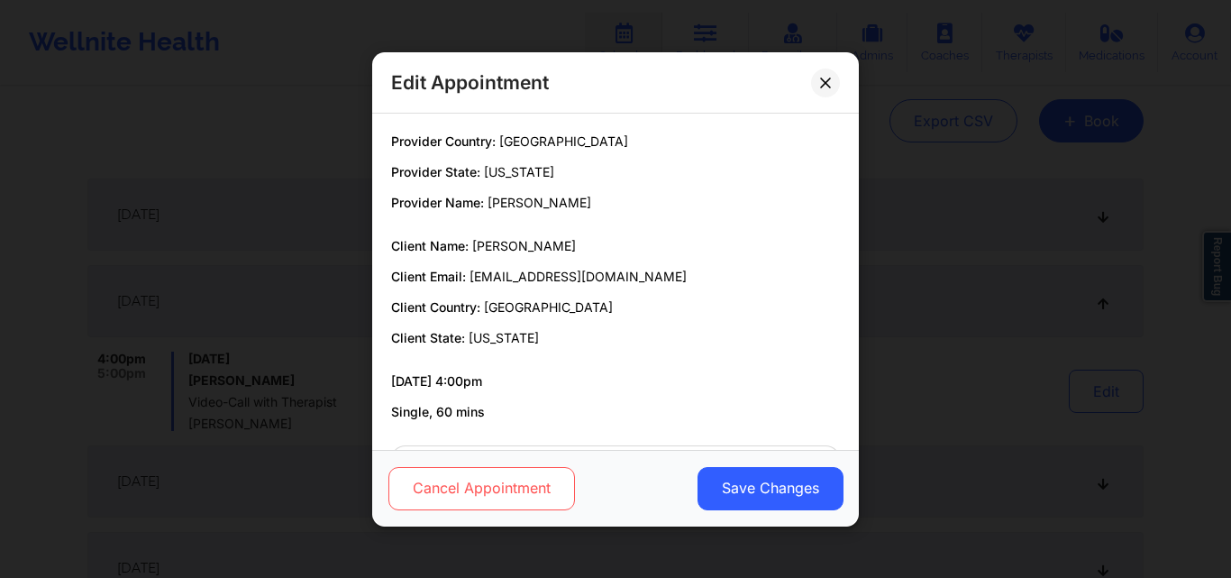
click at [480, 500] on button "Cancel Appointment" at bounding box center [481, 487] width 187 height 43
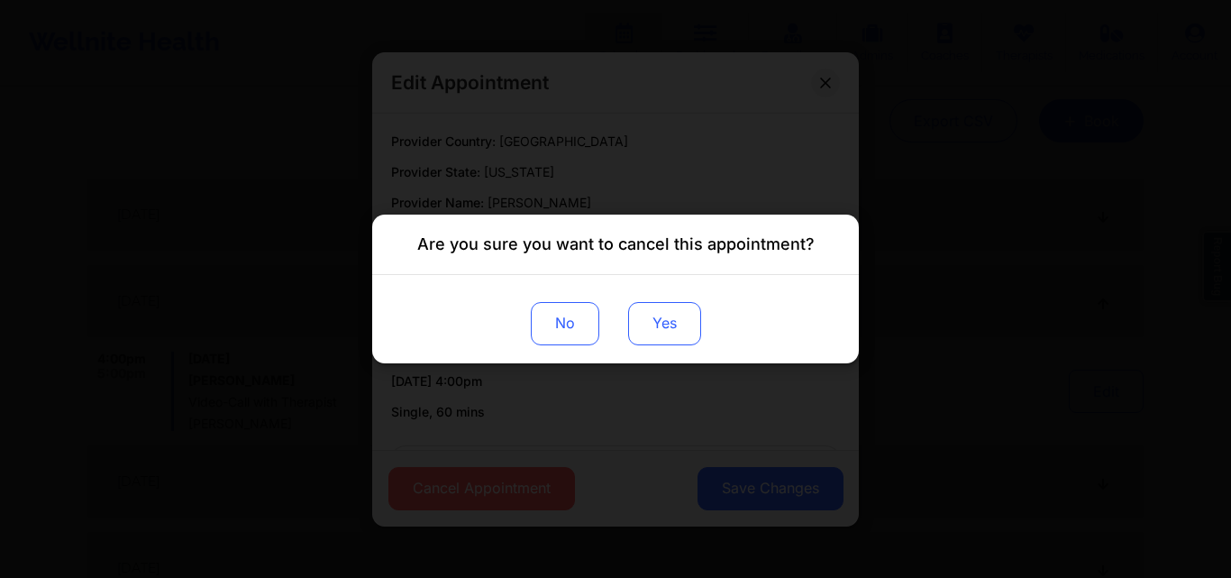
click at [669, 331] on button "Yes" at bounding box center [664, 323] width 73 height 43
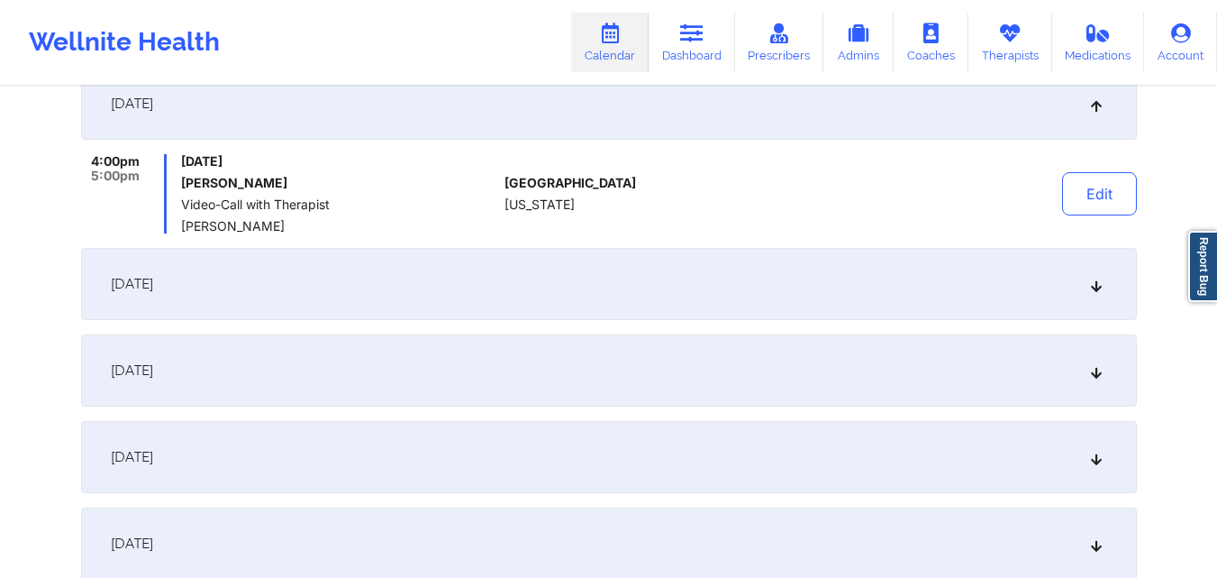
scroll to position [451, 0]
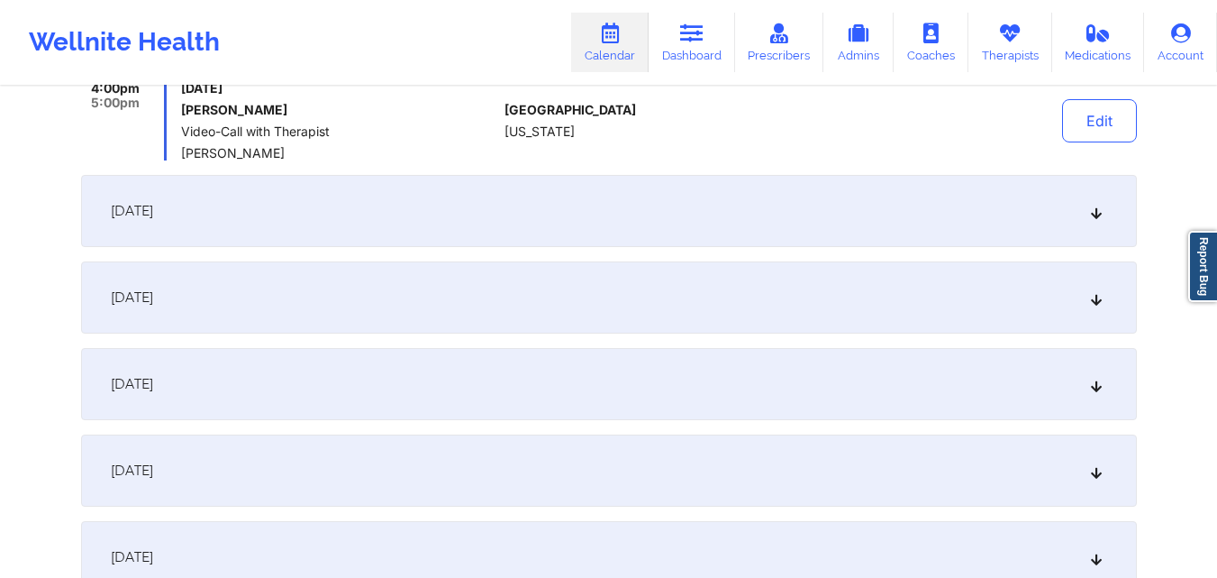
click at [1112, 208] on div "October 13, 2025" at bounding box center [609, 211] width 1056 height 72
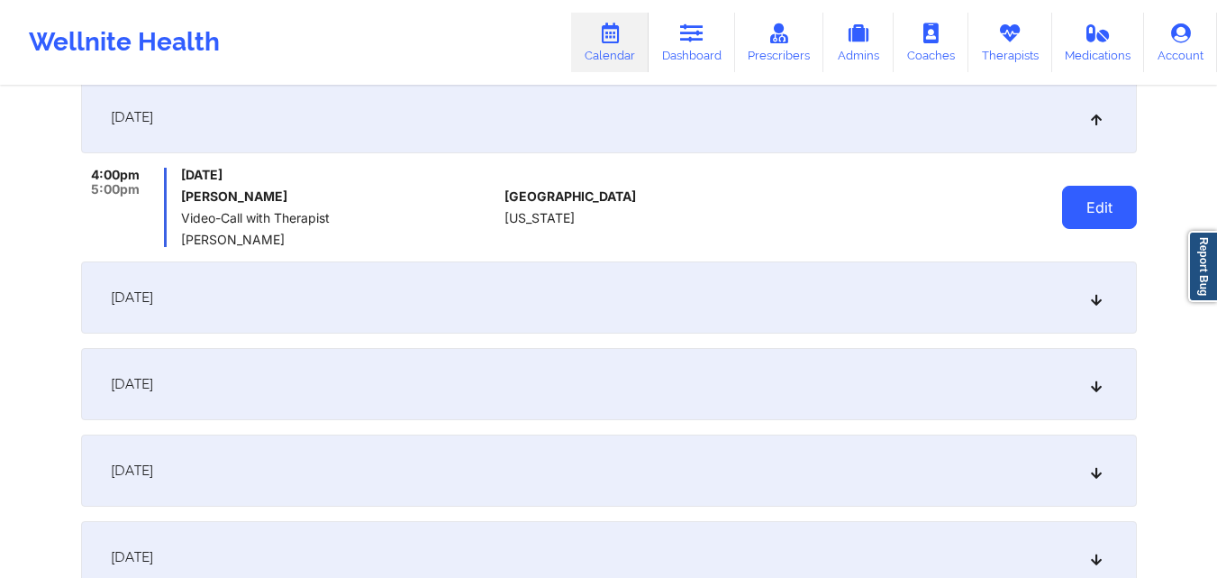
click at [1111, 220] on button "Edit" at bounding box center [1099, 207] width 75 height 43
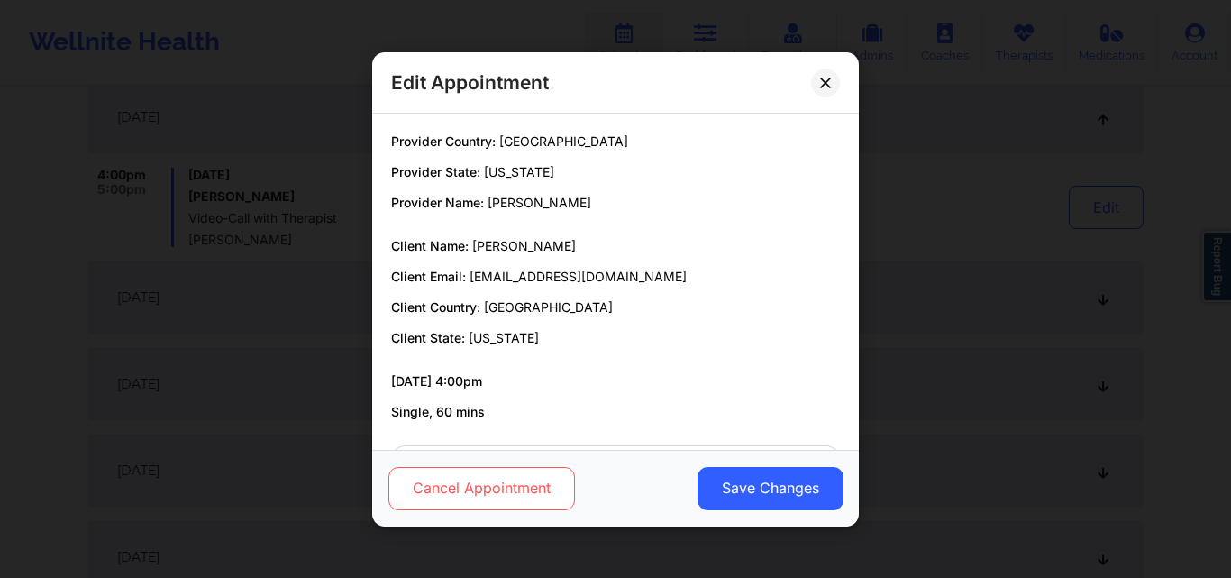
click at [487, 497] on button "Cancel Appointment" at bounding box center [481, 487] width 187 height 43
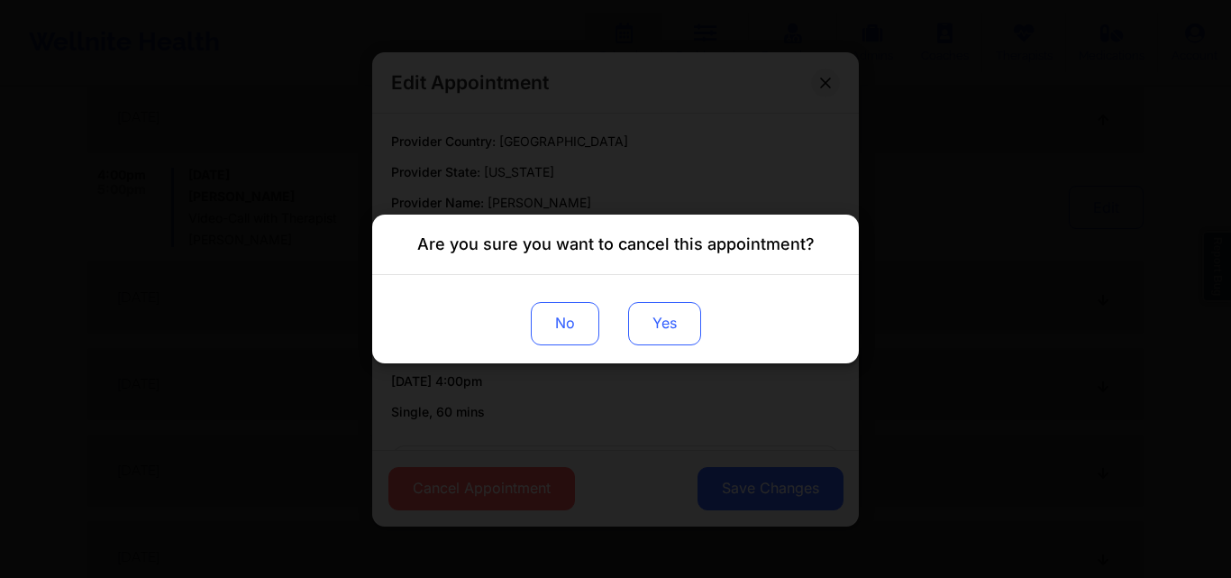
click at [652, 327] on button "Yes" at bounding box center [664, 323] width 73 height 43
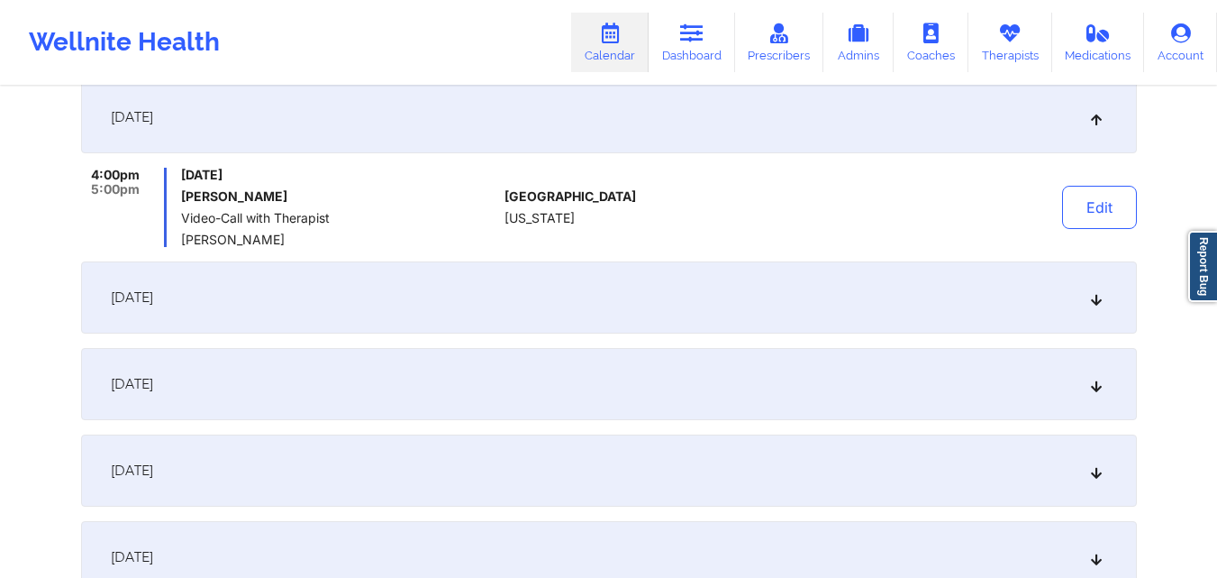
click at [1102, 304] on div "October 20, 2025" at bounding box center [609, 297] width 1056 height 72
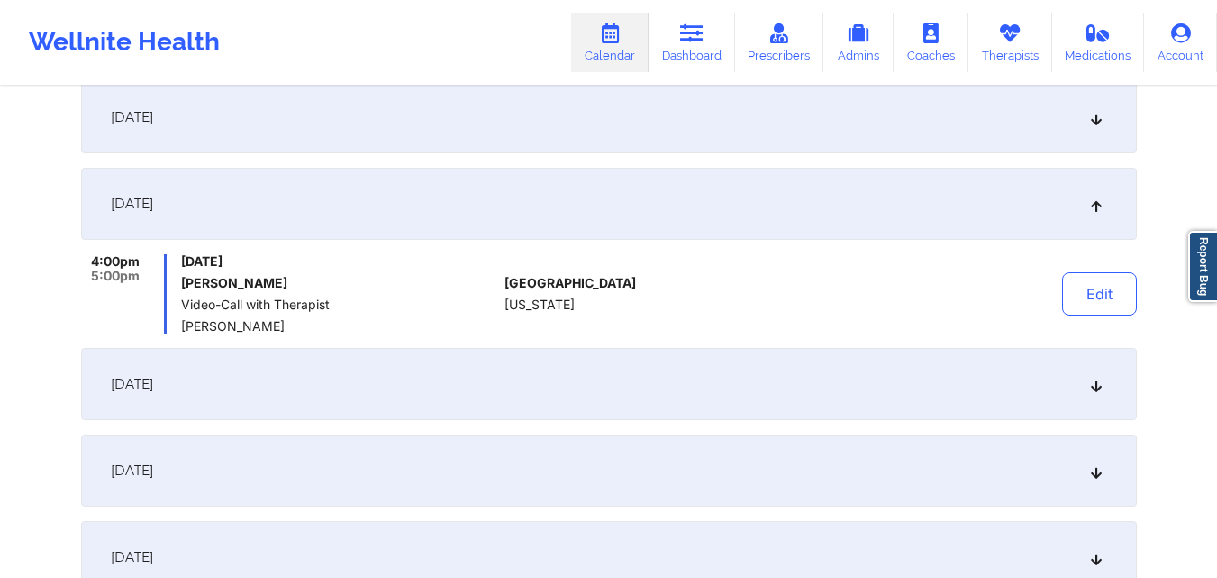
click at [1102, 304] on button "Edit" at bounding box center [1099, 293] width 75 height 43
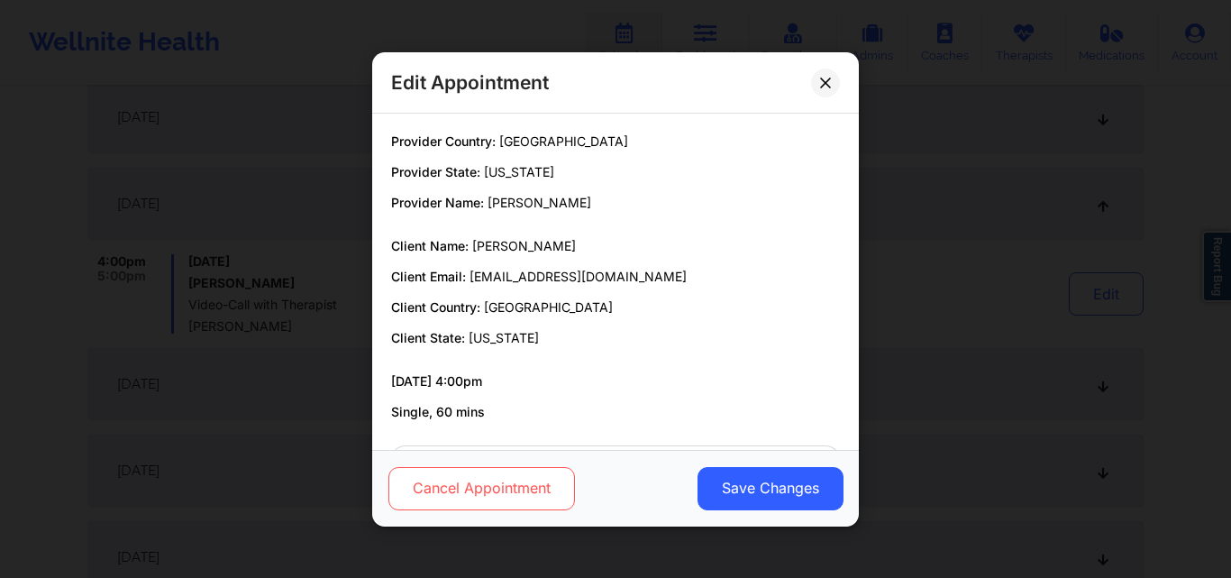
click at [474, 481] on button "Cancel Appointment" at bounding box center [481, 487] width 187 height 43
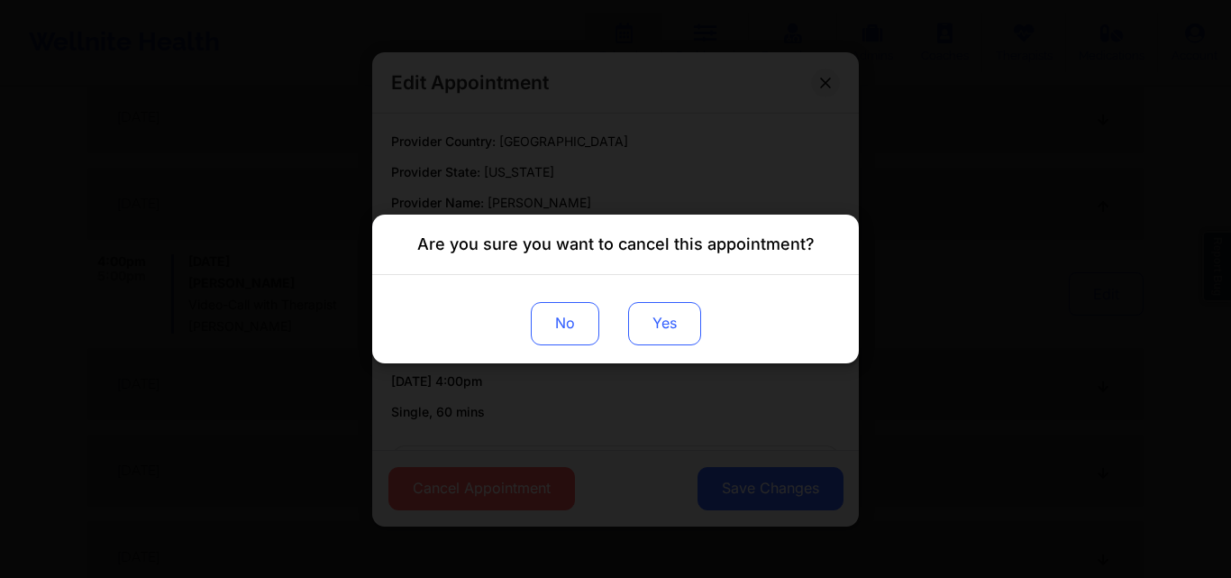
click at [650, 319] on button "Yes" at bounding box center [664, 323] width 73 height 43
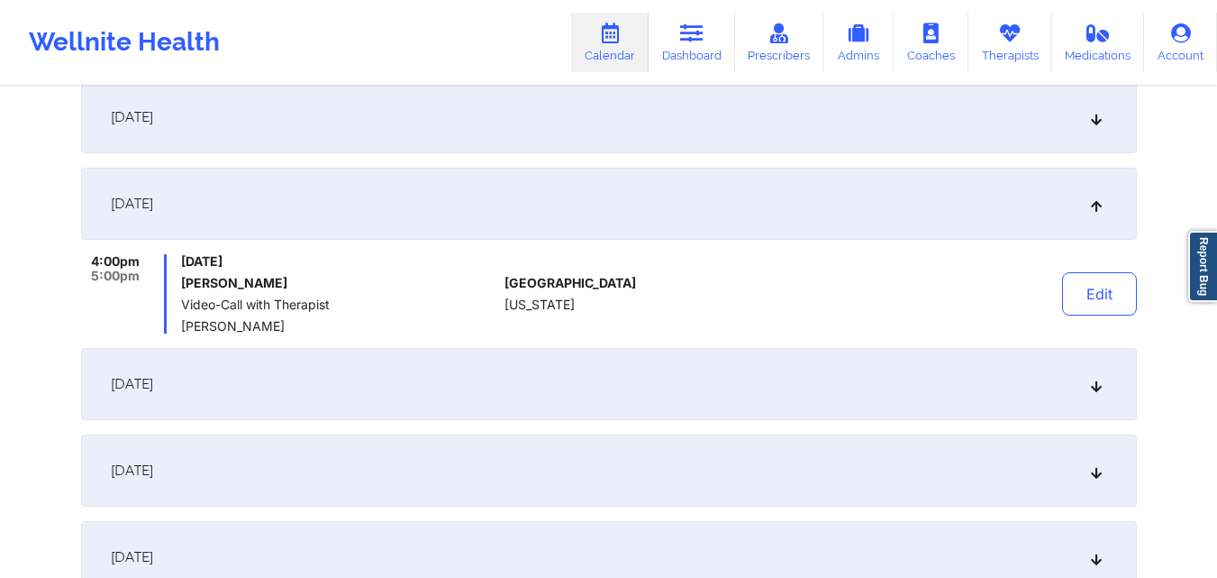
click at [1109, 384] on div "October 27, 2025" at bounding box center [609, 384] width 1056 height 72
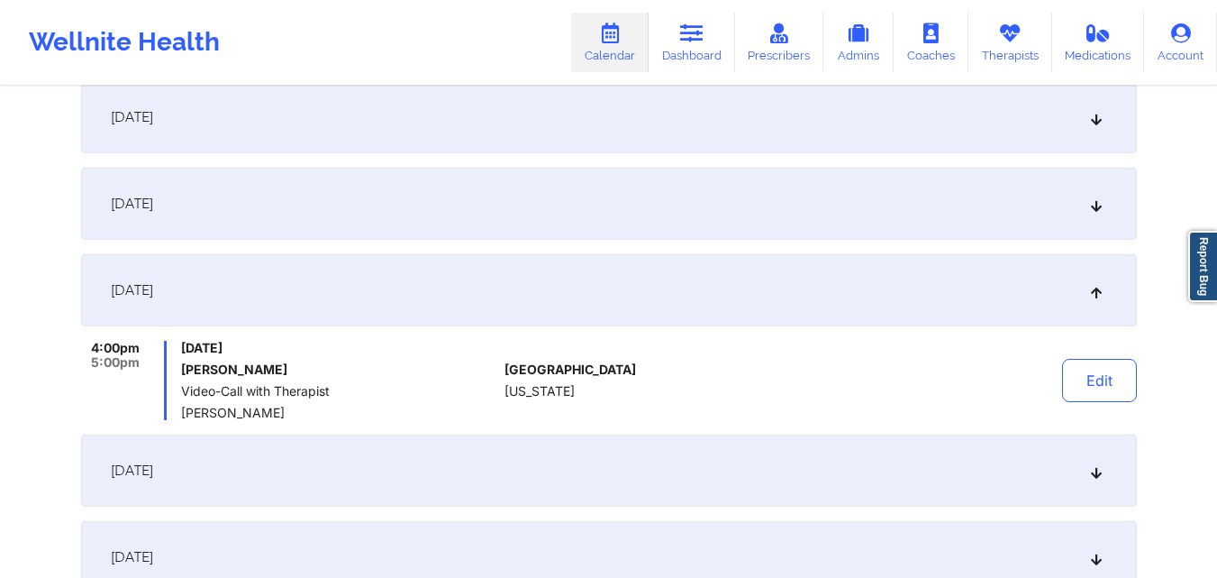
click at [1109, 384] on button "Edit" at bounding box center [1099, 380] width 75 height 43
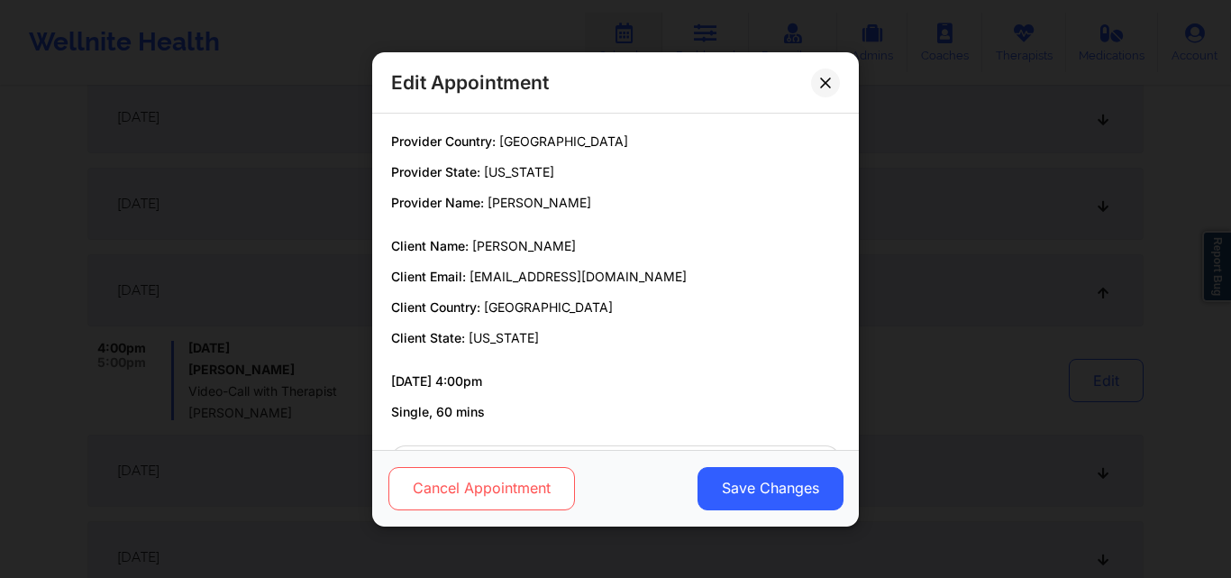
click at [466, 469] on button "Cancel Appointment" at bounding box center [481, 487] width 187 height 43
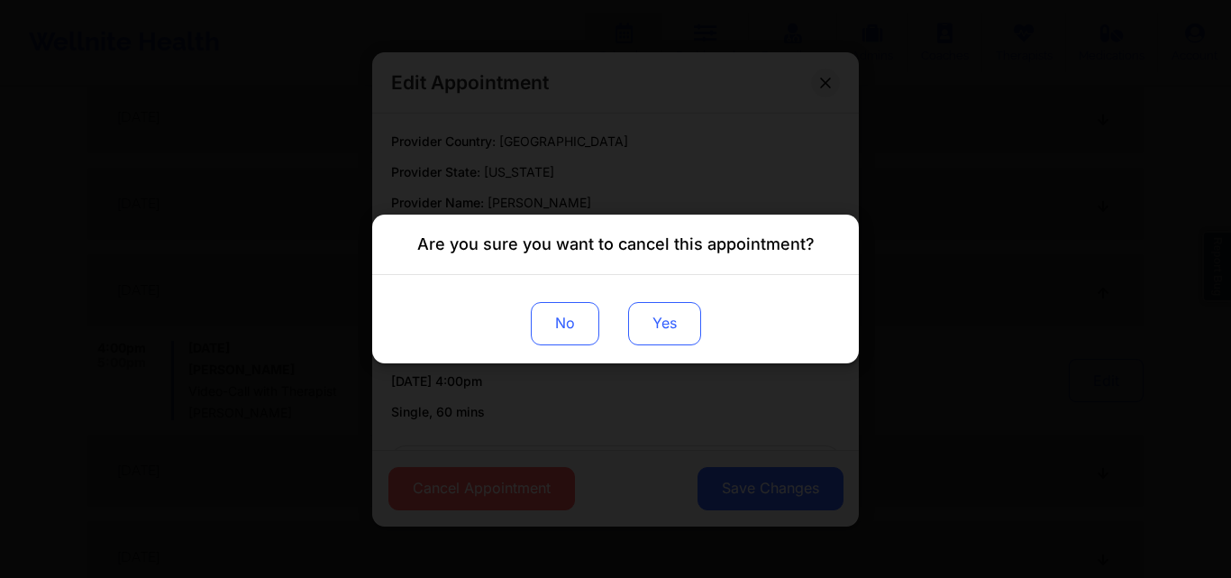
click at [674, 323] on button "Yes" at bounding box center [664, 323] width 73 height 43
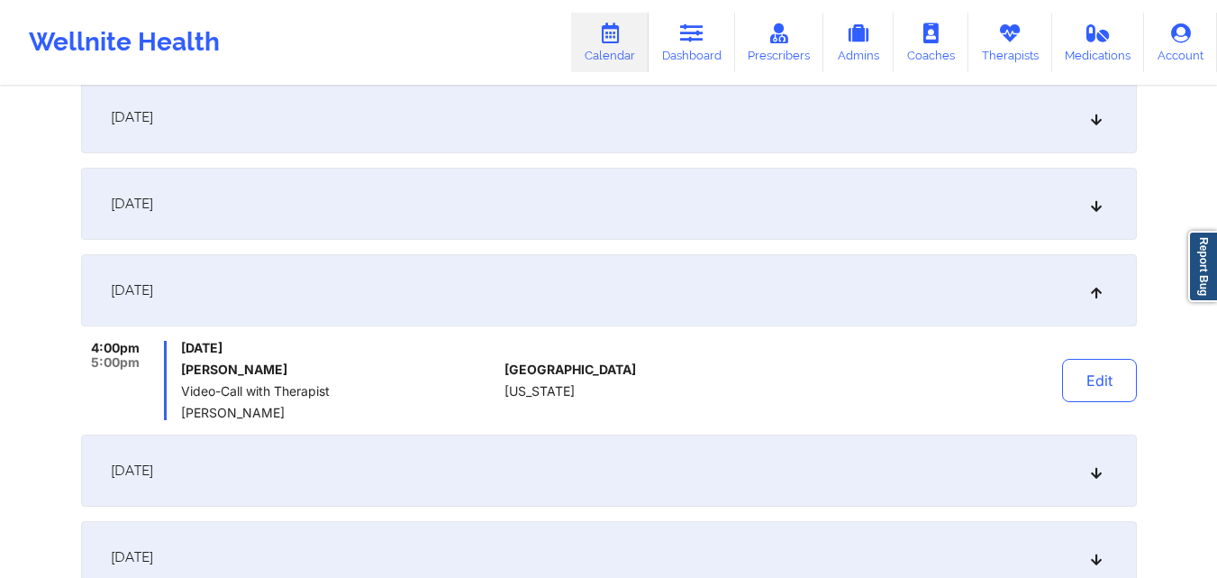
click at [1091, 477] on icon at bounding box center [1095, 470] width 15 height 13
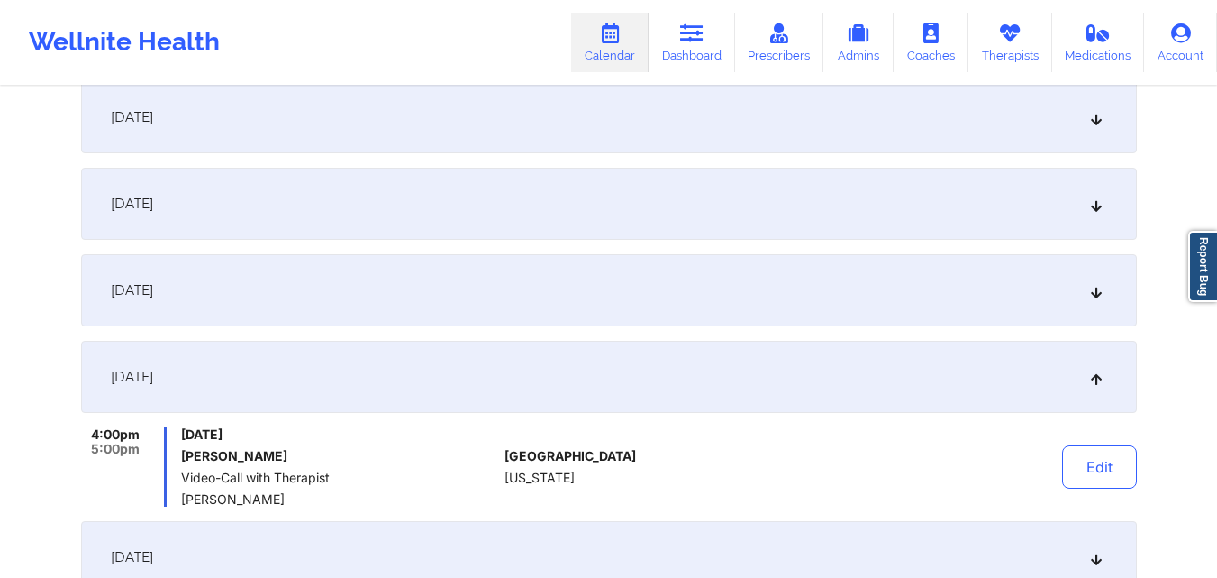
click at [1091, 477] on button "Edit" at bounding box center [1099, 466] width 75 height 43
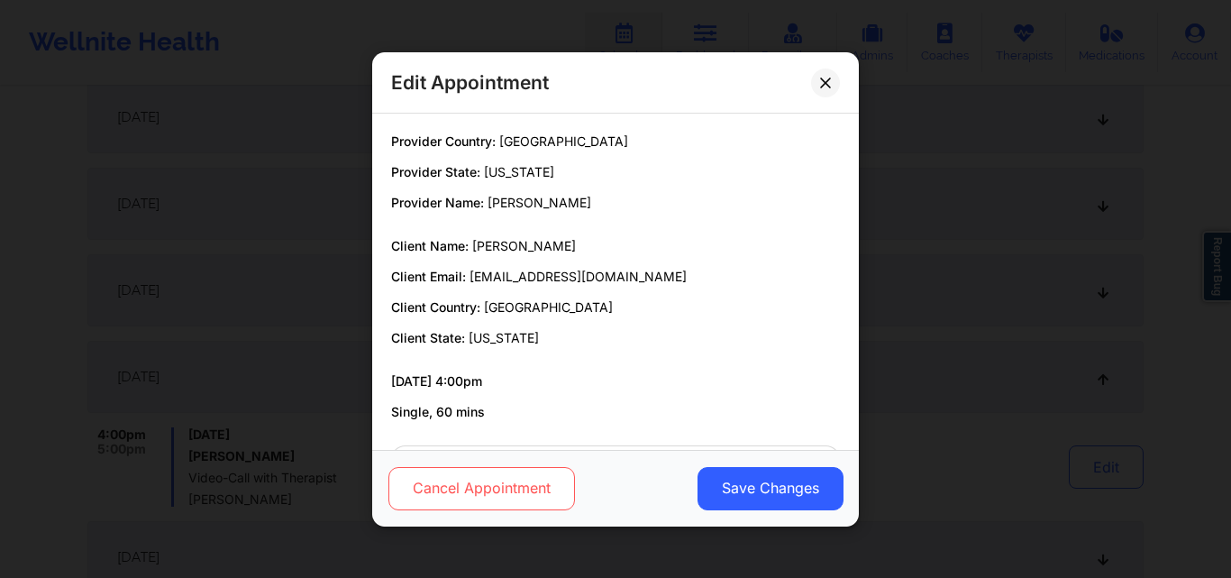
click at [488, 488] on button "Cancel Appointment" at bounding box center [481, 487] width 187 height 43
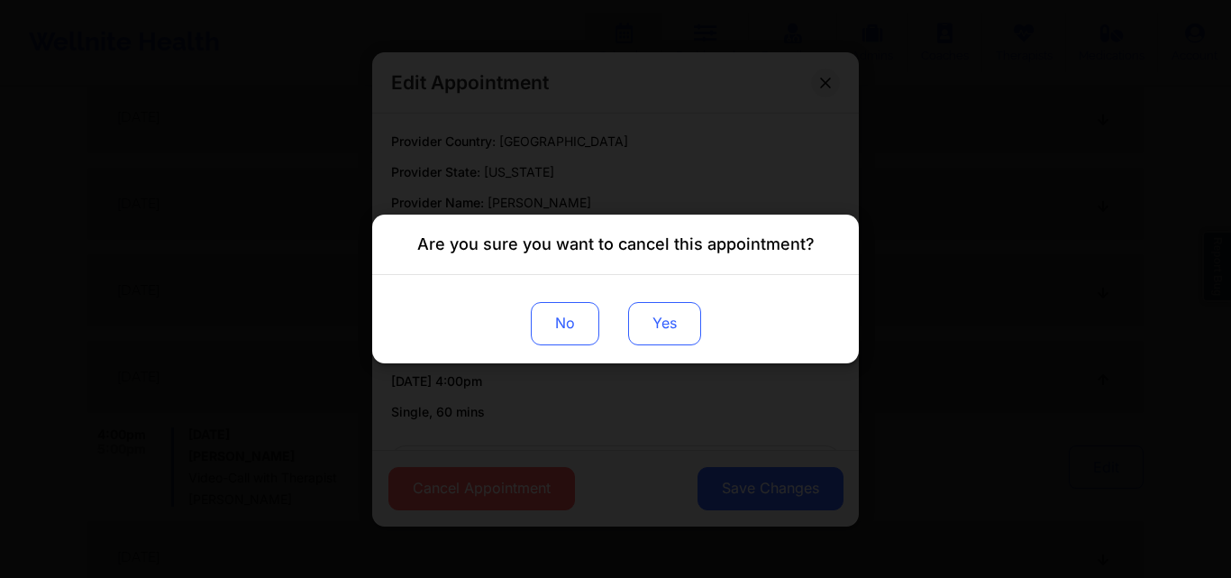
click at [643, 318] on button "Yes" at bounding box center [664, 323] width 73 height 43
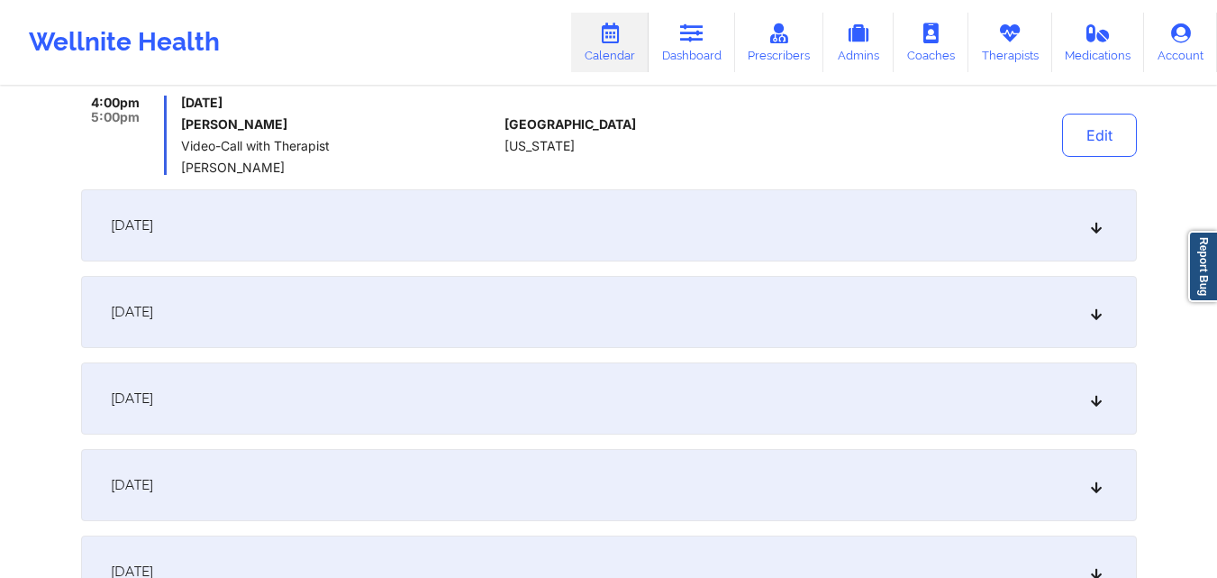
scroll to position [811, 0]
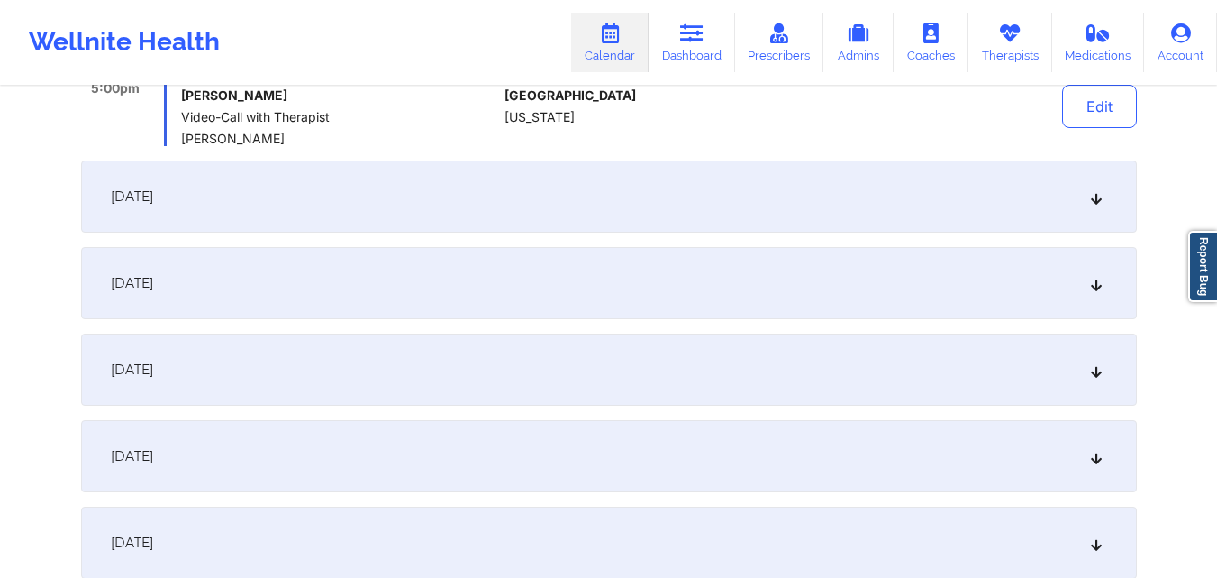
click at [1101, 178] on div "November 10, 2025" at bounding box center [609, 196] width 1056 height 72
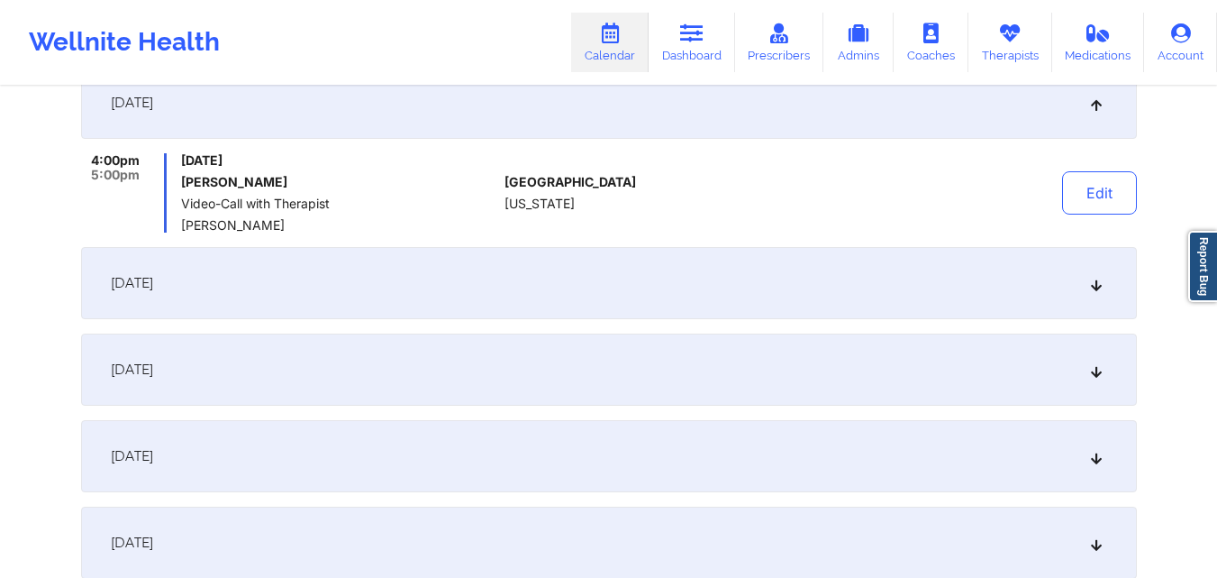
click at [1101, 178] on button "Edit" at bounding box center [1099, 192] width 75 height 43
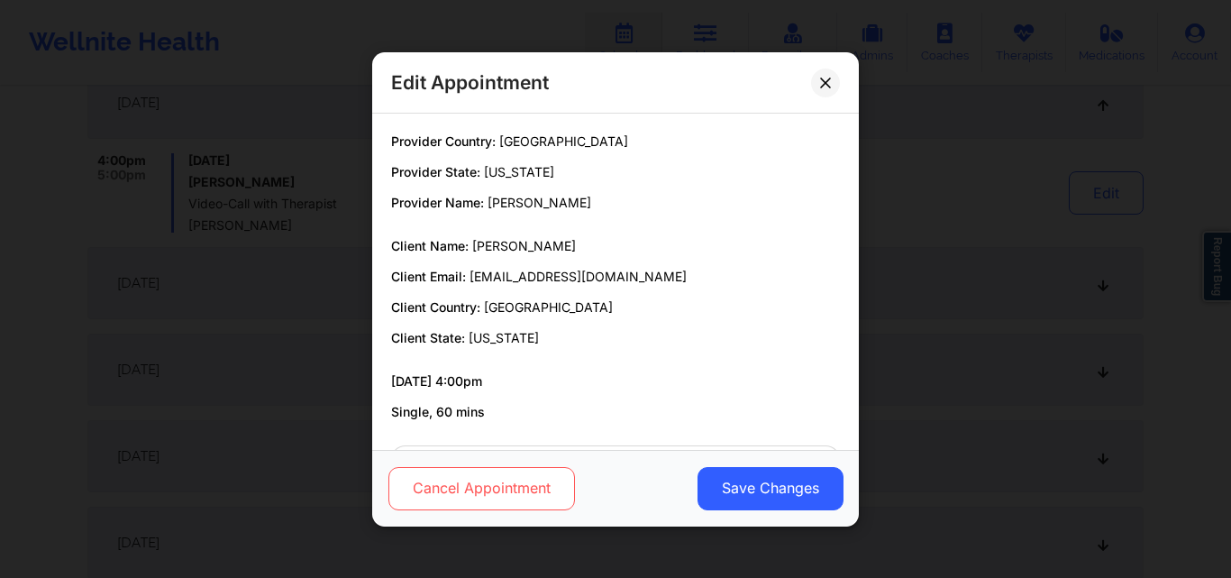
click at [432, 479] on button "Cancel Appointment" at bounding box center [481, 487] width 187 height 43
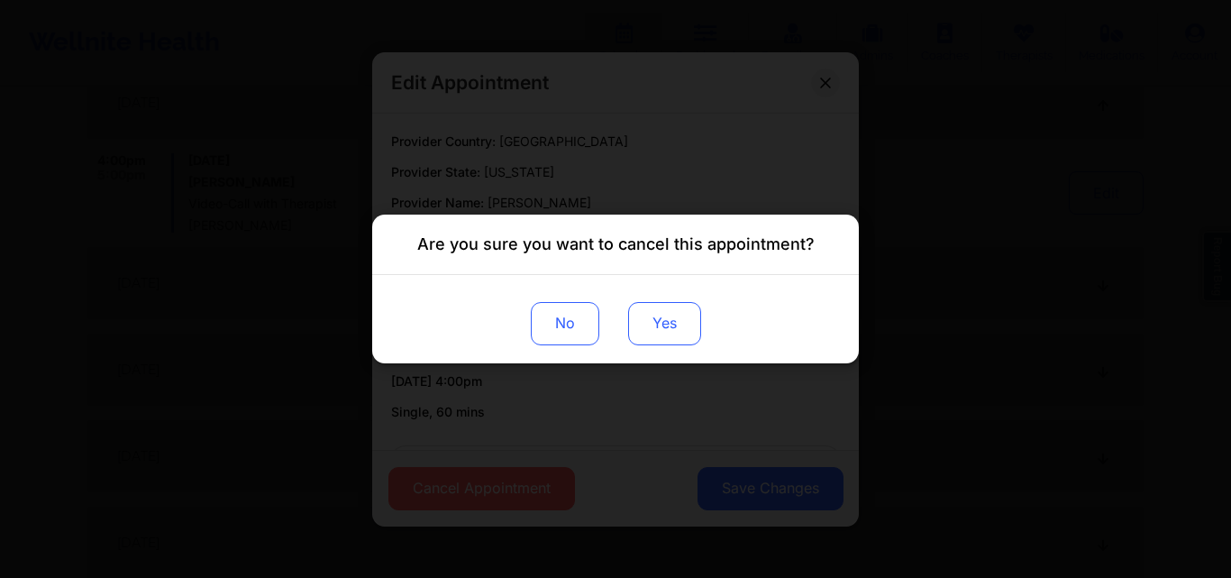
click at [666, 326] on button "Yes" at bounding box center [664, 323] width 73 height 43
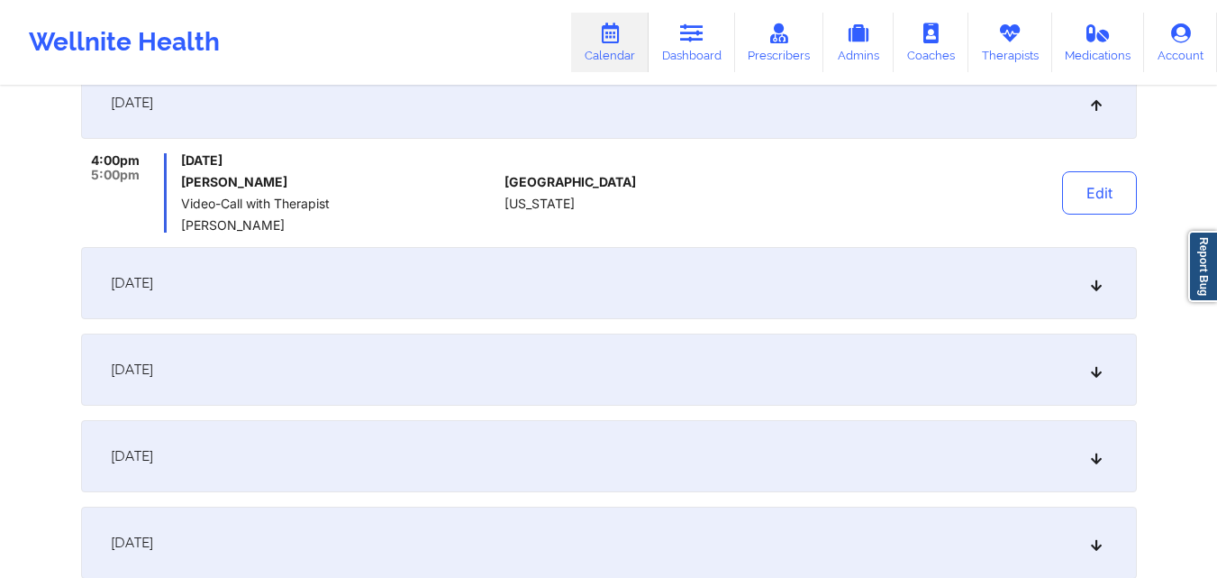
click at [1106, 291] on div "November 17, 2025" at bounding box center [609, 283] width 1056 height 72
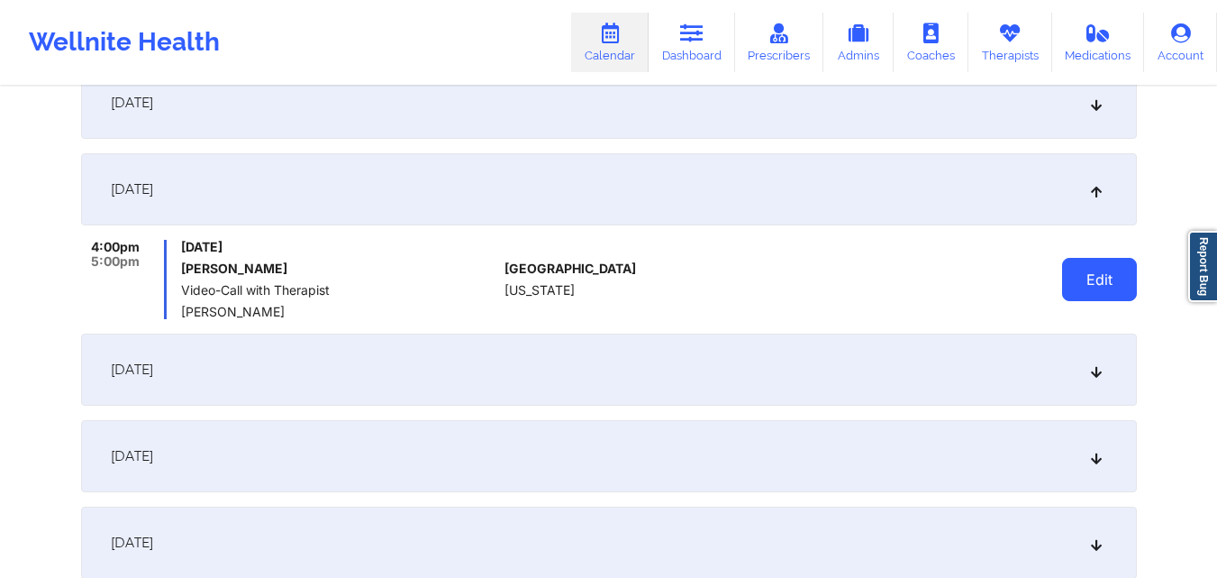
click at [1090, 275] on button "Edit" at bounding box center [1099, 279] width 75 height 43
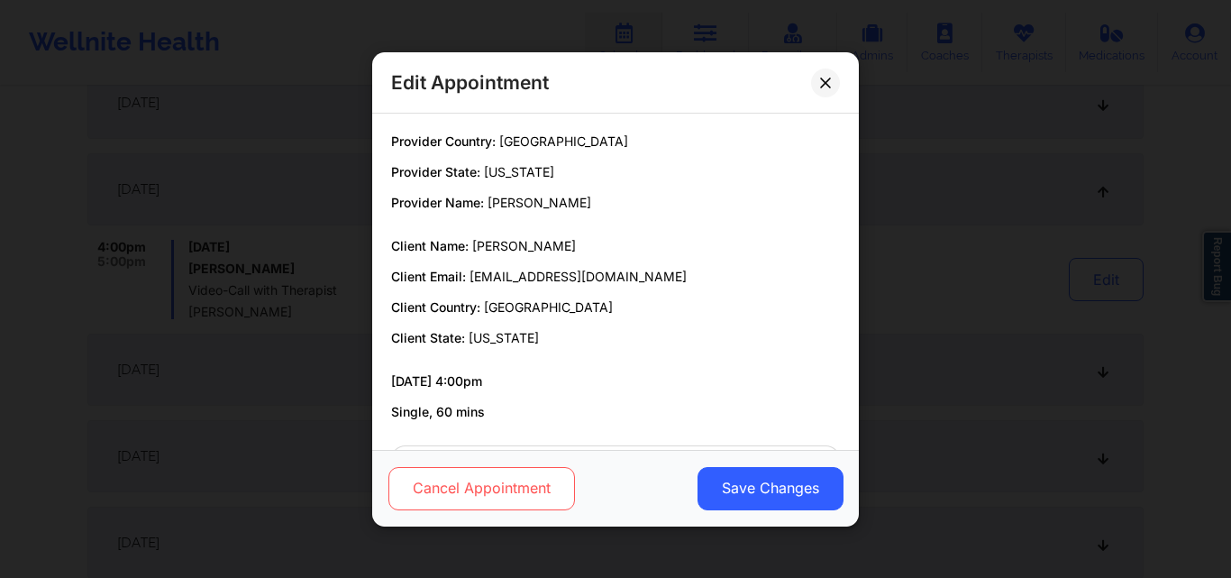
drag, startPoint x: 423, startPoint y: 512, endPoint x: 438, endPoint y: 497, distance: 20.4
click at [424, 512] on div "Cancel Appointment Save Changes" at bounding box center [615, 487] width 487 height 77
click at [442, 491] on button "Cancel Appointment" at bounding box center [481, 487] width 187 height 43
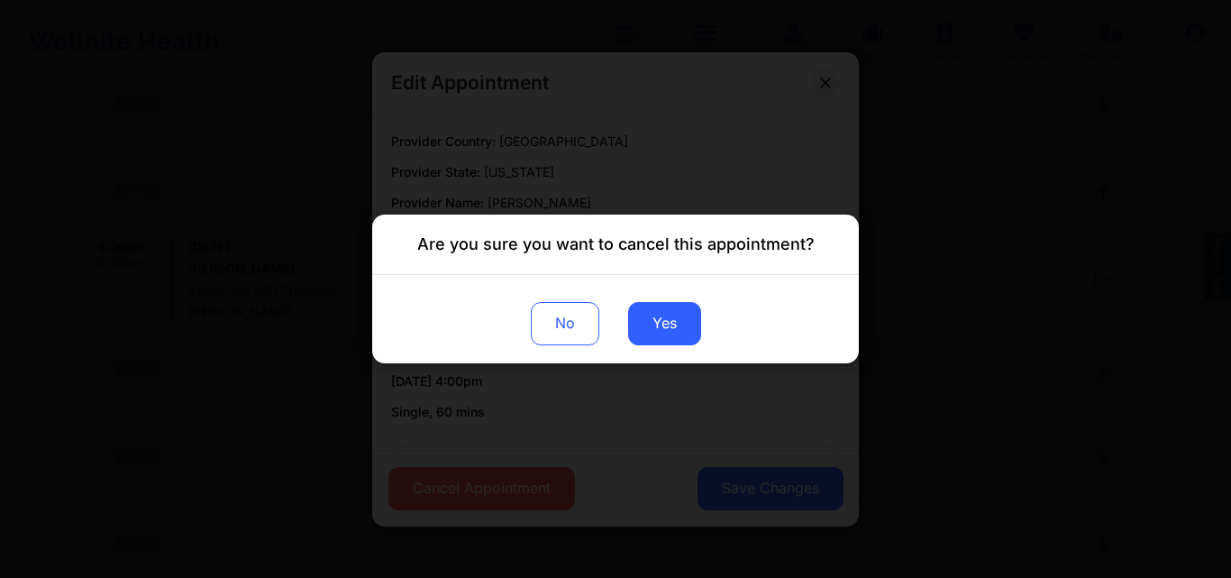
click at [619, 332] on div "No Yes" at bounding box center [615, 319] width 487 height 88
click at [650, 332] on button "Yes" at bounding box center [664, 323] width 73 height 43
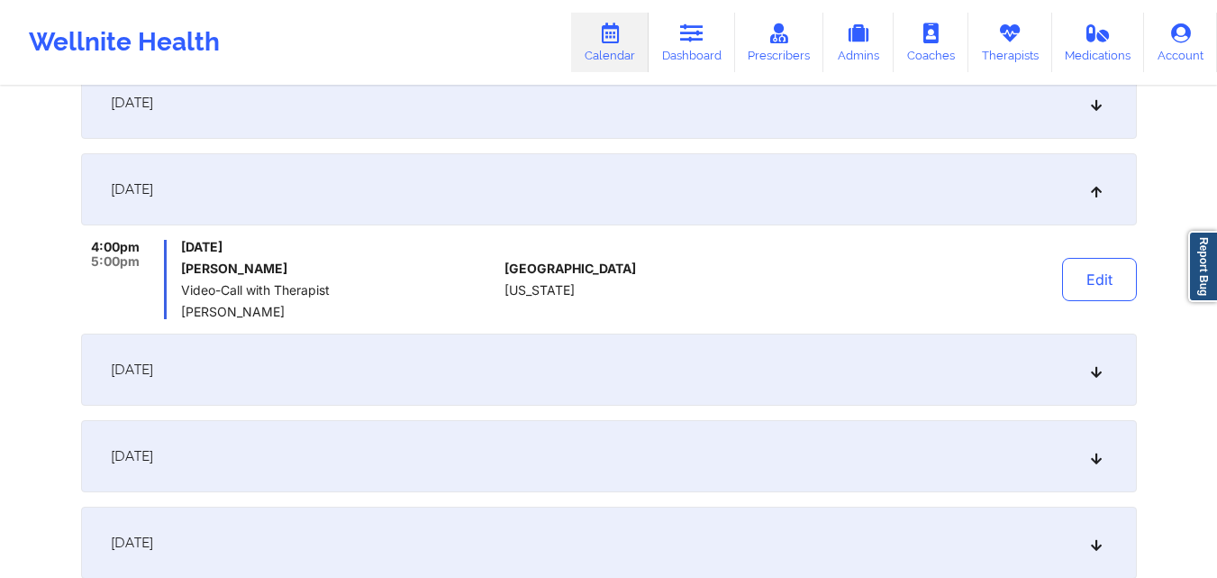
click at [1098, 376] on icon at bounding box center [1095, 369] width 15 height 13
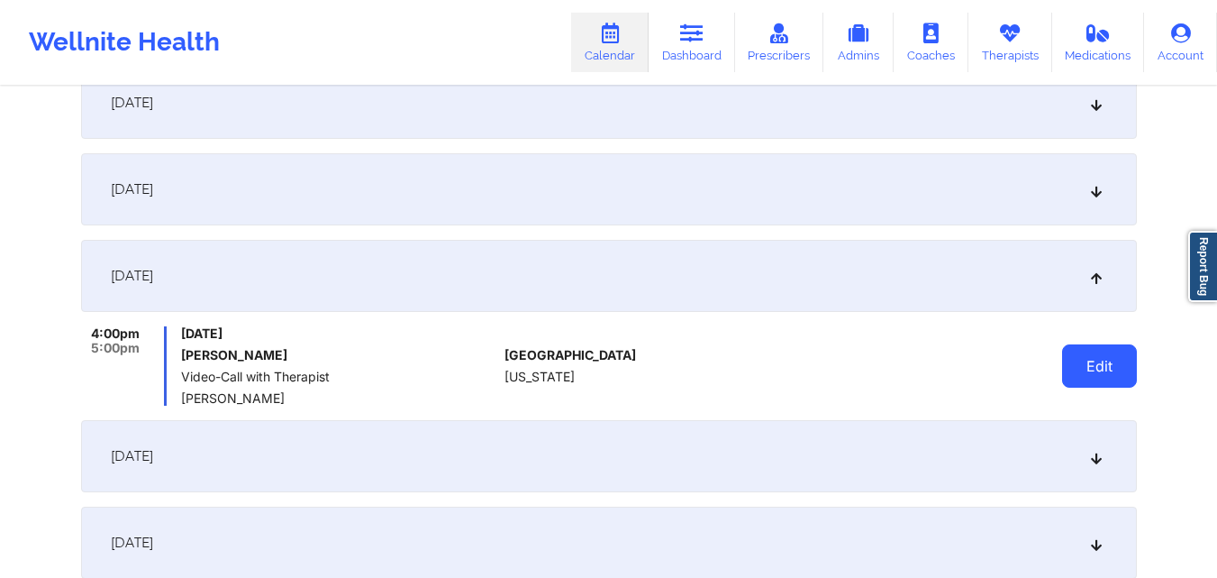
click at [1088, 373] on button "Edit" at bounding box center [1099, 365] width 75 height 43
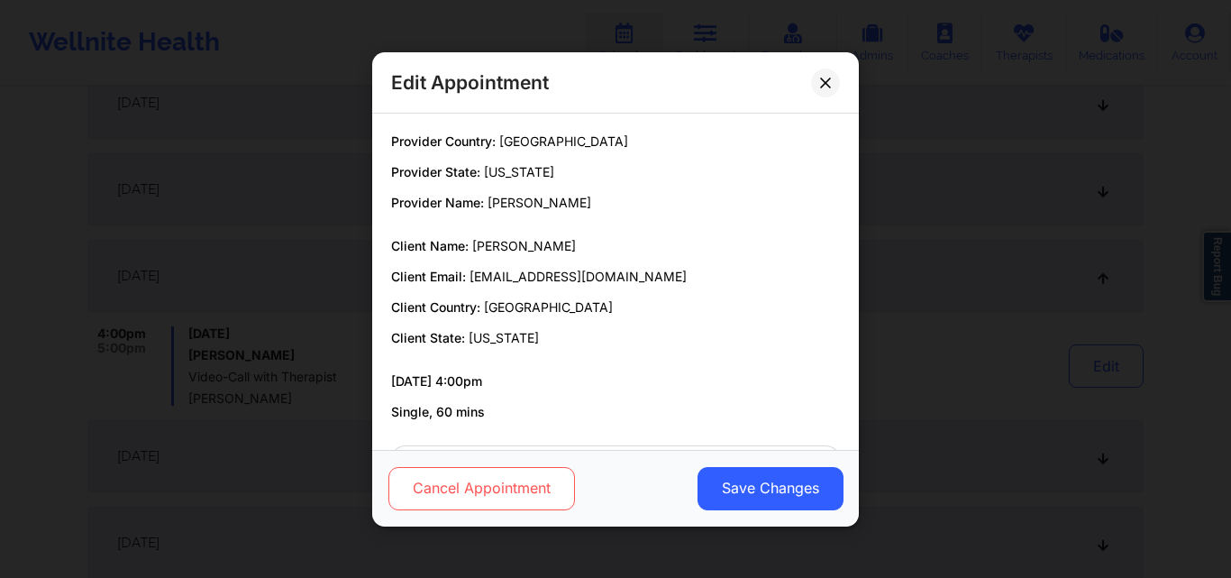
click at [463, 473] on button "Cancel Appointment" at bounding box center [481, 487] width 187 height 43
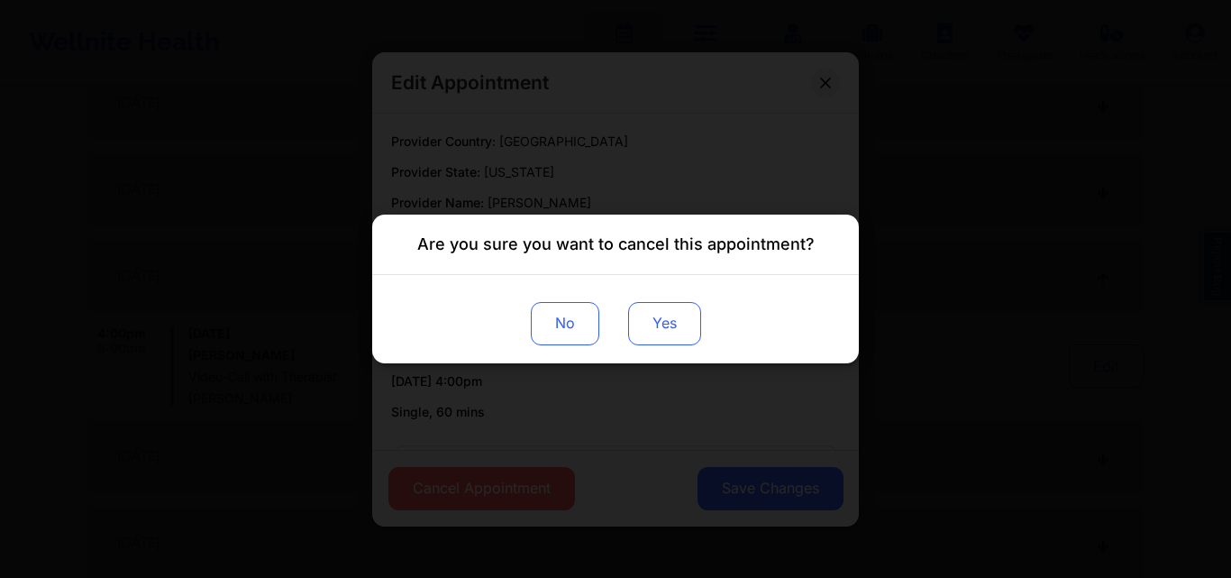
click at [660, 315] on button "Yes" at bounding box center [664, 323] width 73 height 43
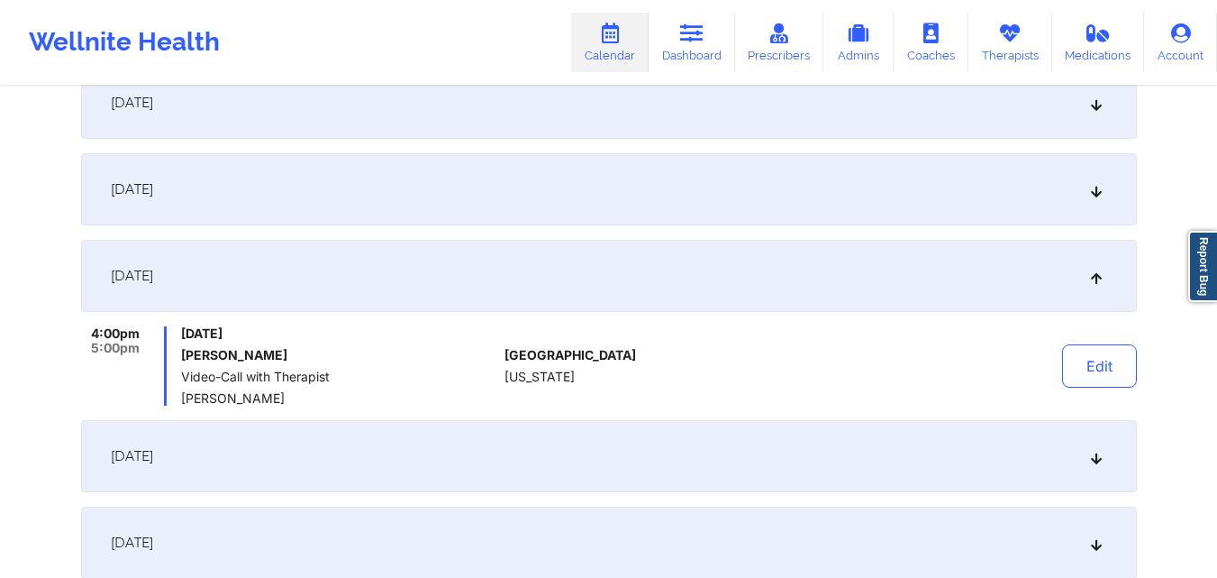
click at [1100, 451] on icon at bounding box center [1095, 456] width 15 height 13
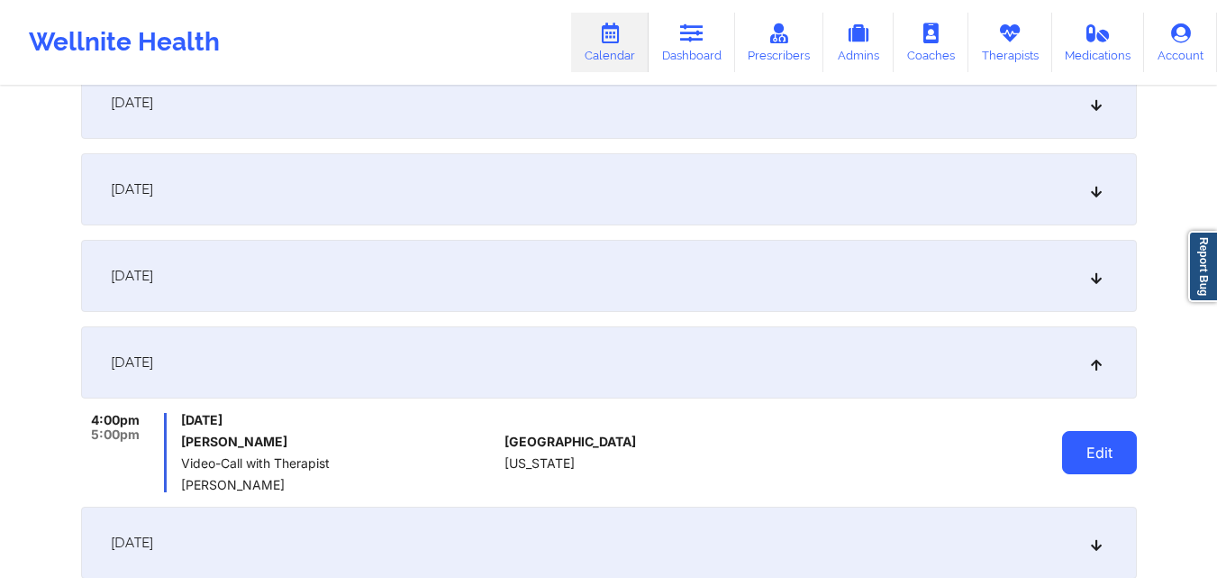
click at [1107, 454] on button "Edit" at bounding box center [1099, 452] width 75 height 43
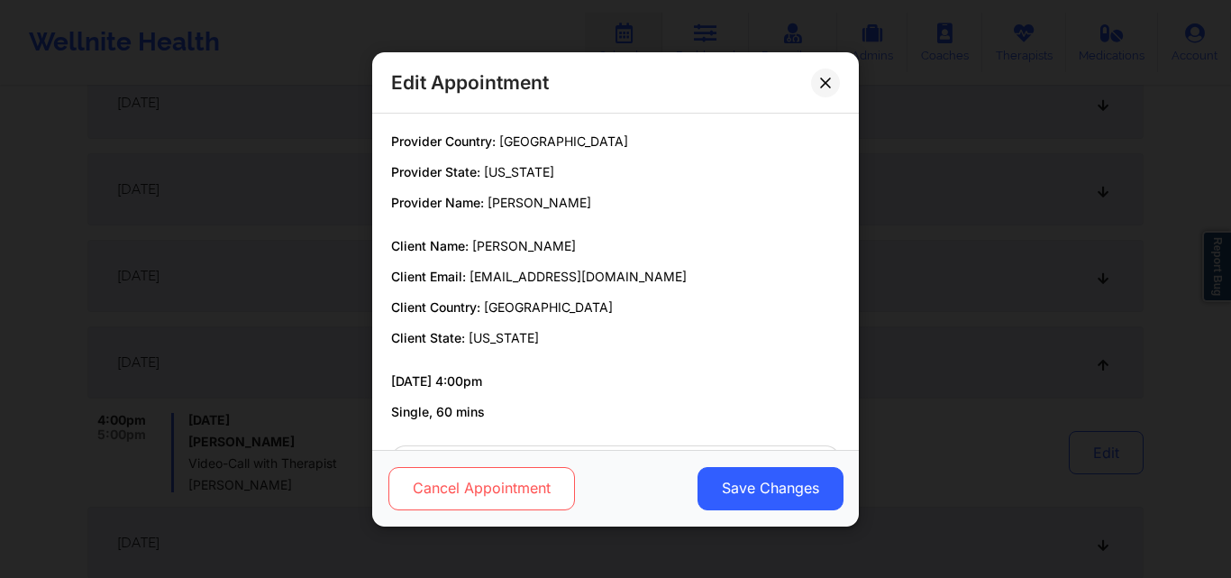
click at [451, 495] on button "Cancel Appointment" at bounding box center [481, 487] width 187 height 43
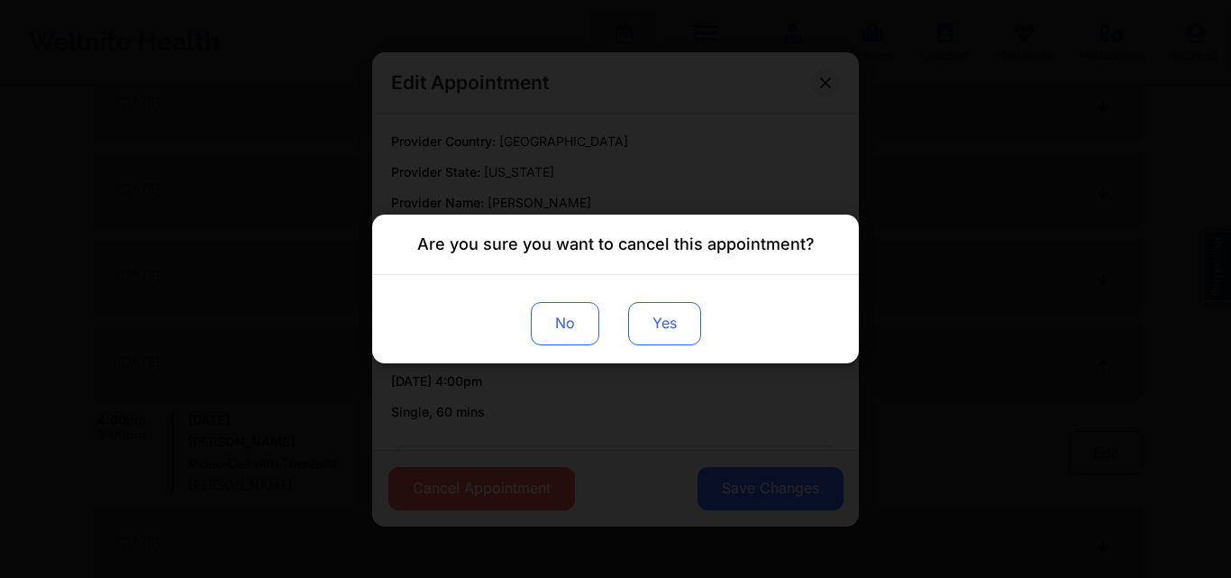
click at [658, 335] on button "Yes" at bounding box center [664, 323] width 73 height 43
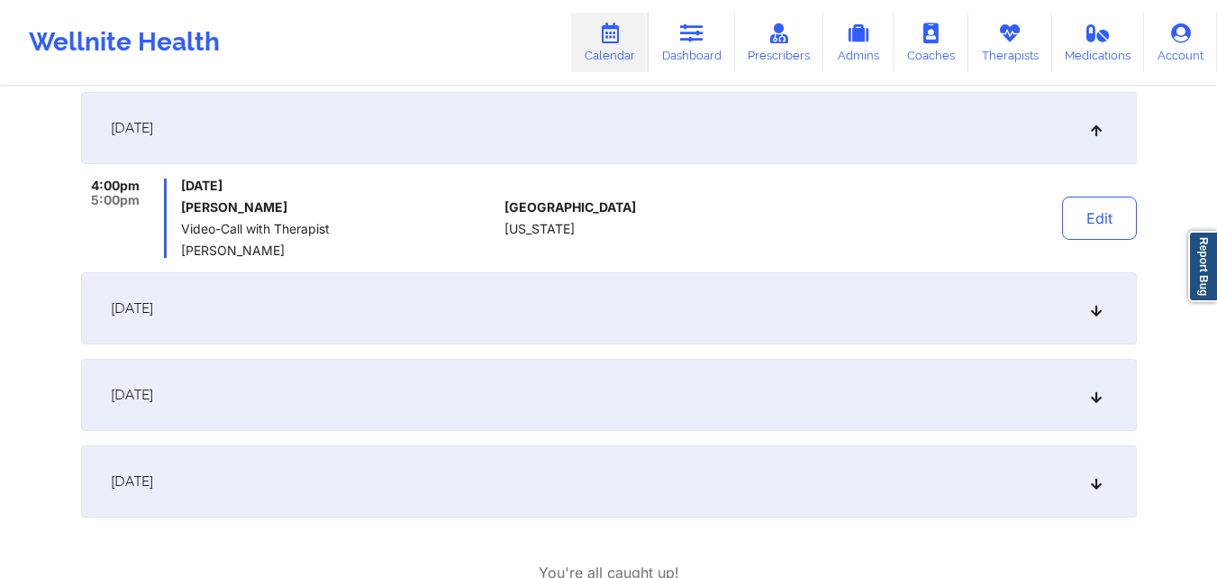
scroll to position [1081, 0]
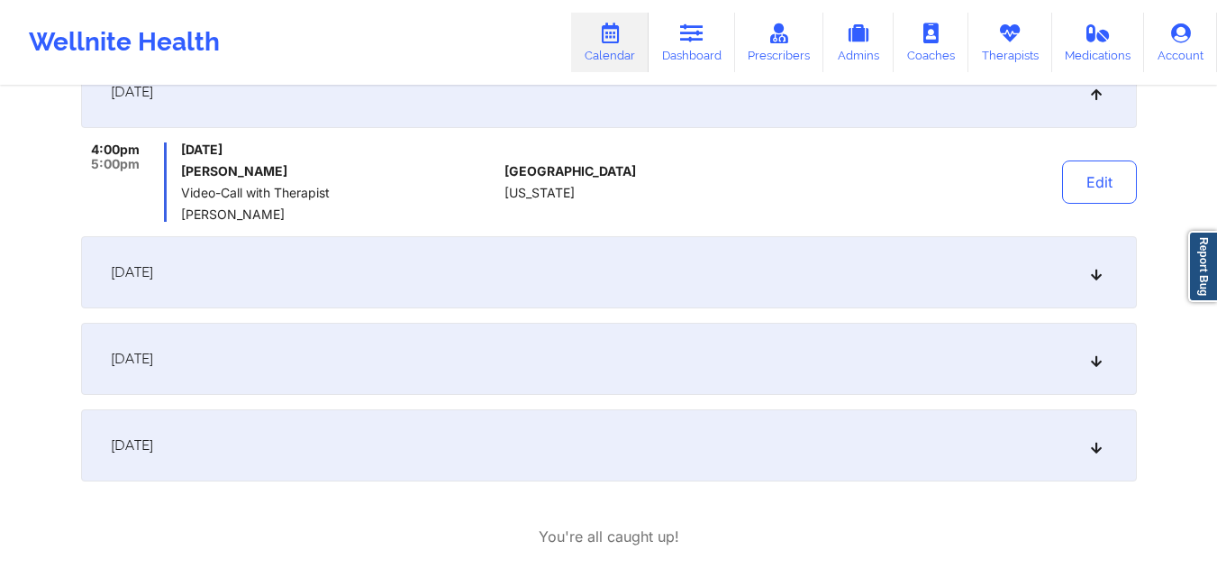
click at [1121, 269] on div "December 8, 2025" at bounding box center [609, 272] width 1056 height 72
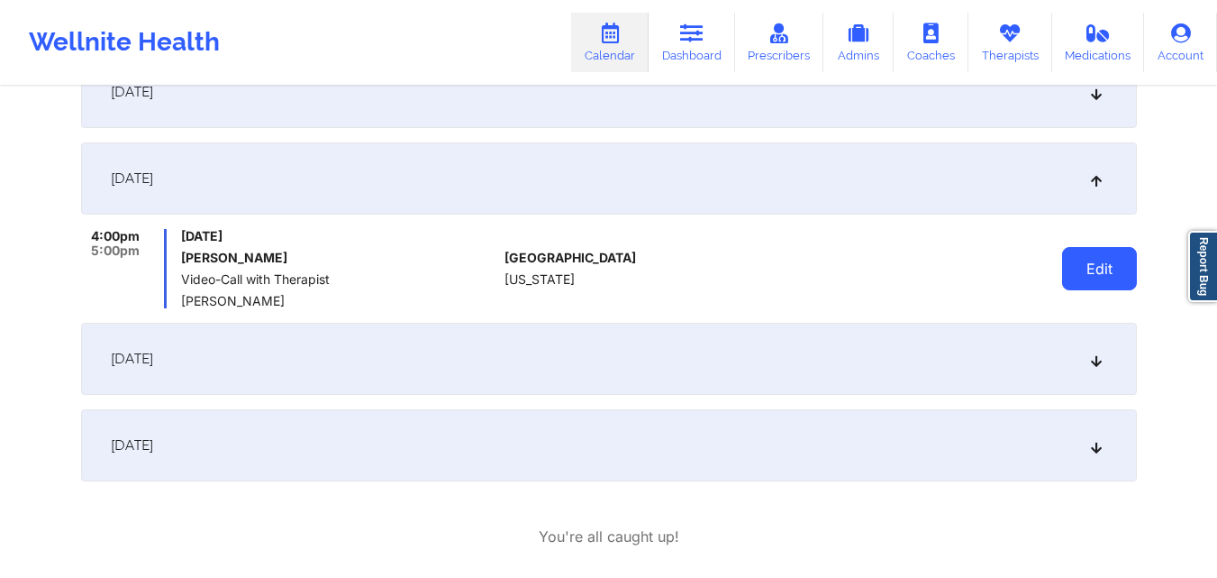
click at [1081, 273] on button "Edit" at bounding box center [1099, 268] width 75 height 43
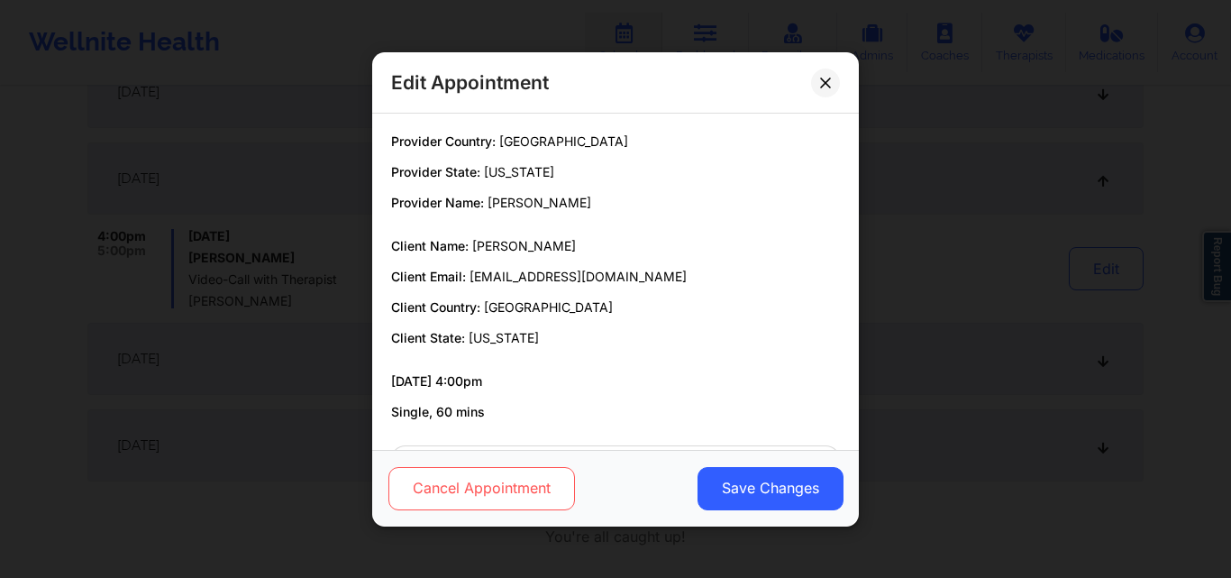
click at [548, 477] on button "Cancel Appointment" at bounding box center [481, 487] width 187 height 43
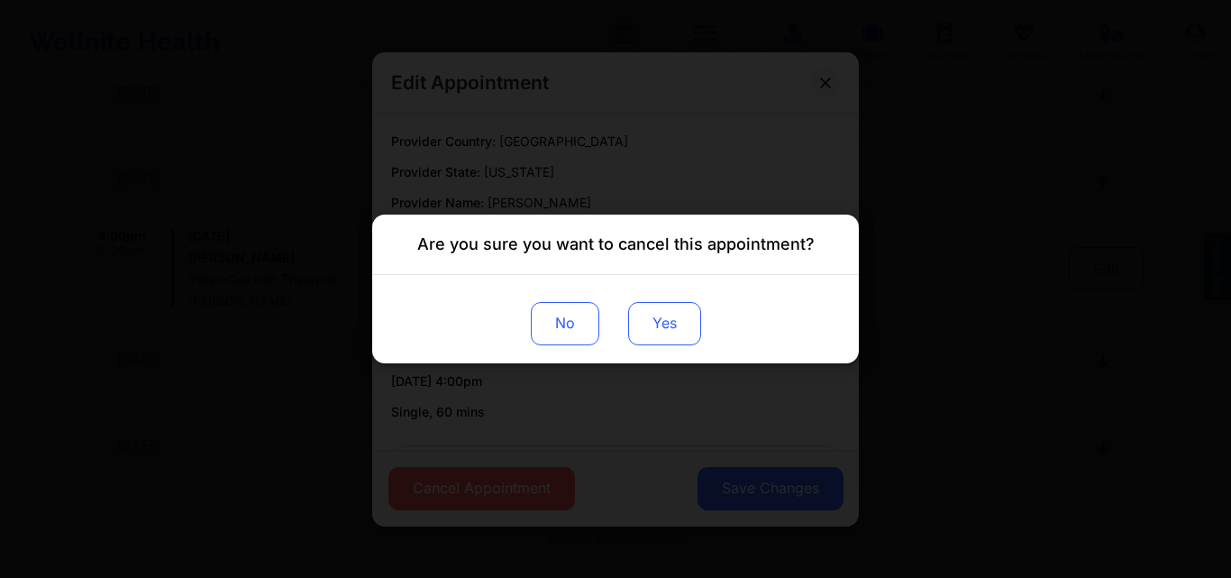
click at [653, 322] on button "Yes" at bounding box center [664, 323] width 73 height 43
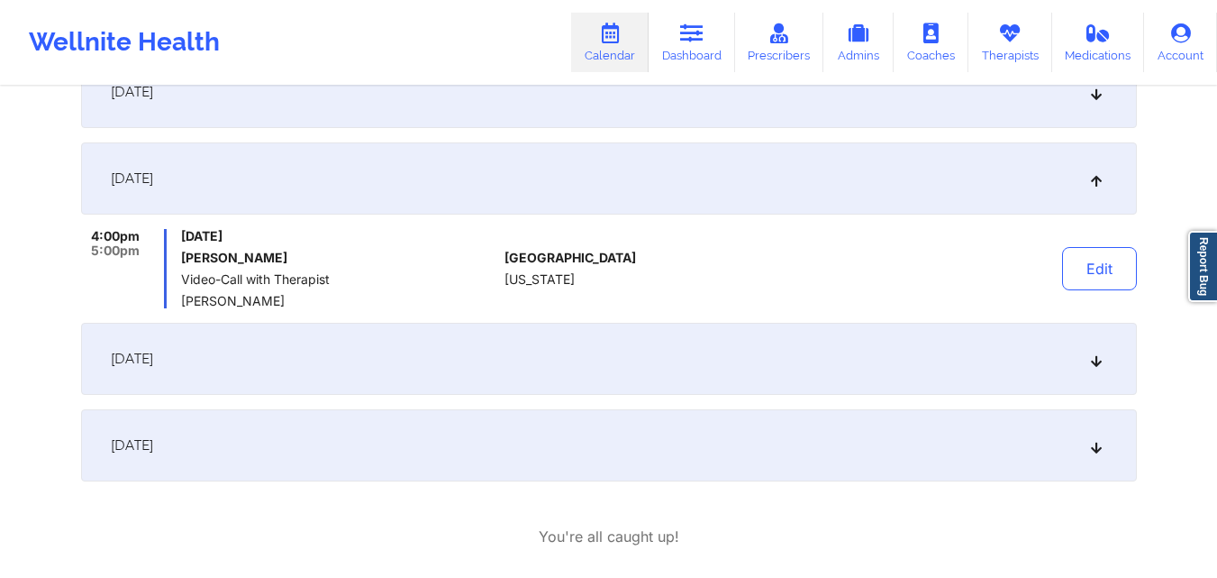
click at [1103, 359] on icon at bounding box center [1095, 358] width 15 height 13
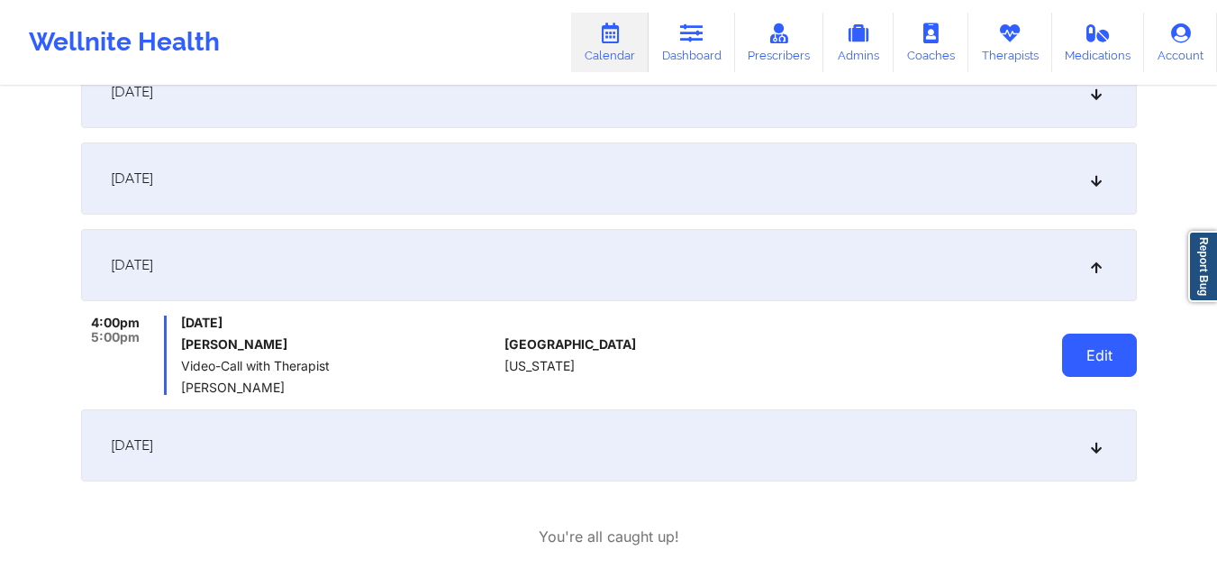
click at [1080, 351] on button "Edit" at bounding box center [1099, 354] width 75 height 43
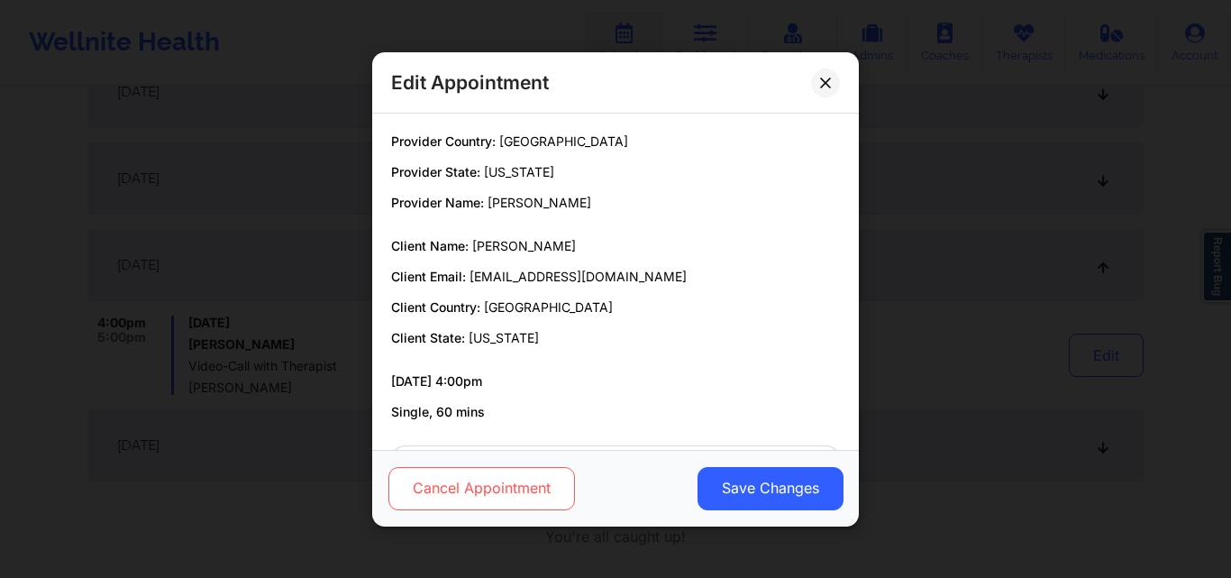
click at [467, 477] on button "Cancel Appointment" at bounding box center [481, 487] width 187 height 43
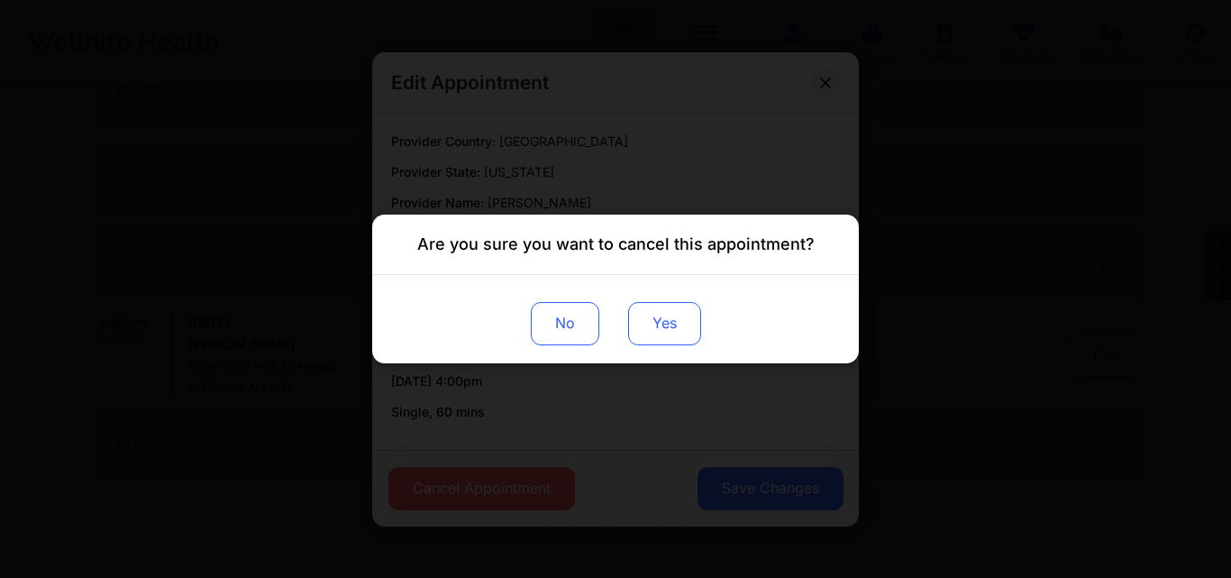
click at [634, 324] on button "Yes" at bounding box center [664, 323] width 73 height 43
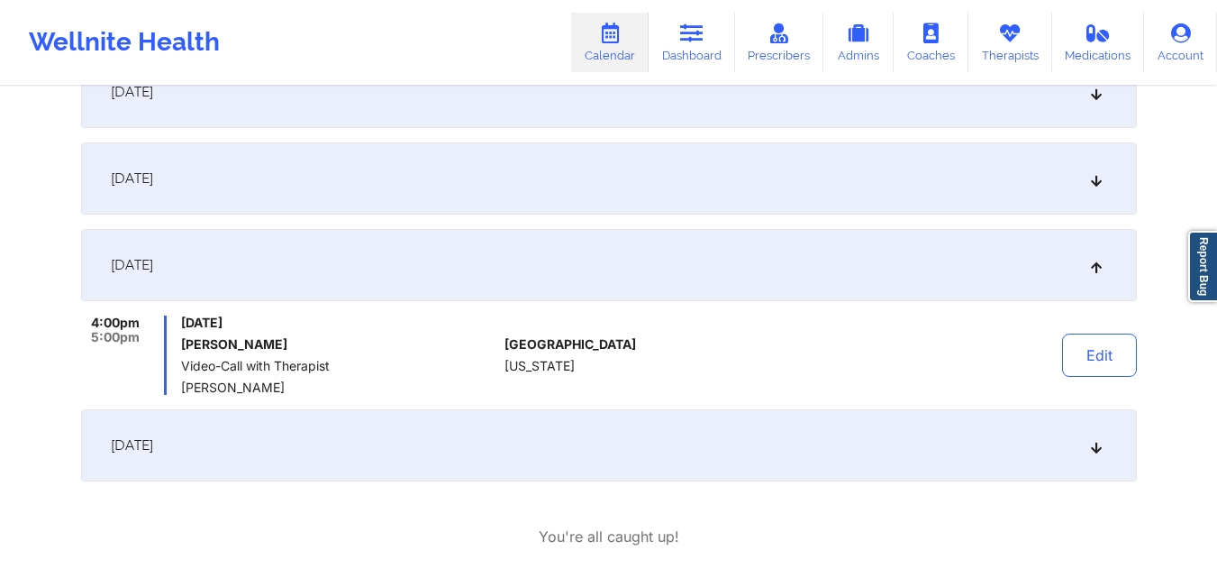
click at [1103, 450] on icon at bounding box center [1095, 445] width 15 height 13
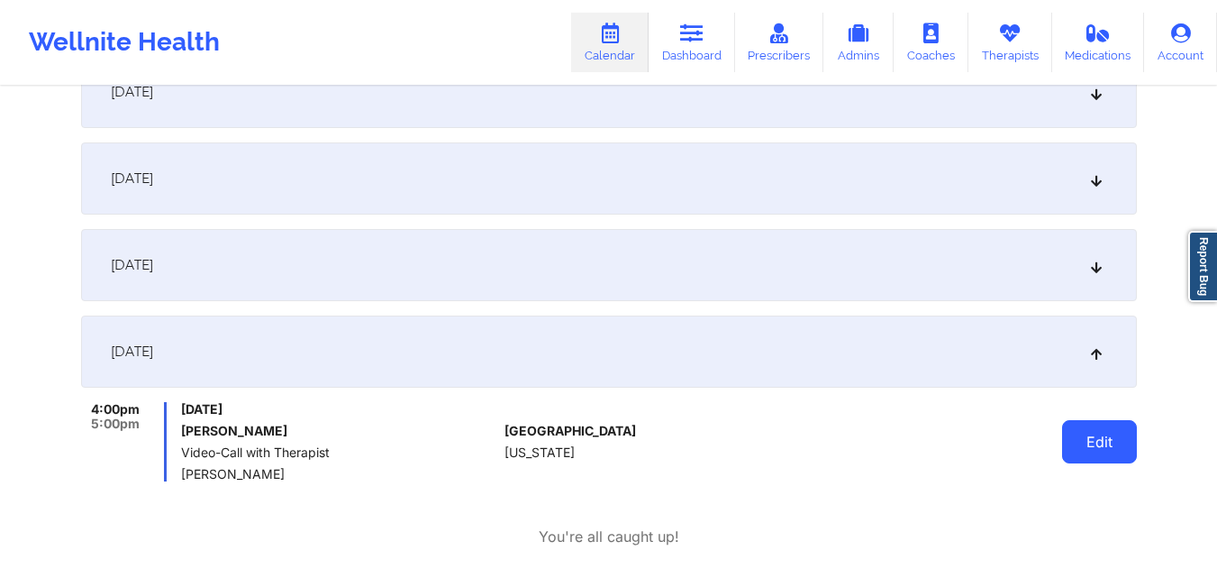
click at [1092, 450] on button "Edit" at bounding box center [1099, 441] width 75 height 43
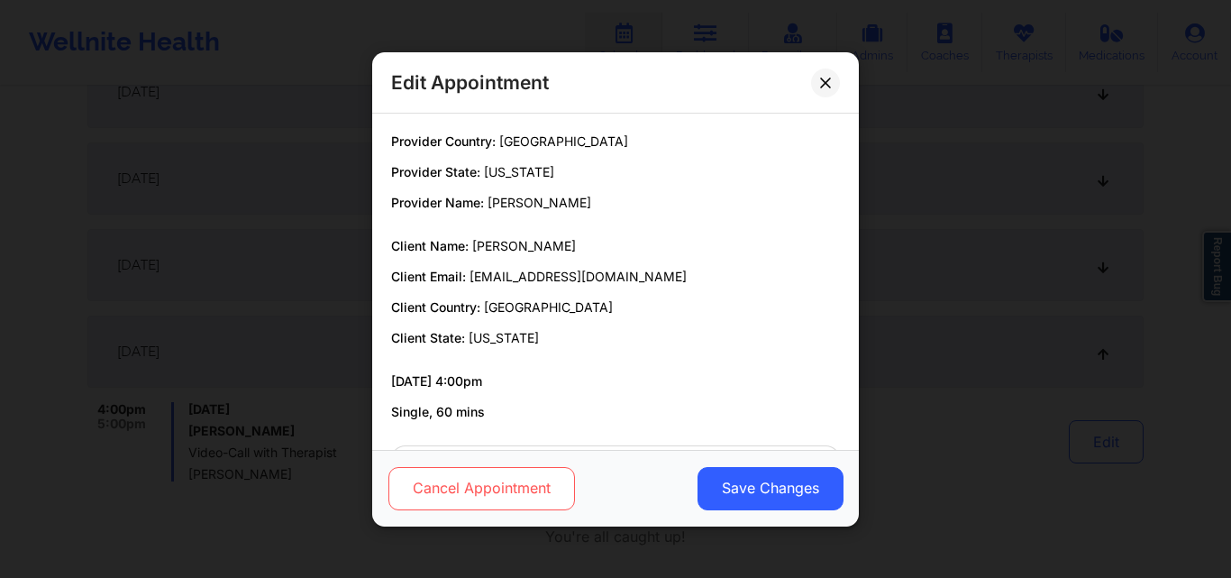
click at [489, 483] on button "Cancel Appointment" at bounding box center [481, 487] width 187 height 43
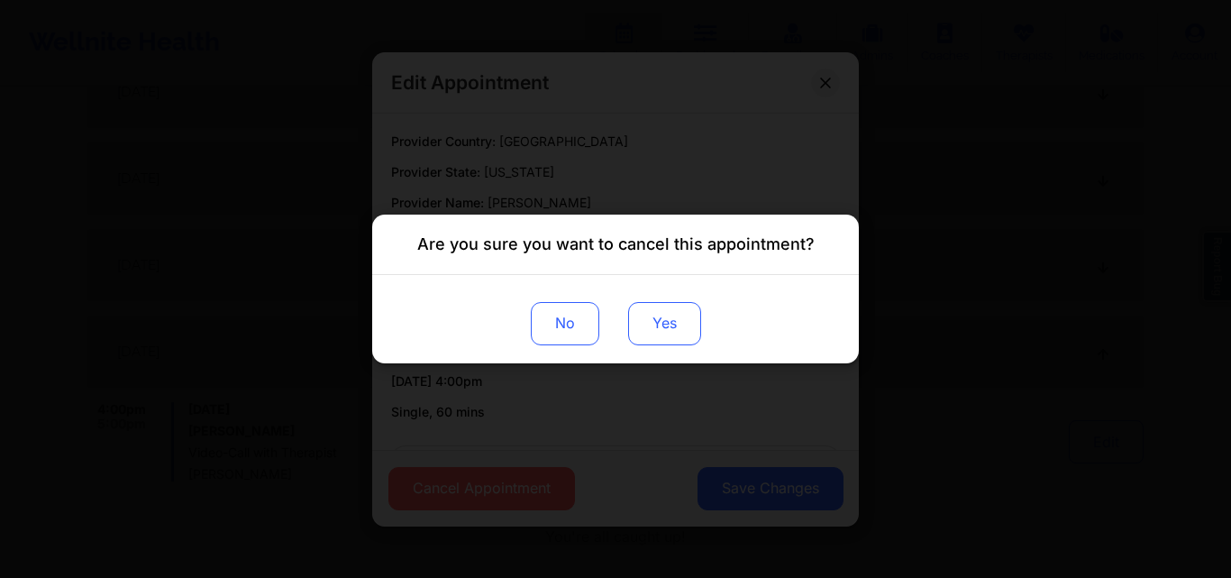
click at [634, 317] on button "Yes" at bounding box center [664, 323] width 73 height 43
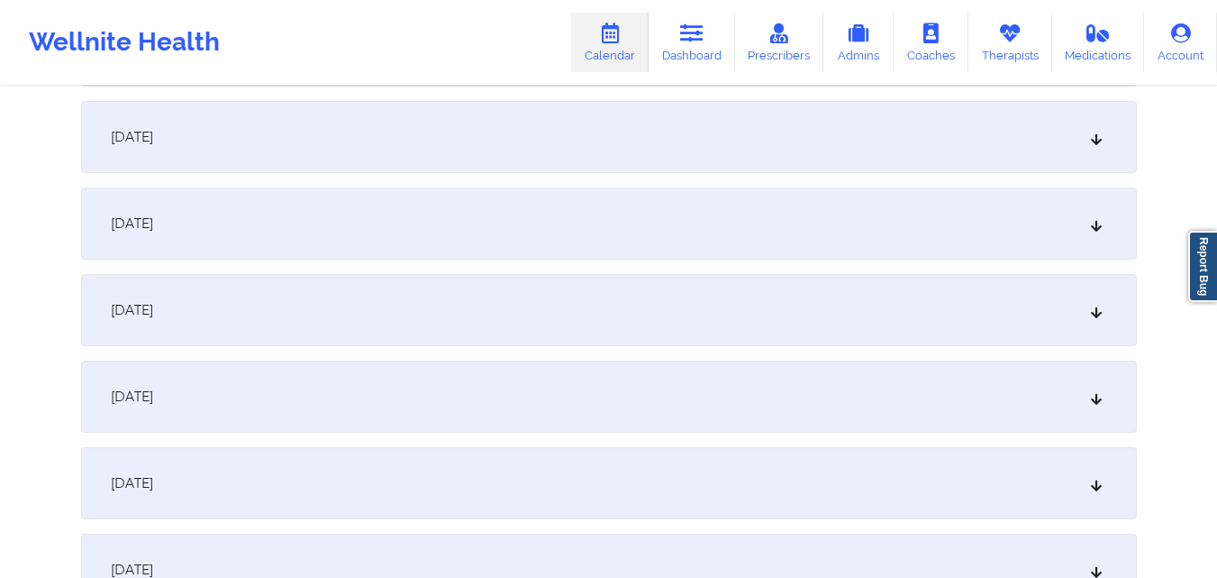
scroll to position [0, 0]
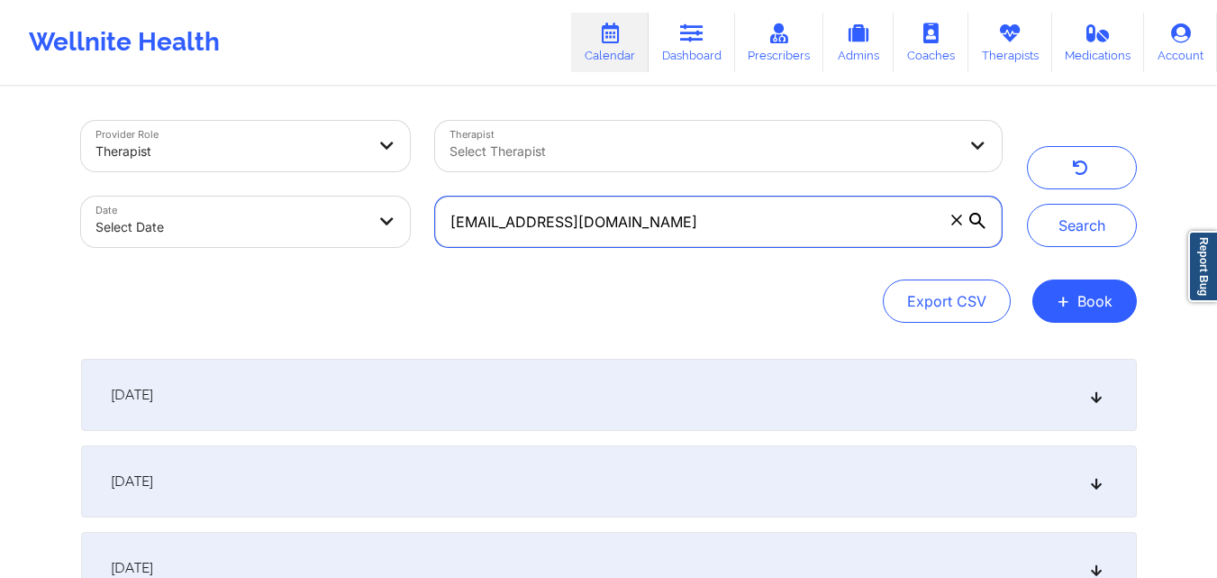
click at [720, 229] on input "[EMAIL_ADDRESS][DOMAIN_NAME]" at bounding box center [718, 221] width 566 height 50
paste input "powerforgoodconsulting"
type input "[EMAIL_ADDRESS][DOMAIN_NAME]"
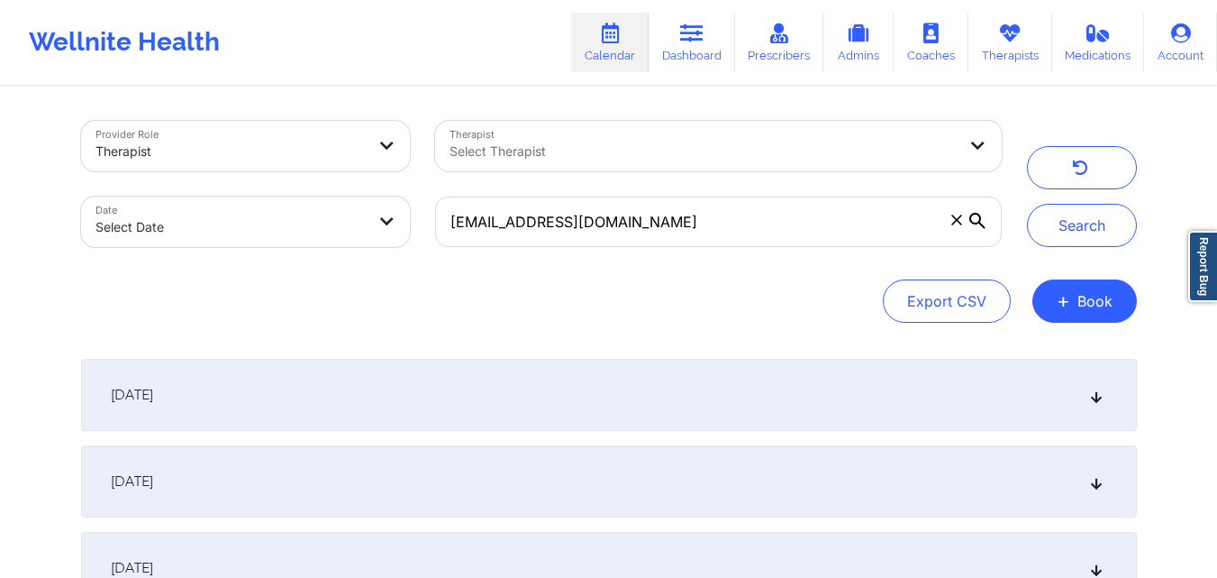
click at [1135, 213] on div "Search" at bounding box center [1082, 184] width 110 height 126
click at [1091, 239] on button "Search" at bounding box center [1082, 225] width 110 height 43
click at [1072, 225] on button "Search" at bounding box center [1082, 225] width 110 height 43
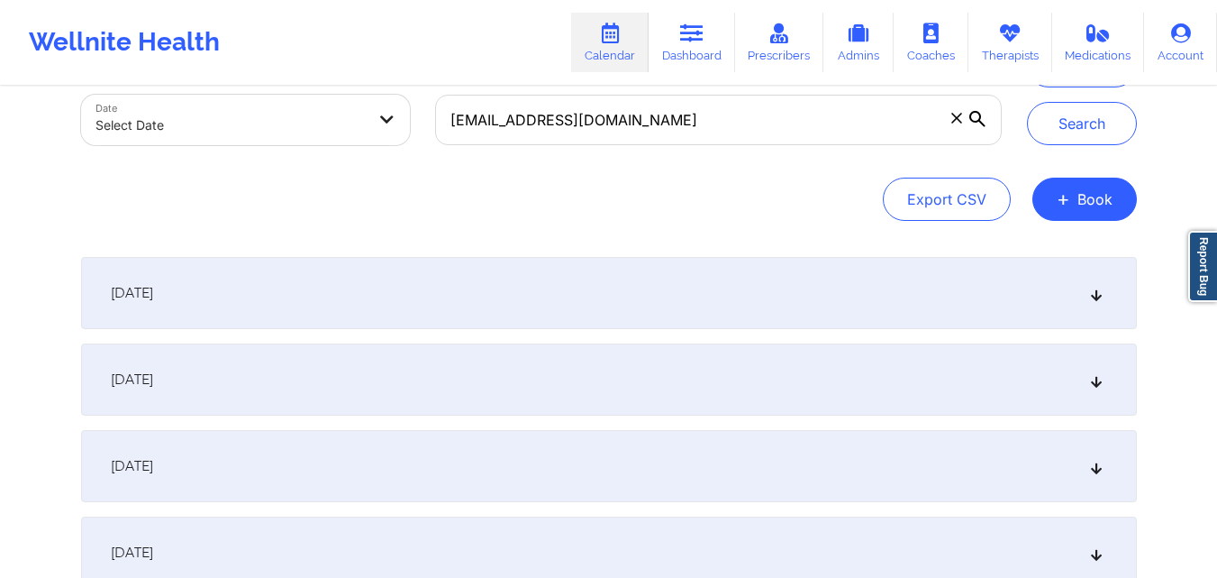
scroll to position [90, 0]
